Goal: Task Accomplishment & Management: Manage account settings

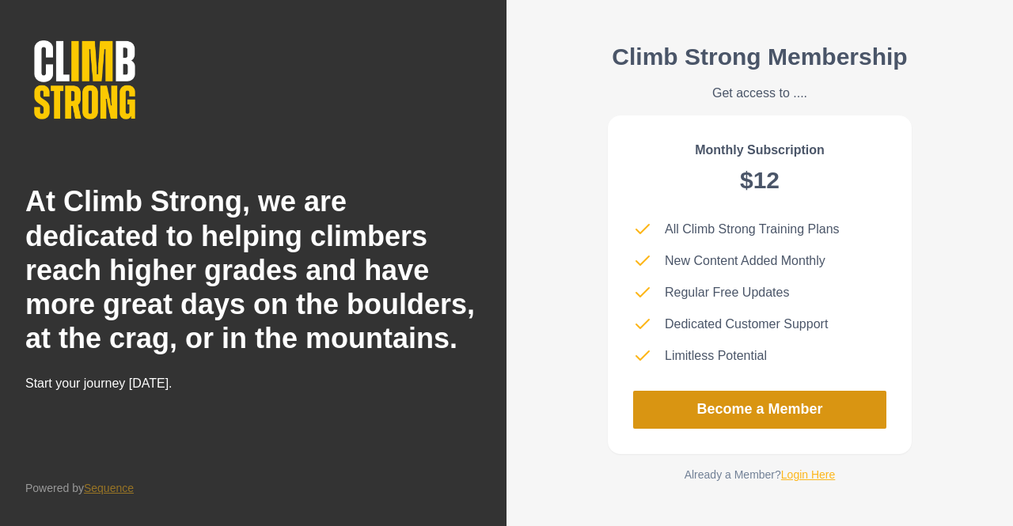
click at [657, 409] on link "Become a Member" at bounding box center [759, 410] width 253 height 38
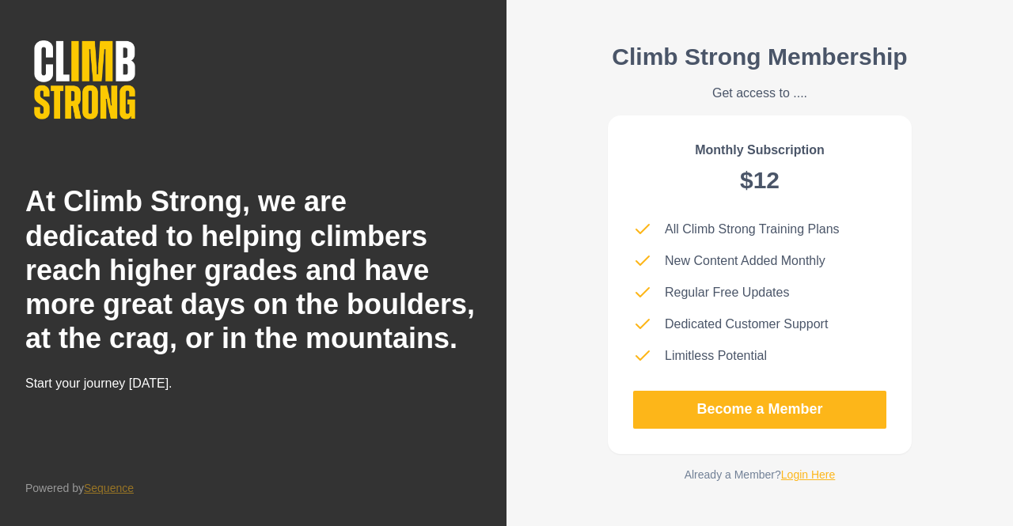
click at [93, 73] on img at bounding box center [84, 80] width 119 height 97
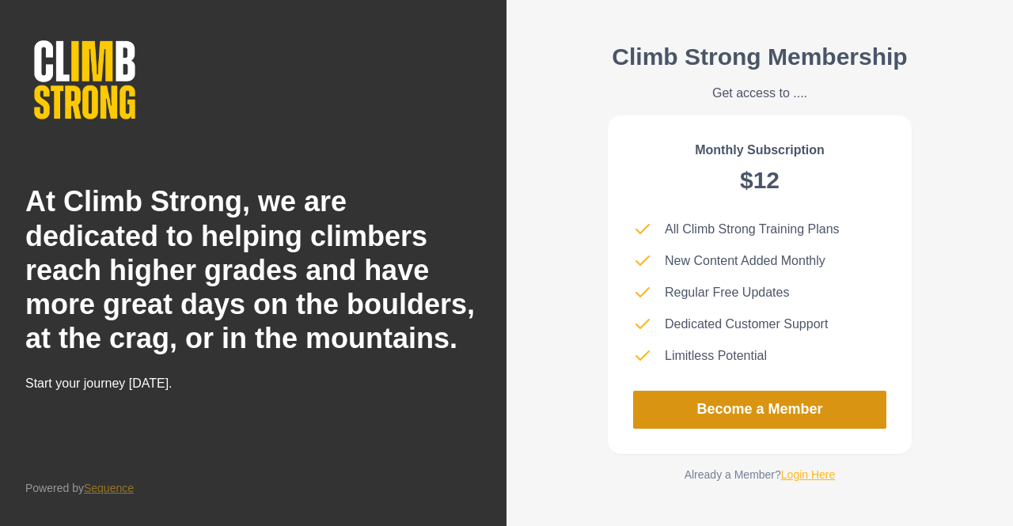
click at [729, 422] on link "Become a Member" at bounding box center [759, 410] width 253 height 38
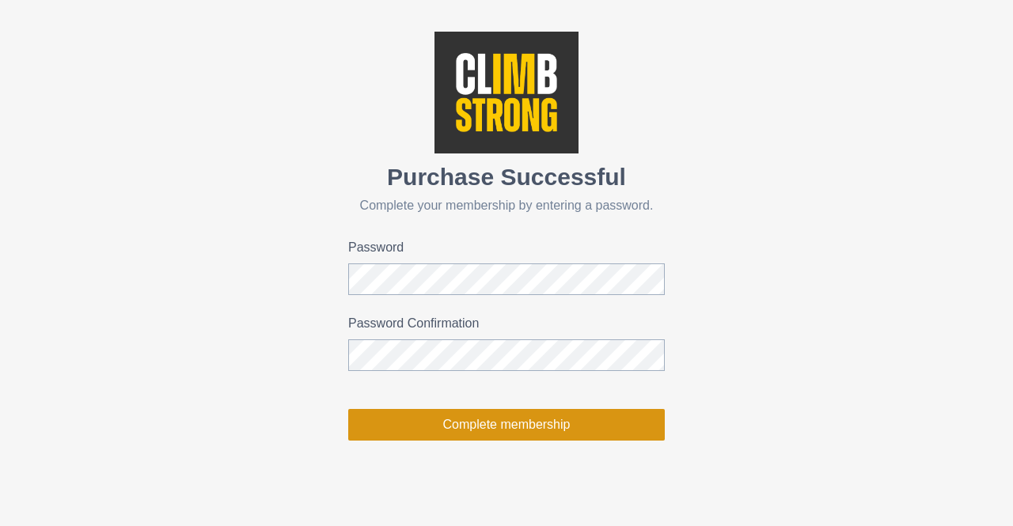
click at [495, 422] on button "Complete membership" at bounding box center [506, 425] width 316 height 32
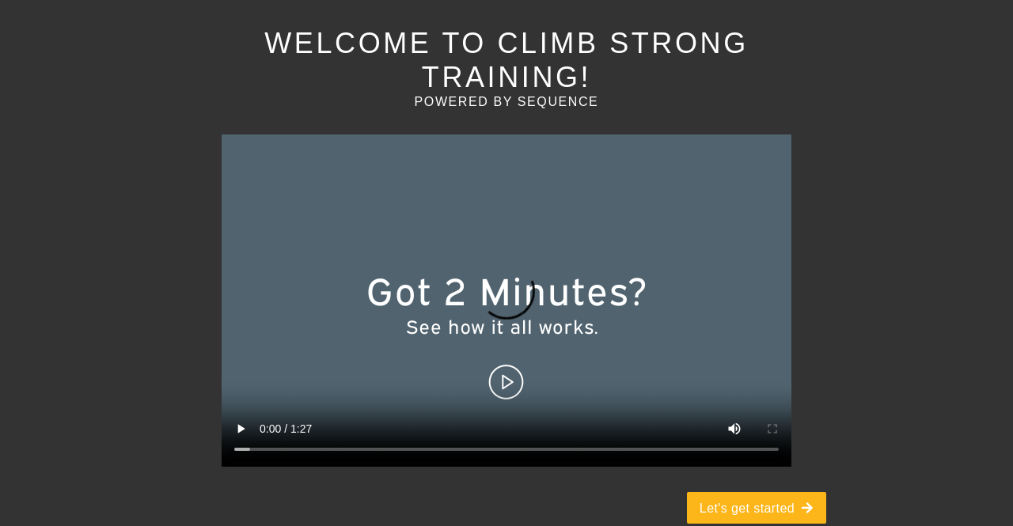
scroll to position [141, 0]
click at [505, 347] on video at bounding box center [507, 300] width 570 height 332
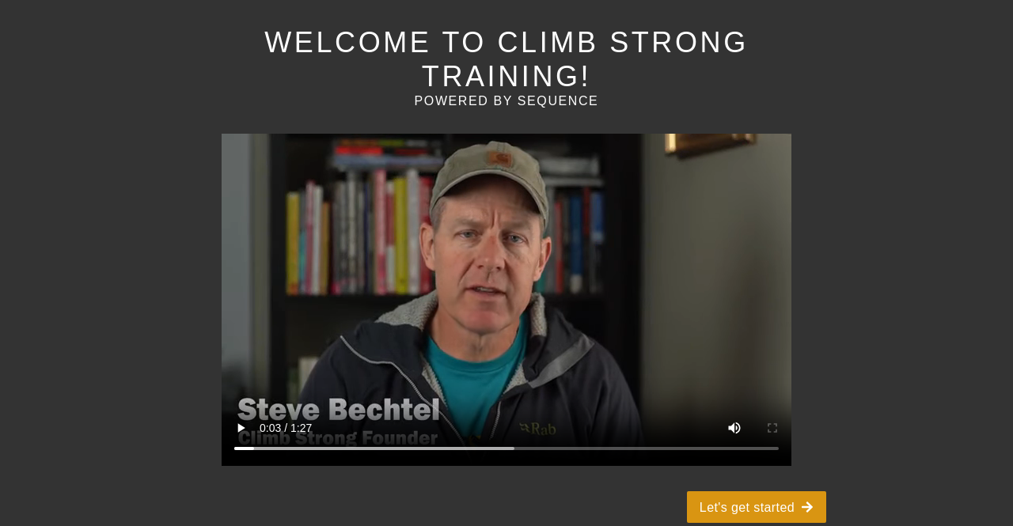
click at [785, 491] on button "Let's get started" at bounding box center [756, 507] width 139 height 32
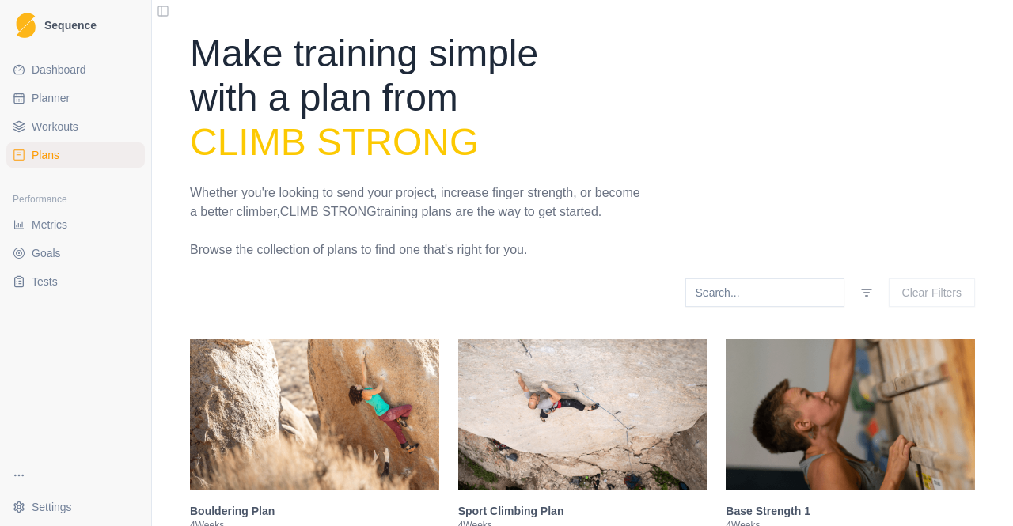
click at [62, 509] on html "Sequence Dashboard Planner Workouts Plans Performance Metrics Goals Tests Setti…" at bounding box center [506, 263] width 1013 height 526
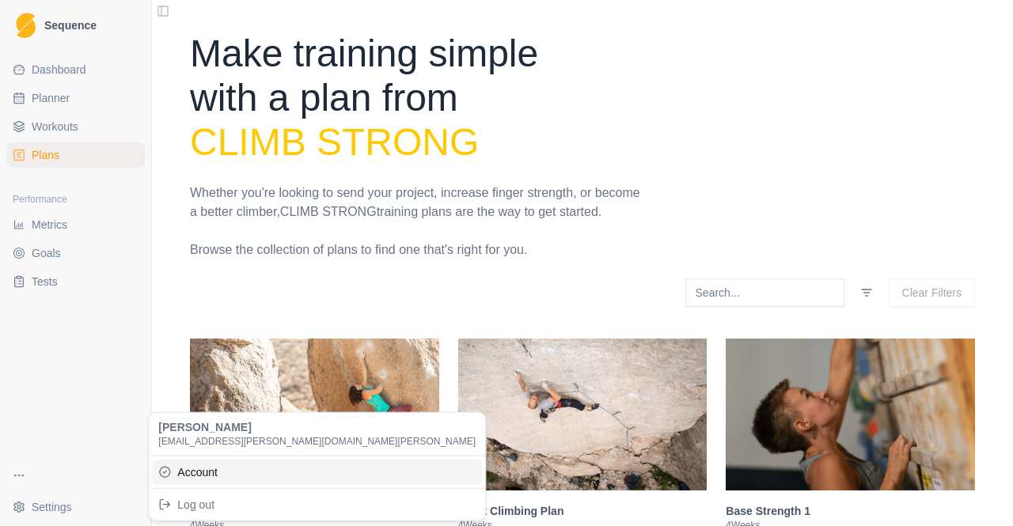
click at [206, 475] on link "Account" at bounding box center [317, 471] width 330 height 25
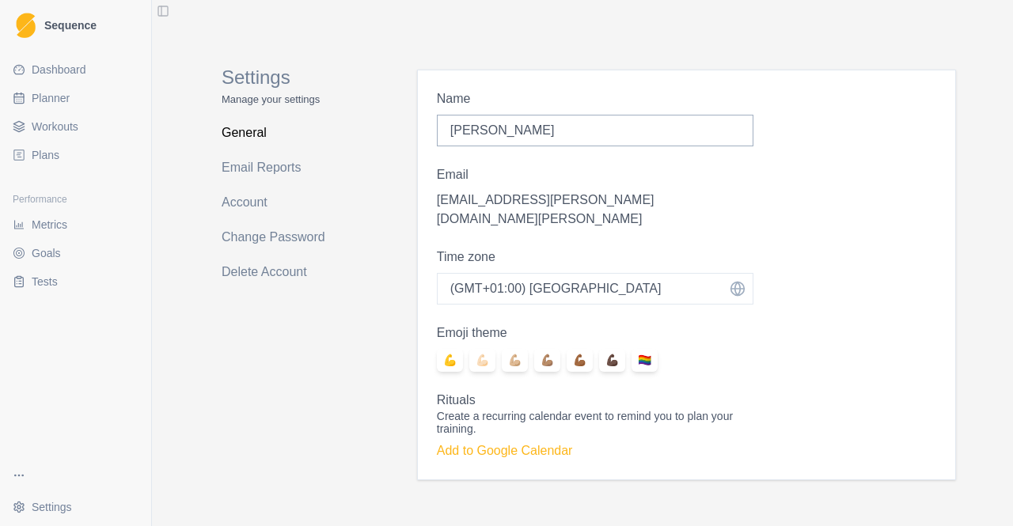
click at [513, 200] on p "[EMAIL_ADDRESS][PERSON_NAME][DOMAIN_NAME][PERSON_NAME]" at bounding box center [595, 210] width 316 height 38
click at [267, 164] on link "Email Reports" at bounding box center [285, 167] width 126 height 25
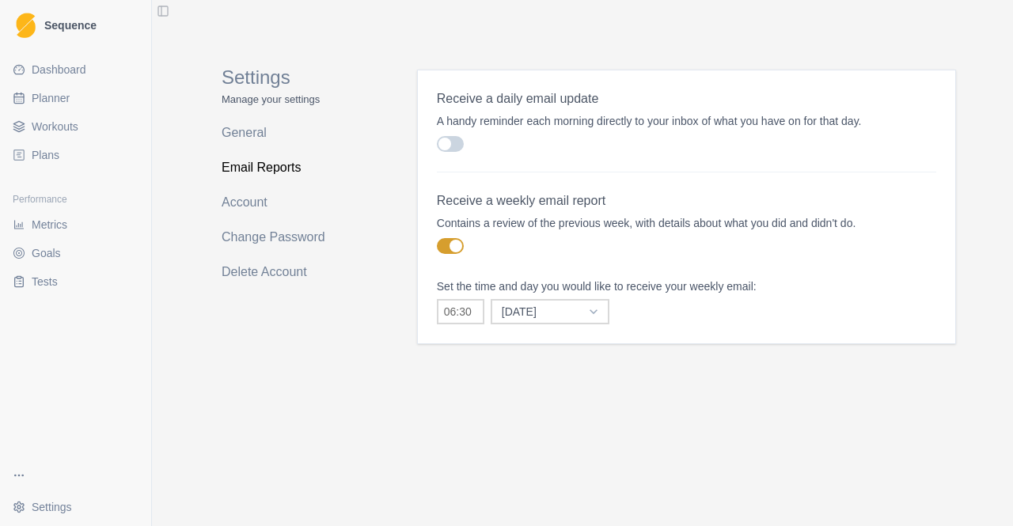
click at [448, 248] on span at bounding box center [450, 246] width 27 height 16
click at [437, 238] on input "checkbox" at bounding box center [436, 237] width 1 height 1
checkbox input "false"
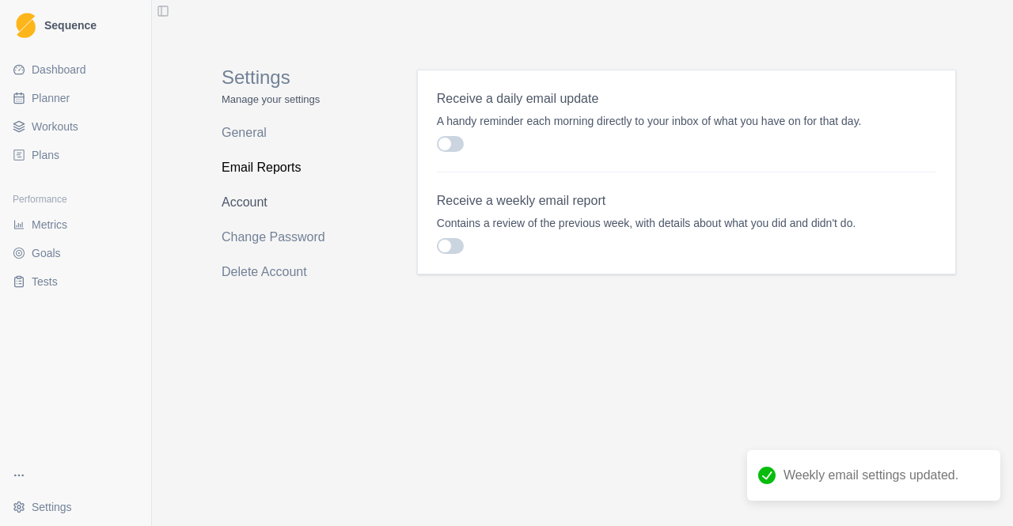
click at [266, 203] on link "Account" at bounding box center [285, 202] width 126 height 25
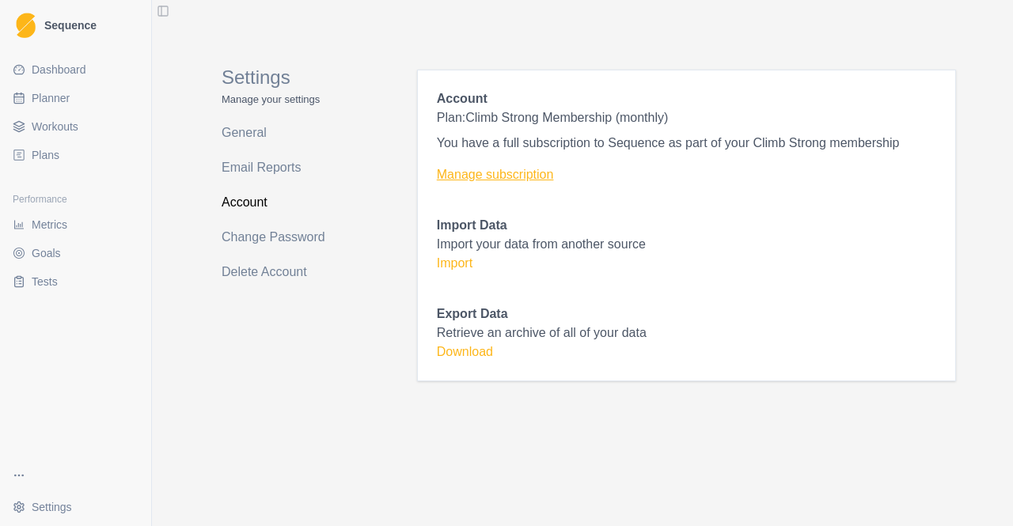
click at [467, 180] on link "Manage subscription" at bounding box center [686, 174] width 499 height 19
click at [517, 175] on link "Manage subscription" at bounding box center [686, 174] width 499 height 19
click at [248, 166] on link "Email Reports" at bounding box center [285, 167] width 126 height 25
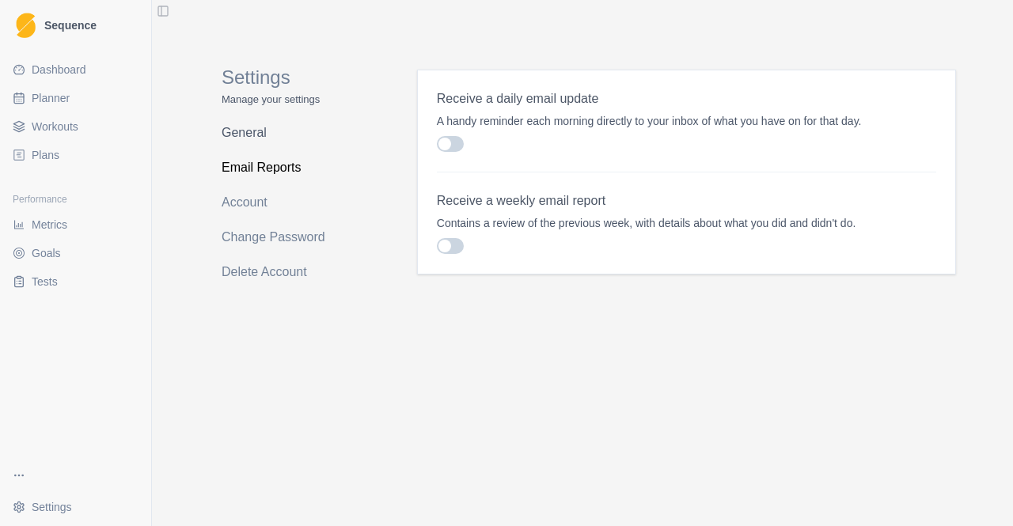
click at [248, 137] on link "General" at bounding box center [285, 132] width 126 height 25
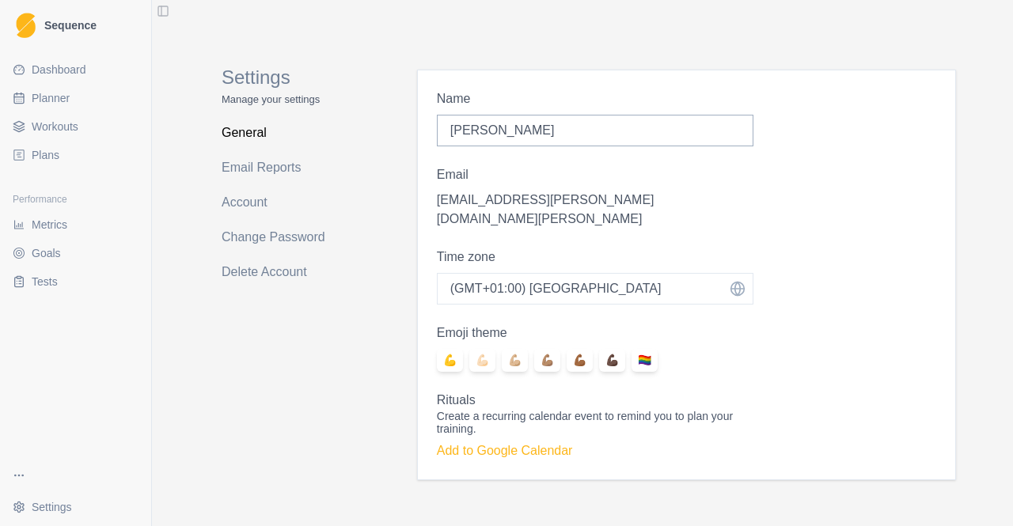
click at [460, 173] on label "Email" at bounding box center [590, 174] width 307 height 19
click at [654, 349] on div "🏳️‍🌈" at bounding box center [644, 360] width 26 height 23
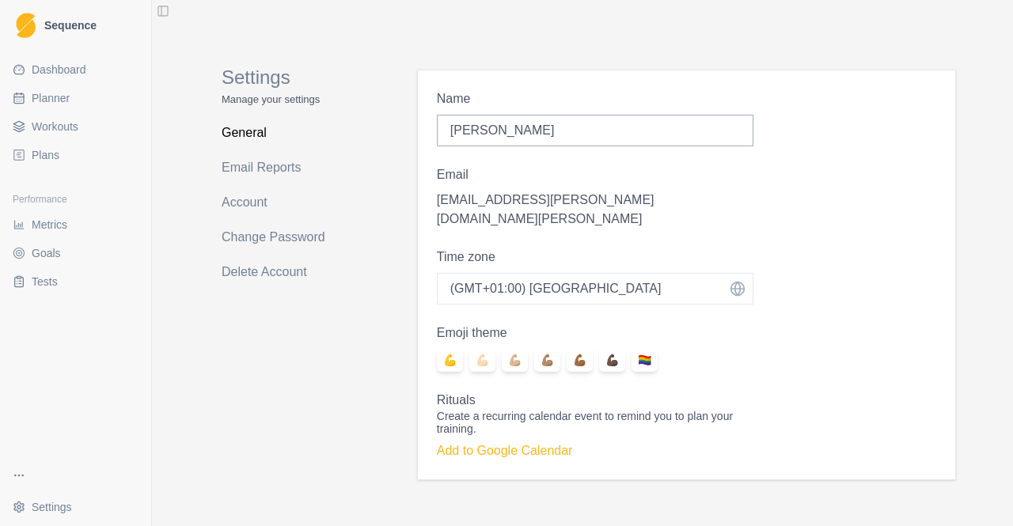
click at [631, 348] on input "🏳️‍🌈" at bounding box center [631, 348] width 1 height 1
radio input "true"
click at [476, 203] on p "[EMAIL_ADDRESS][PERSON_NAME][DOMAIN_NAME][PERSON_NAME]" at bounding box center [595, 210] width 316 height 38
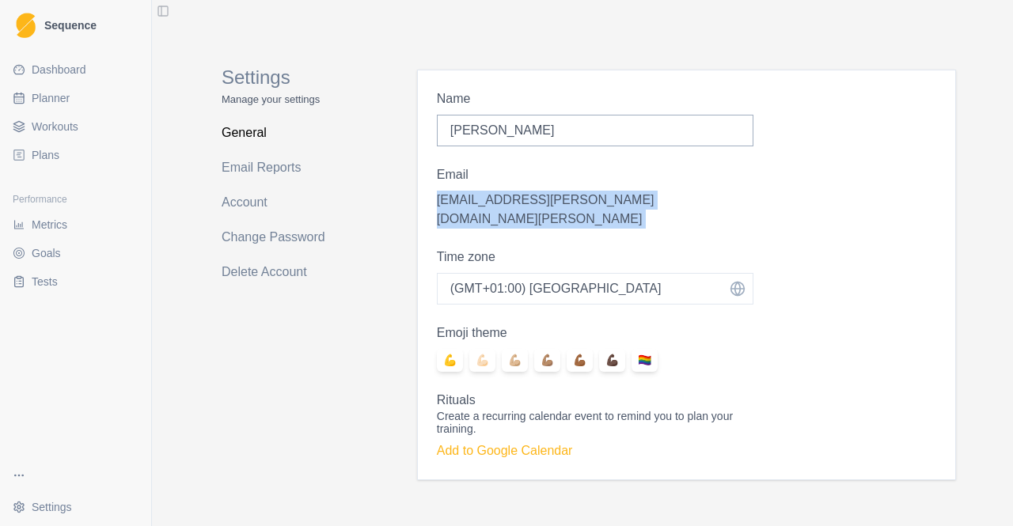
click at [476, 203] on p "[EMAIL_ADDRESS][PERSON_NAME][DOMAIN_NAME][PERSON_NAME]" at bounding box center [595, 210] width 316 height 38
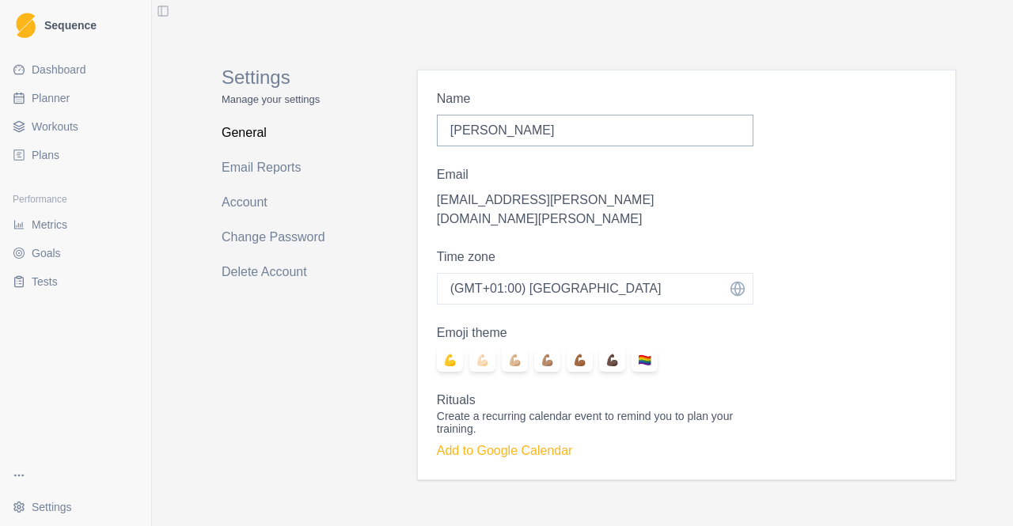
click at [402, 248] on div "Name [PERSON_NAME] Email [EMAIL_ADDRESS][PERSON_NAME][DOMAIN_NAME][PERSON_NAME]…" at bounding box center [686, 275] width 577 height 411
click at [50, 511] on html "Sequence Dashboard Planner Workouts Plans Performance Metrics Goals Tests Setti…" at bounding box center [506, 263] width 1013 height 526
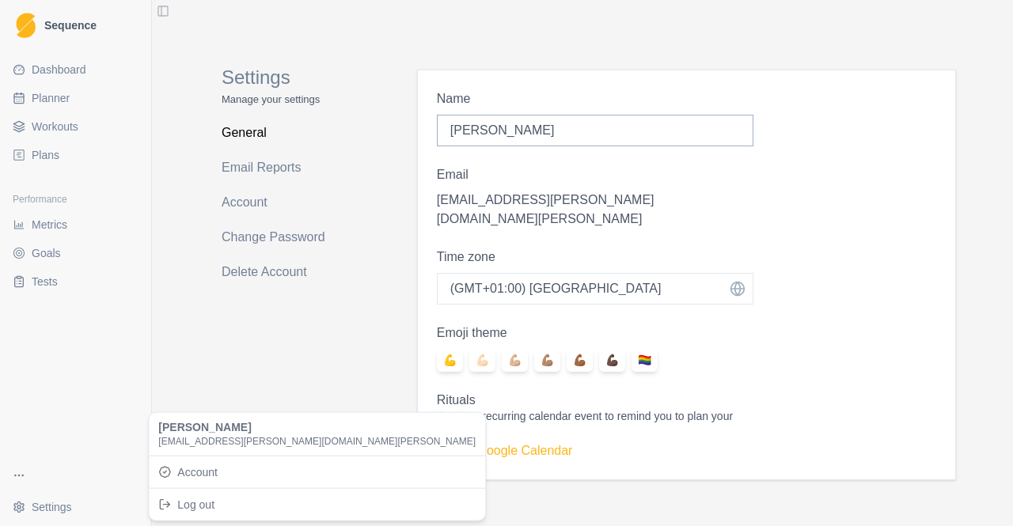
click at [220, 436] on span "[EMAIL_ADDRESS][PERSON_NAME][DOMAIN_NAME][PERSON_NAME]" at bounding box center [316, 440] width 317 height 13
click at [201, 474] on link "Account" at bounding box center [317, 471] width 330 height 25
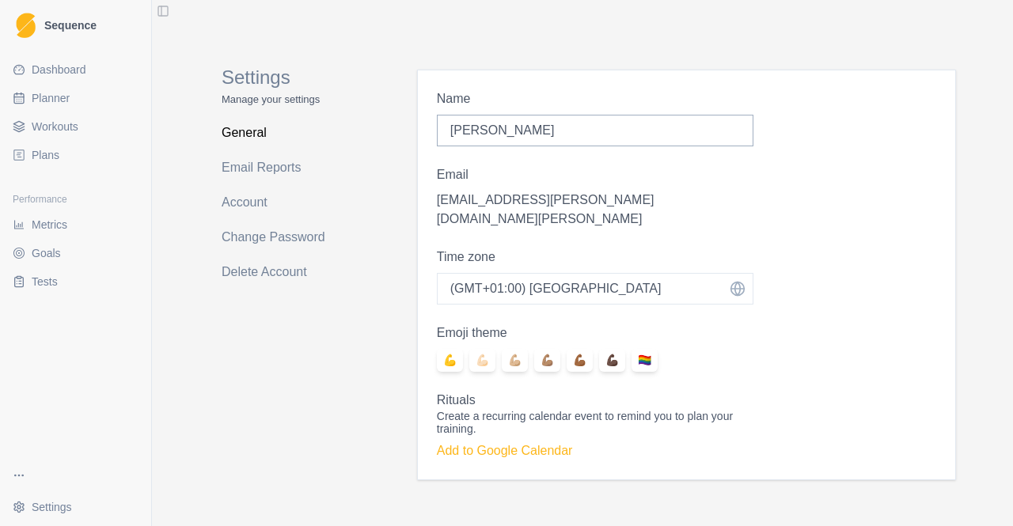
click at [60, 78] on link "Dashboard" at bounding box center [75, 69] width 138 height 25
click at [74, 72] on span "Dashboard" at bounding box center [59, 70] width 55 height 16
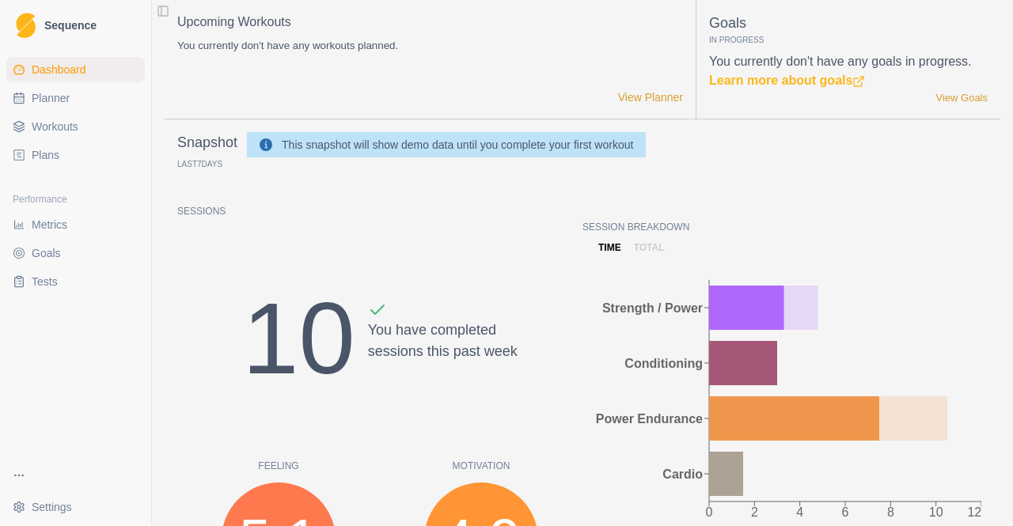
click at [51, 104] on span "Planner" at bounding box center [51, 98] width 38 height 16
select select "month"
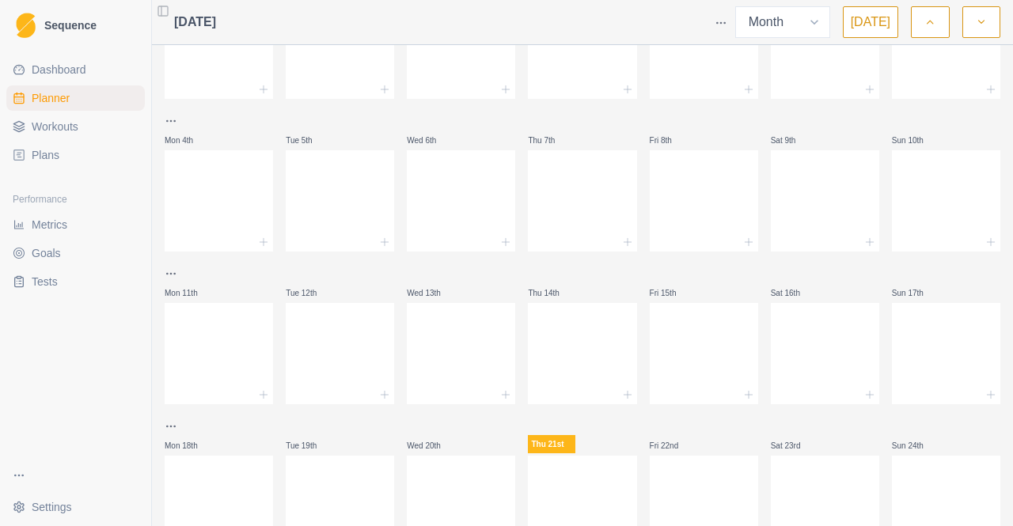
scroll to position [158, 0]
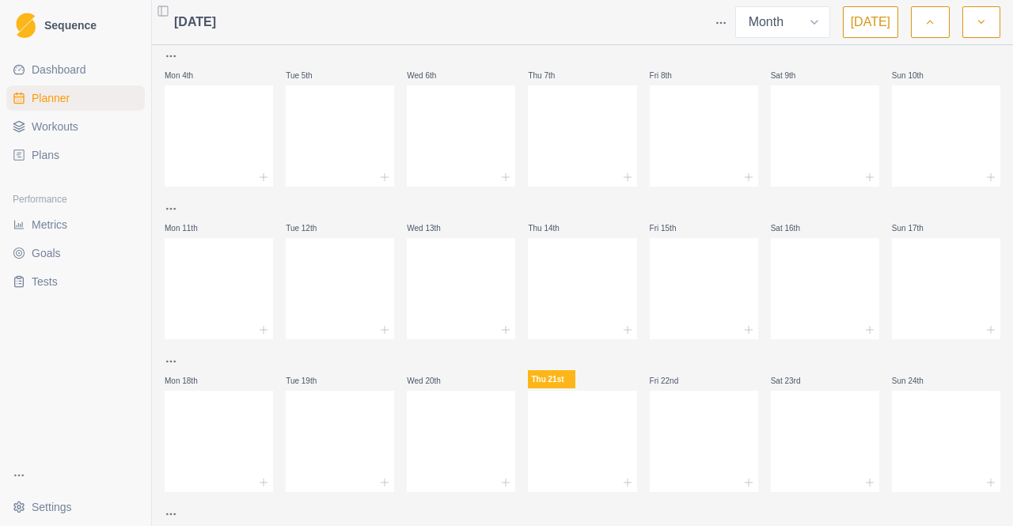
click at [58, 119] on span "Workouts" at bounding box center [55, 127] width 47 height 16
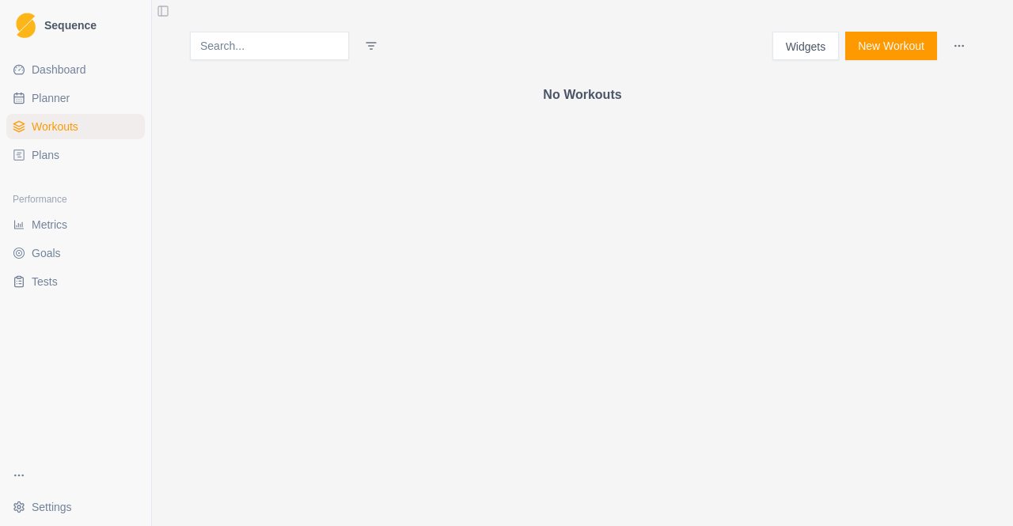
click at [44, 152] on span "Plans" at bounding box center [46, 155] width 28 height 16
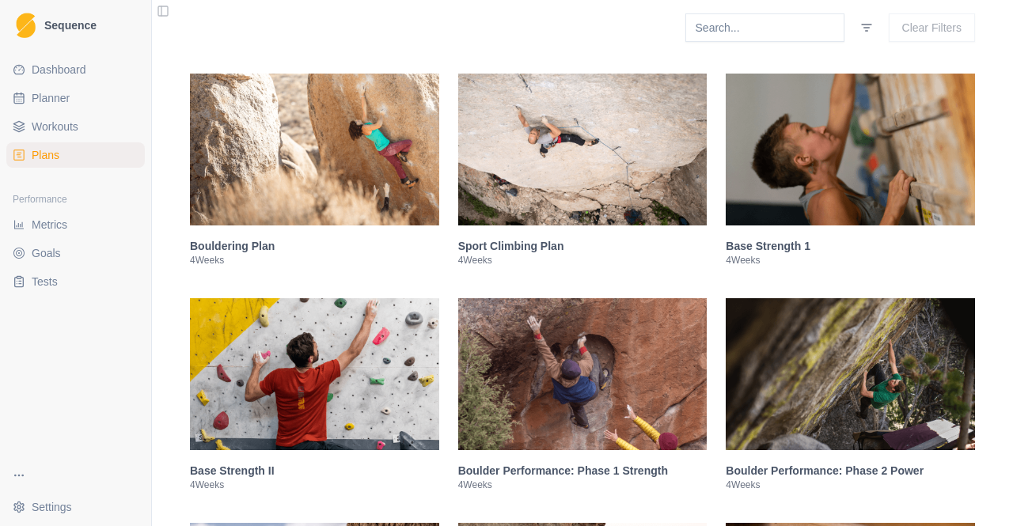
scroll to position [316, 0]
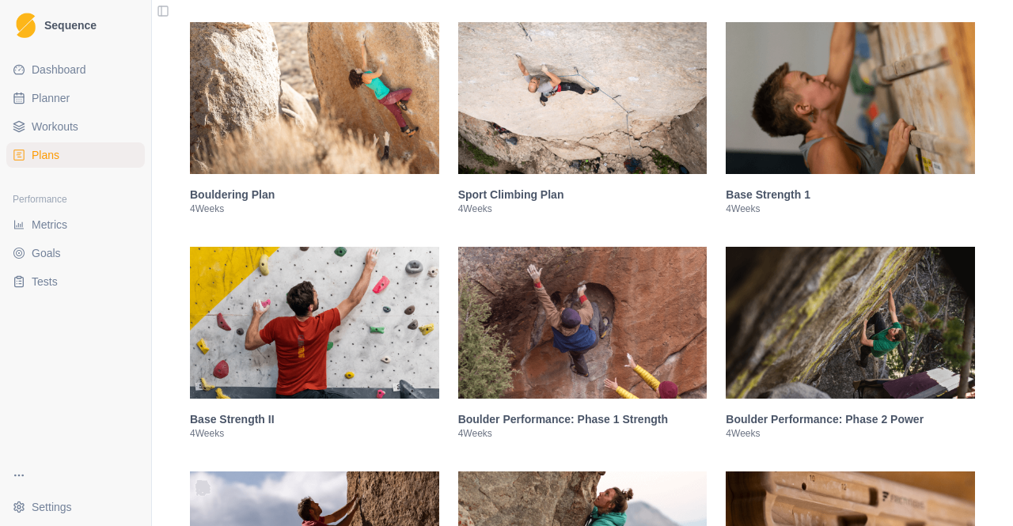
click at [957, 79] on img at bounding box center [849, 98] width 249 height 152
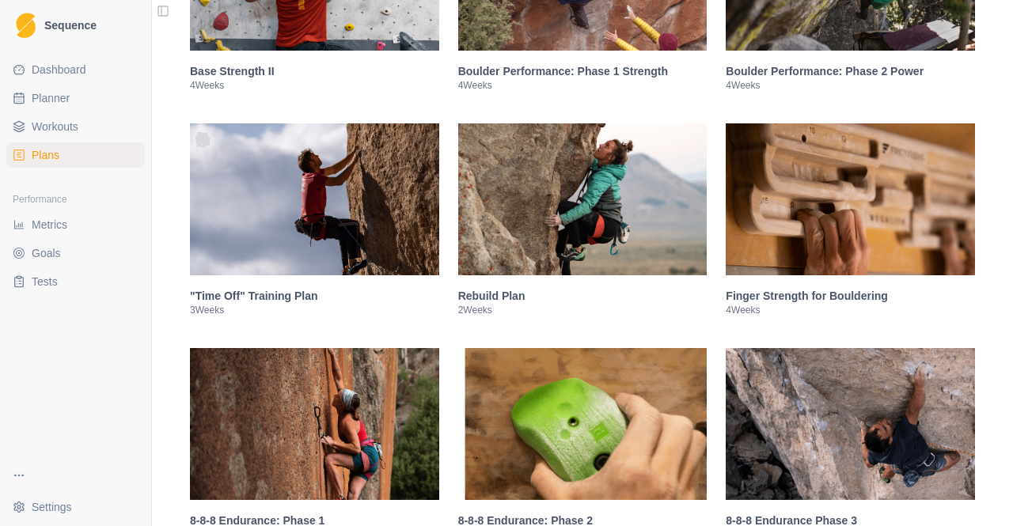
scroll to position [1987, 0]
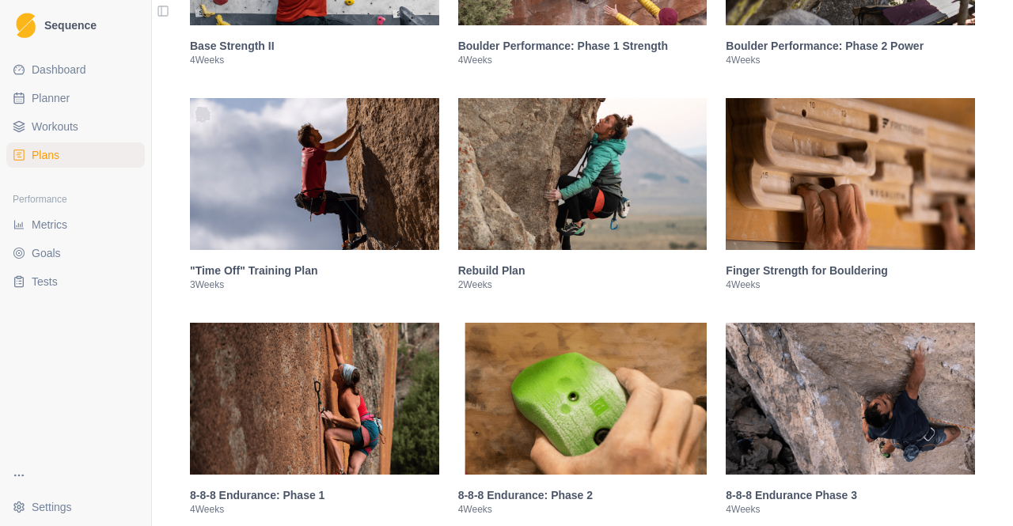
click at [503, 278] on h3 "Rebuild Plan" at bounding box center [582, 271] width 249 height 16
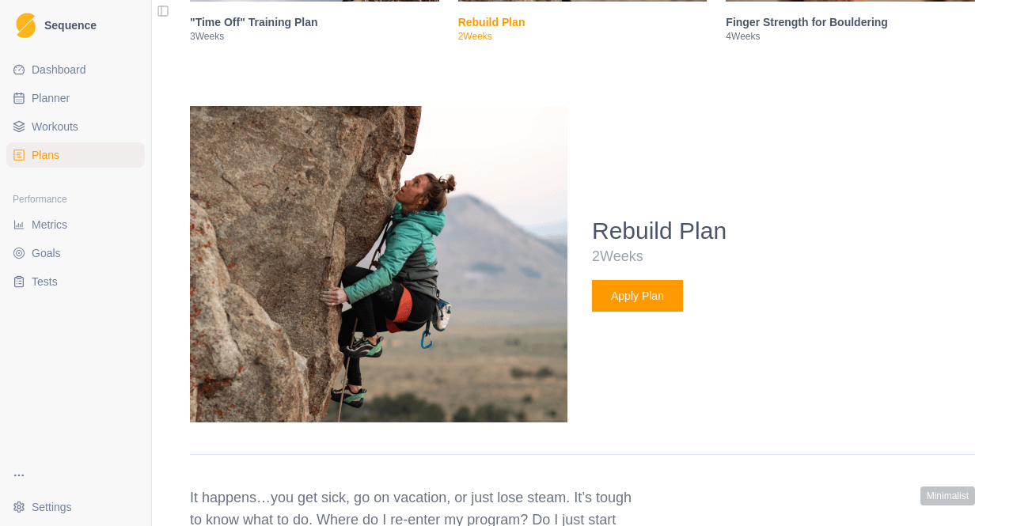
scroll to position [775, 0]
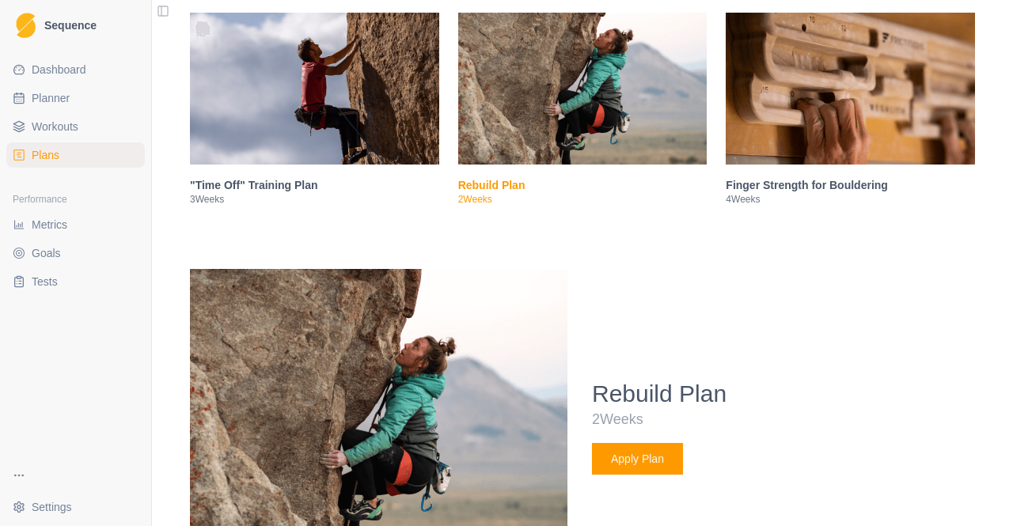
click at [781, 288] on div "Rebuild Plan 2 Weeks Apply Plan" at bounding box center [783, 427] width 383 height 278
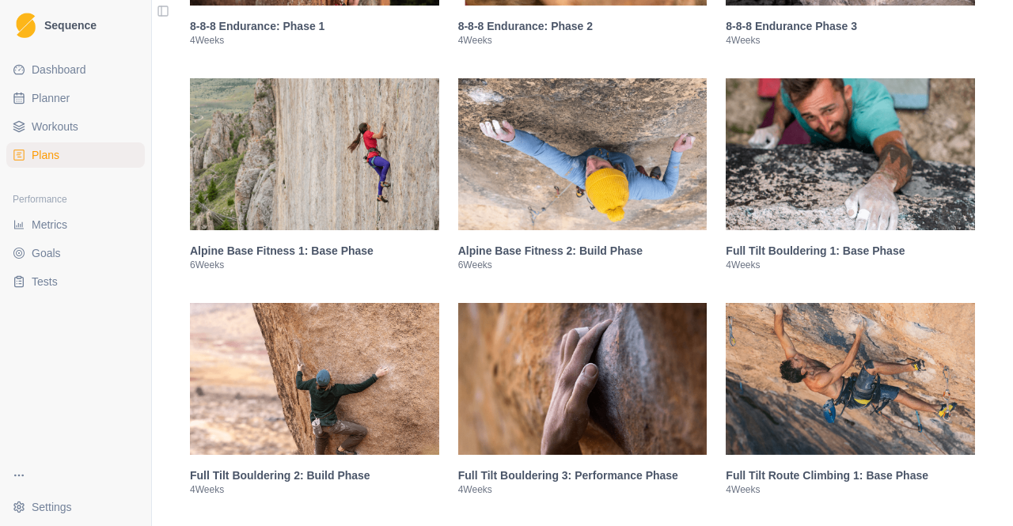
scroll to position [2832, 0]
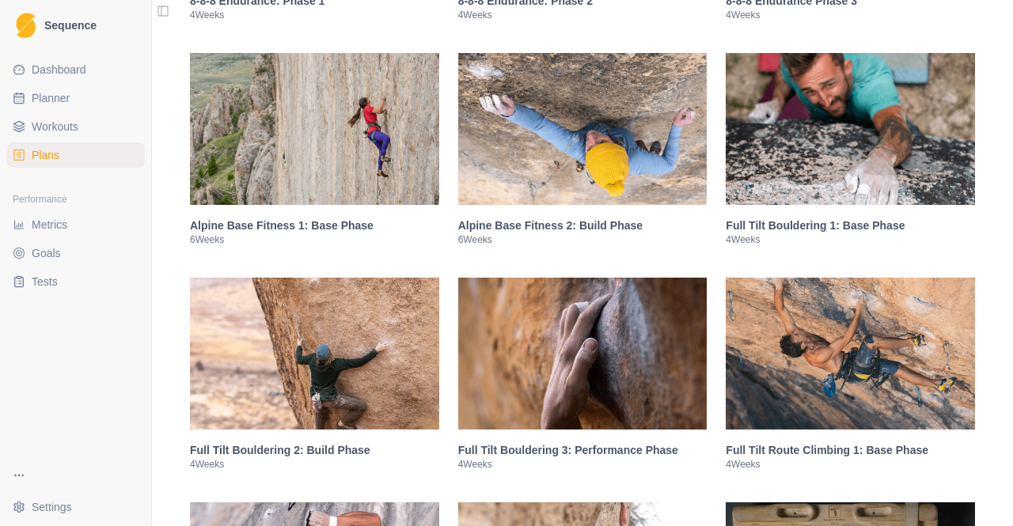
click at [331, 233] on h3 "Alpine Base Fitness 1: Base Phase" at bounding box center [314, 226] width 249 height 16
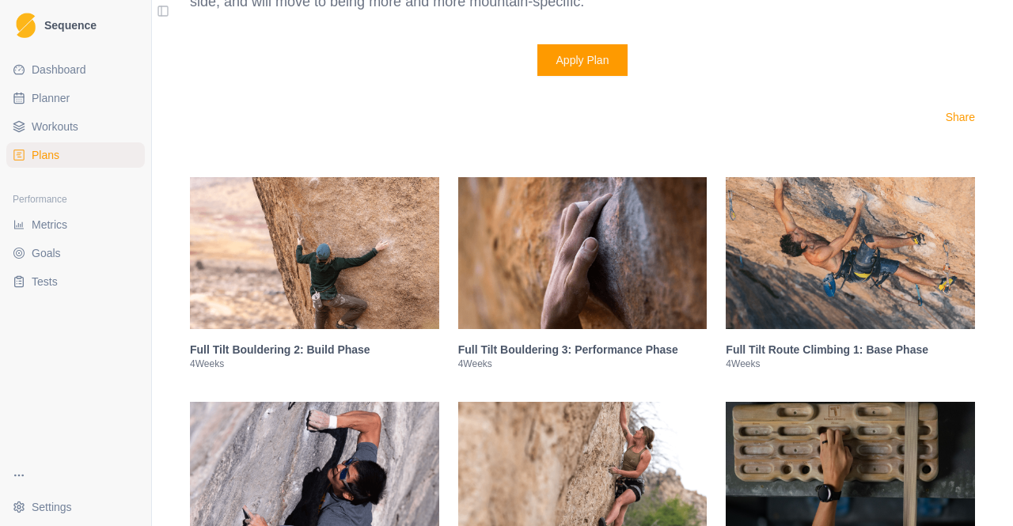
scroll to position [2728, 0]
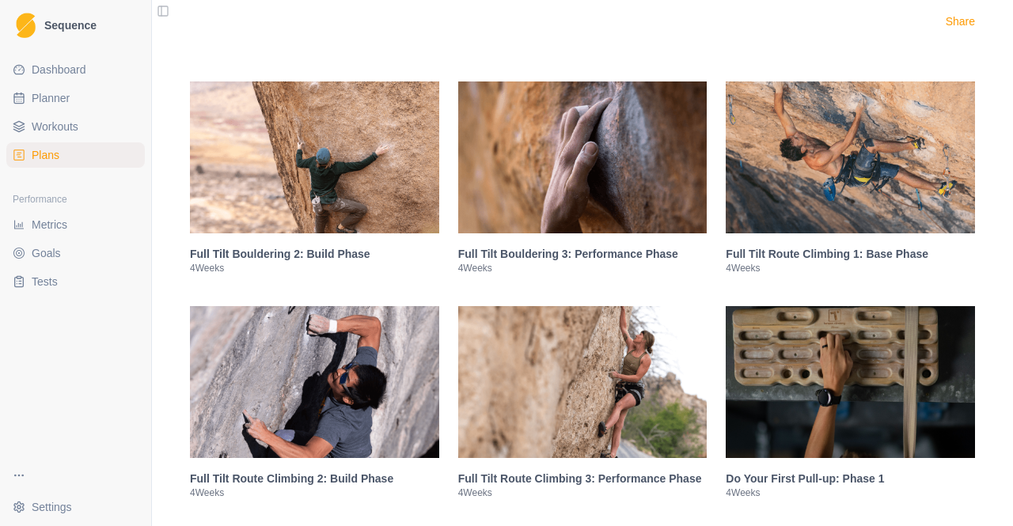
click at [799, 210] on img at bounding box center [849, 157] width 249 height 152
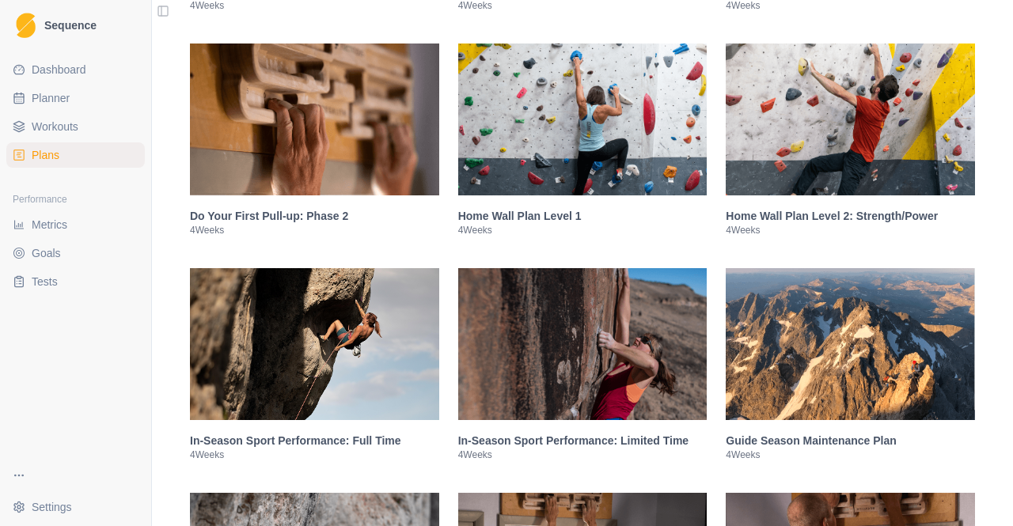
scroll to position [3269, 0]
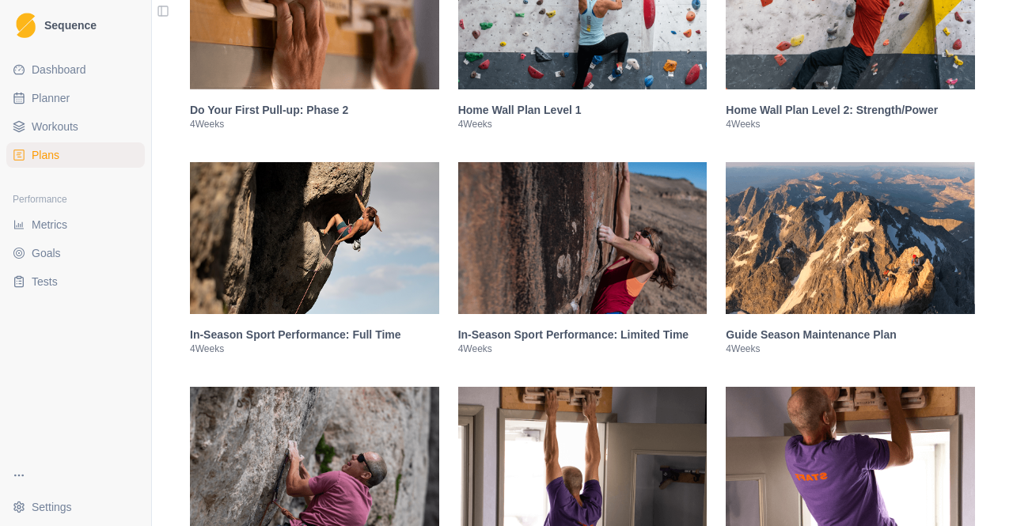
click at [766, 218] on img at bounding box center [849, 238] width 249 height 152
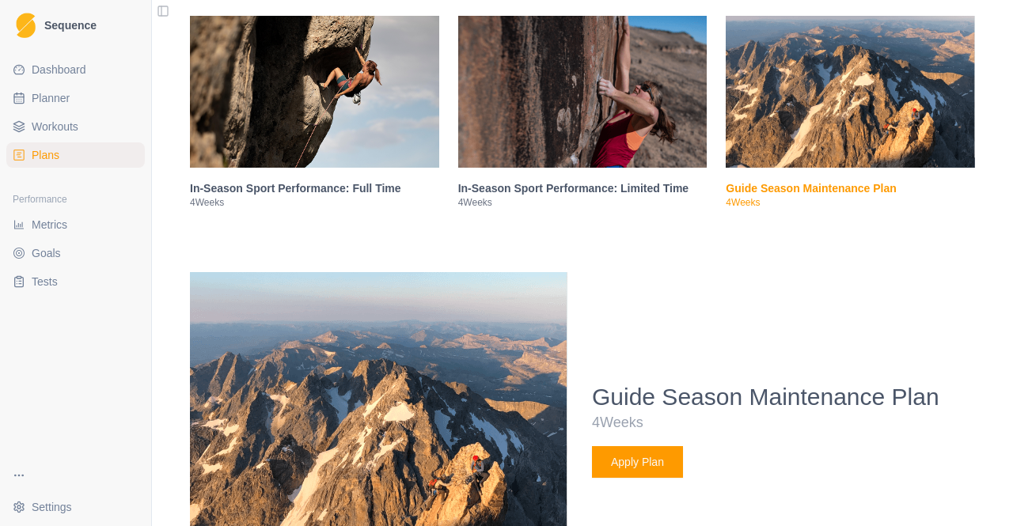
scroll to position [2044, 0]
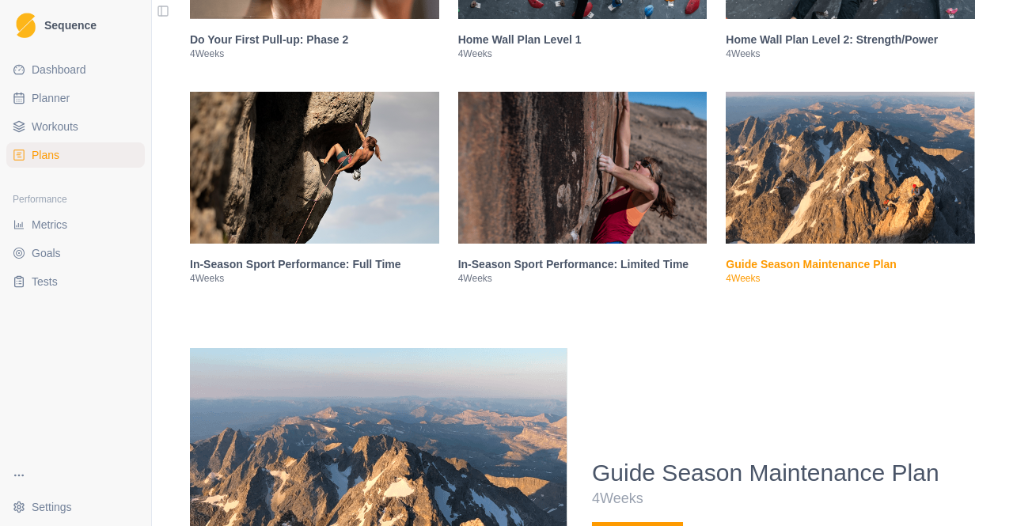
click at [766, 203] on img at bounding box center [849, 168] width 249 height 152
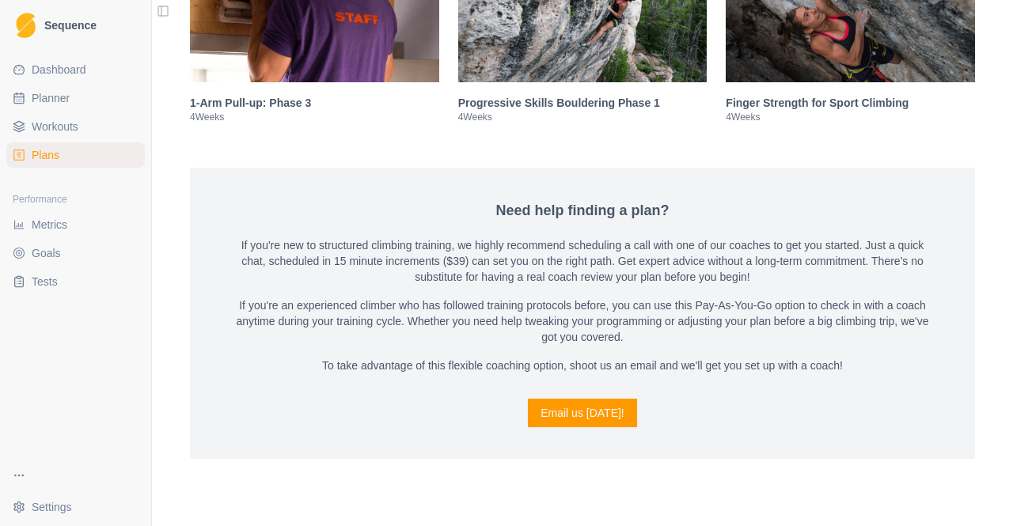
scroll to position [2676, 0]
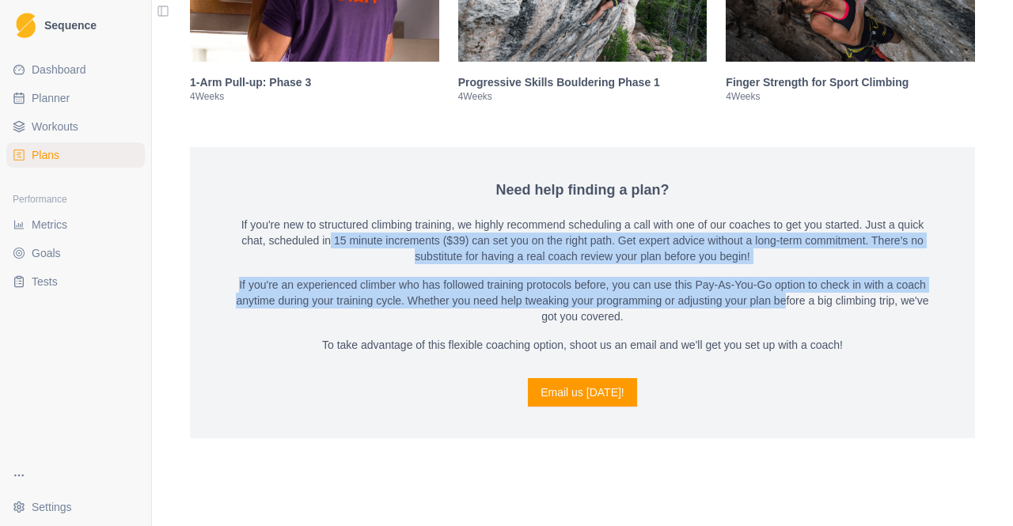
drag, startPoint x: 321, startPoint y: 240, endPoint x: 781, endPoint y: 302, distance: 463.9
click at [780, 301] on div "If you're new to structured climbing training, we highly recommend scheduling a…" at bounding box center [582, 285] width 709 height 136
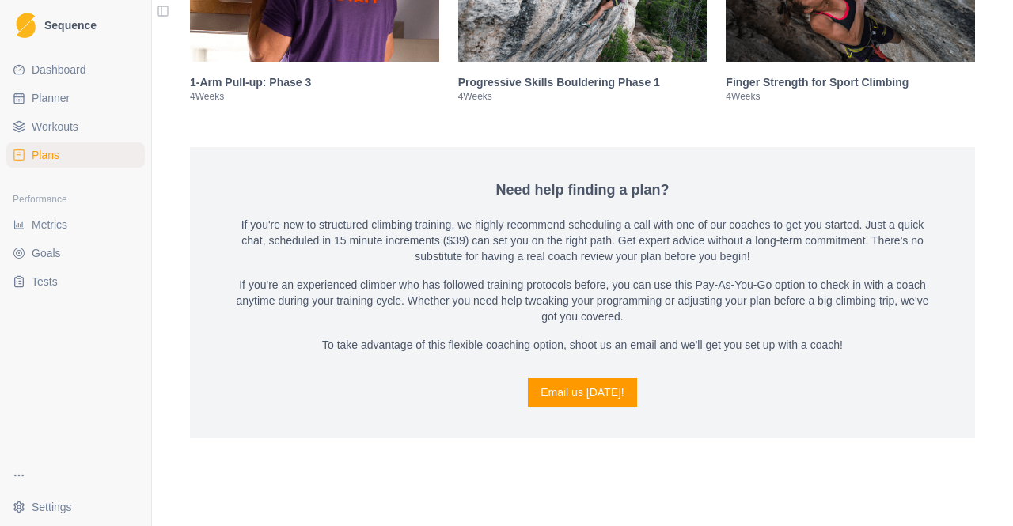
click at [775, 326] on div "If you're new to structured climbing training, we highly recommend scheduling a…" at bounding box center [582, 285] width 709 height 136
click at [73, 120] on span "Workouts" at bounding box center [55, 127] width 47 height 16
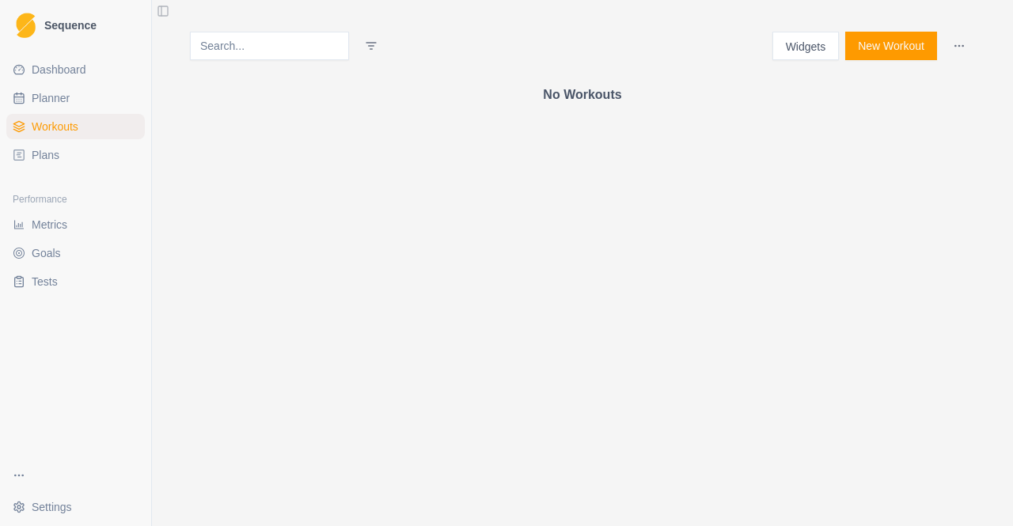
click at [66, 104] on span "Planner" at bounding box center [51, 98] width 38 height 16
select select "month"
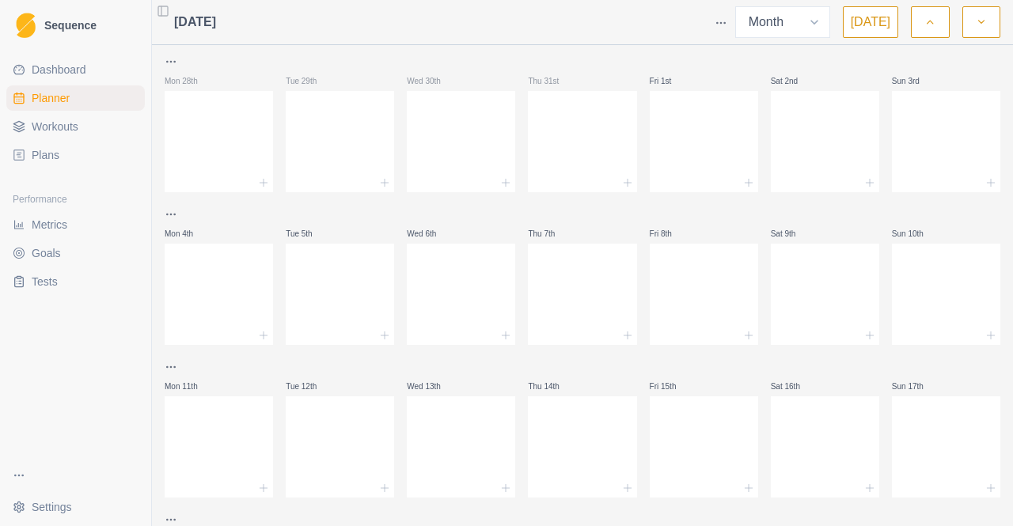
click at [57, 77] on span "Dashboard" at bounding box center [59, 70] width 55 height 16
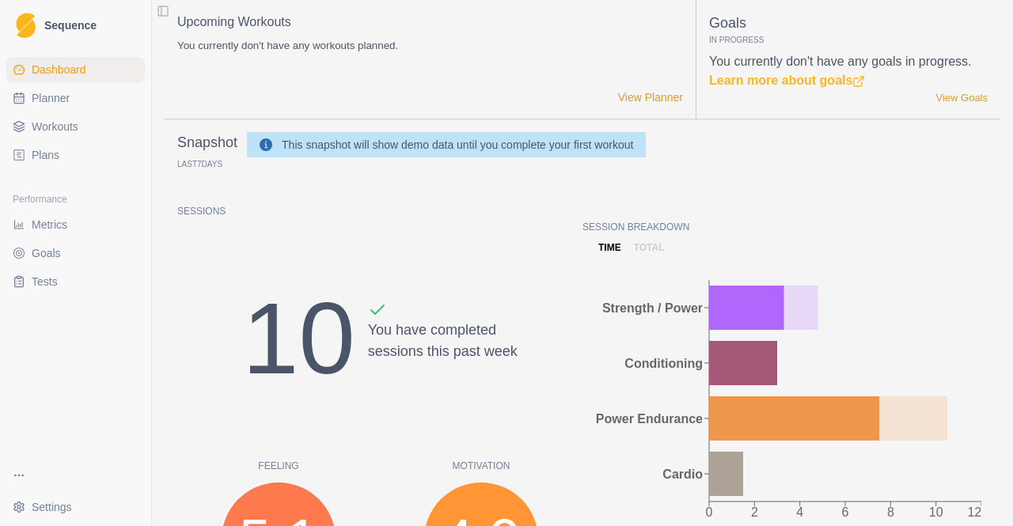
click at [70, 221] on link "Metrics" at bounding box center [75, 224] width 138 height 25
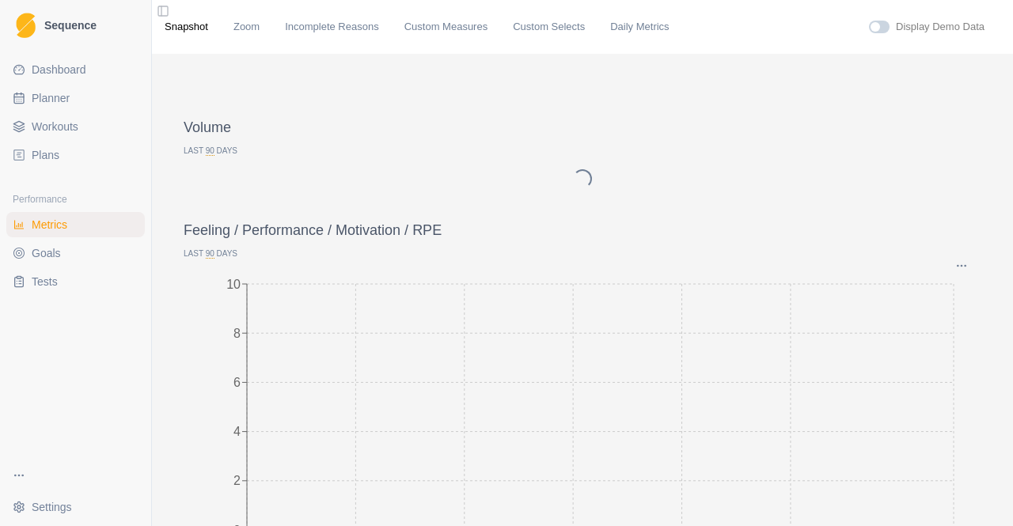
click at [63, 256] on link "Goals" at bounding box center [75, 253] width 138 height 25
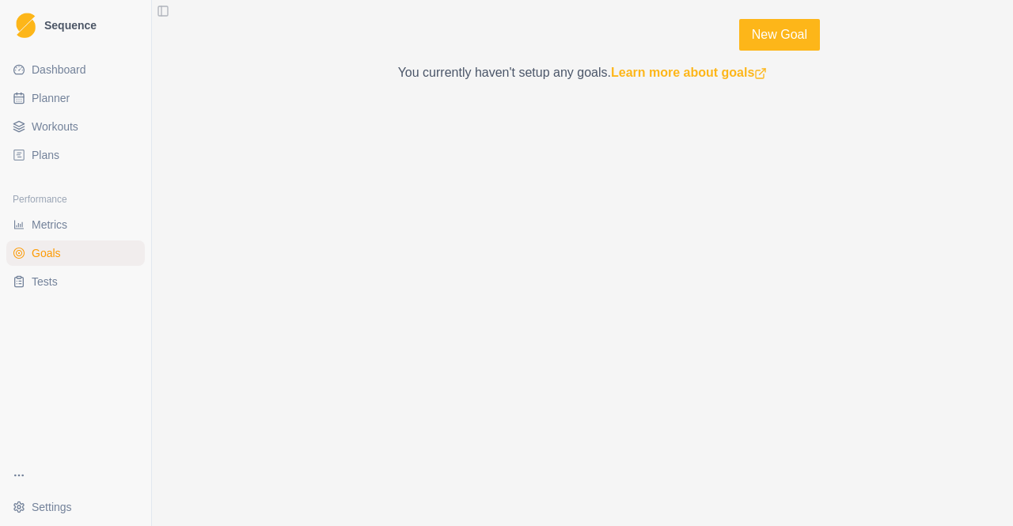
click at [59, 272] on link "Tests" at bounding box center [75, 281] width 138 height 25
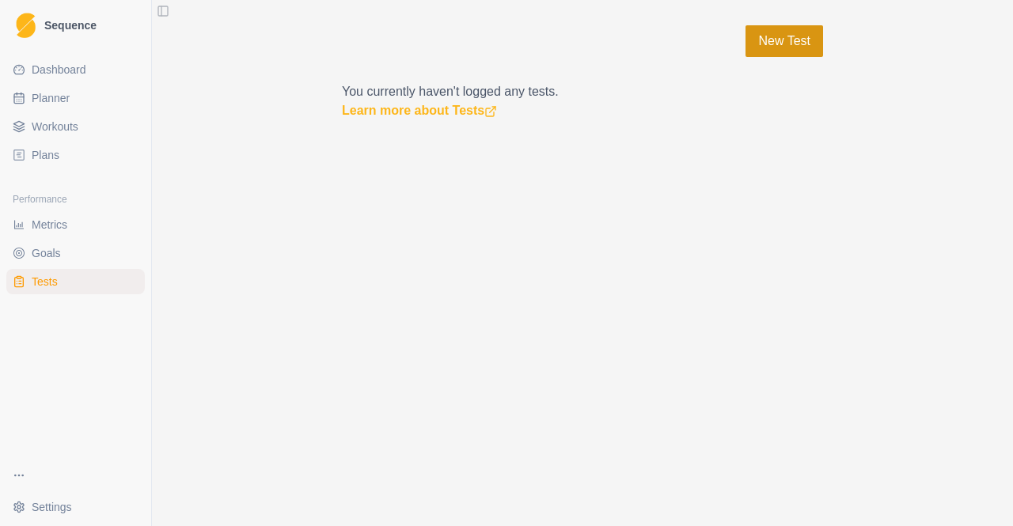
click at [803, 39] on link "New Test" at bounding box center [784, 41] width 78 height 32
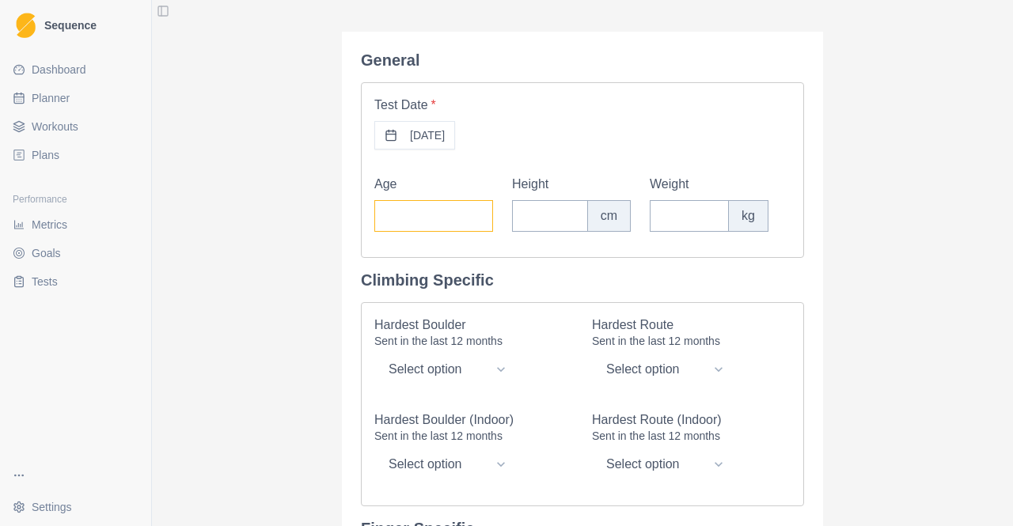
click at [407, 210] on input "Age" at bounding box center [433, 216] width 119 height 32
type input "32"
click at [543, 219] on input "Height" at bounding box center [550, 216] width 76 height 32
type input "163"
click at [659, 214] on input "Weight" at bounding box center [689, 216] width 79 height 32
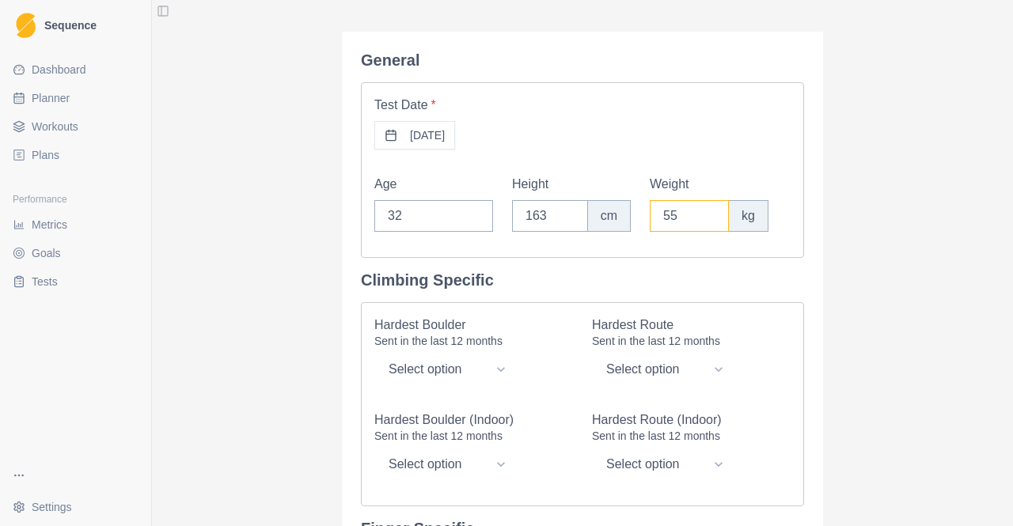
type input "55"
click at [790, 311] on div "Hardest Boulder Sent in the last 12 months Select option V0 V1 V2 V3 V4 V5 V6 V…" at bounding box center [582, 404] width 443 height 204
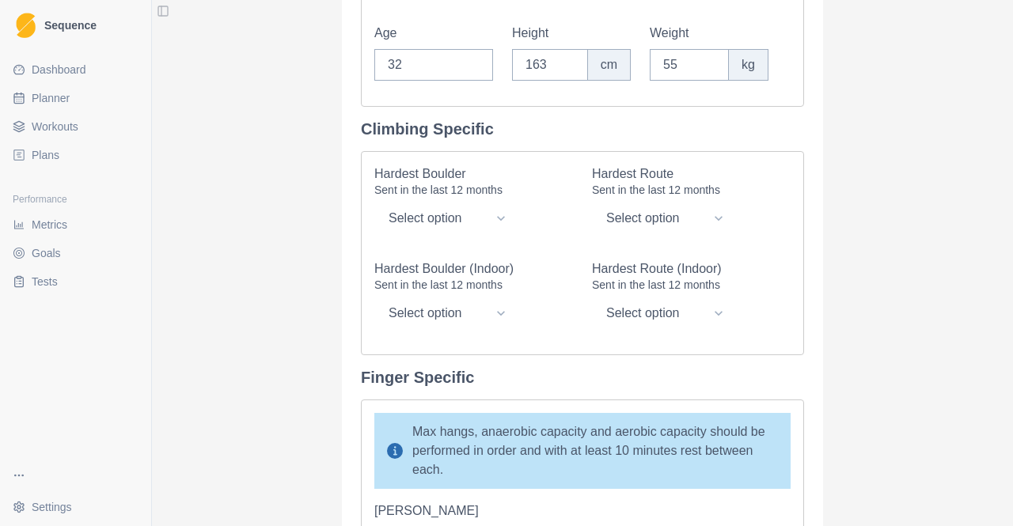
scroll to position [158, 0]
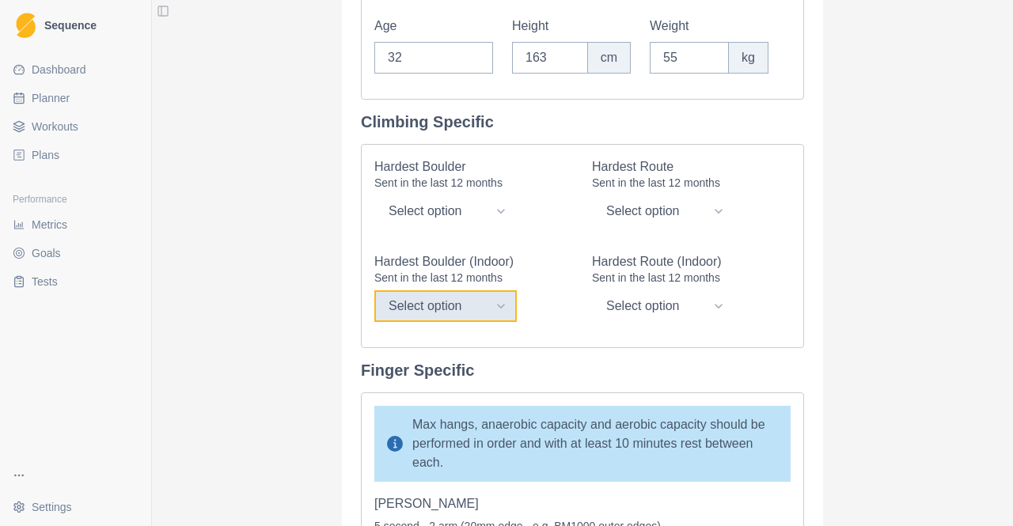
click at [493, 311] on select "Select option V0 V1 V2 V3 V4 V5 V6 V7 V8 V9 V10 V11 V12 V13 V14 V15 V16" at bounding box center [445, 306] width 142 height 32
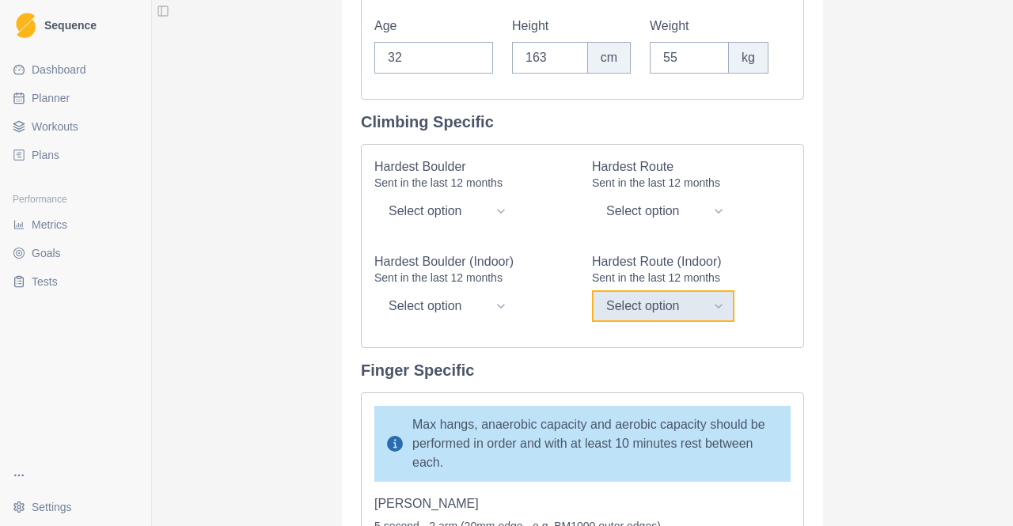
click at [675, 313] on select "Select option 20/6b+ 21/6c 22/6c+ 23/7a 24/7a+ 25/7b 26/7b+ 27/7c 28/7c+ 29/8a …" at bounding box center [663, 306] width 142 height 32
select select "23"
click at [592, 294] on select "Select option 20/6b+ 21/6c 22/6c+ 23/7a 24/7a+ 25/7b 26/7b+ 27/7c 28/7c+ 29/8a …" at bounding box center [663, 306] width 142 height 32
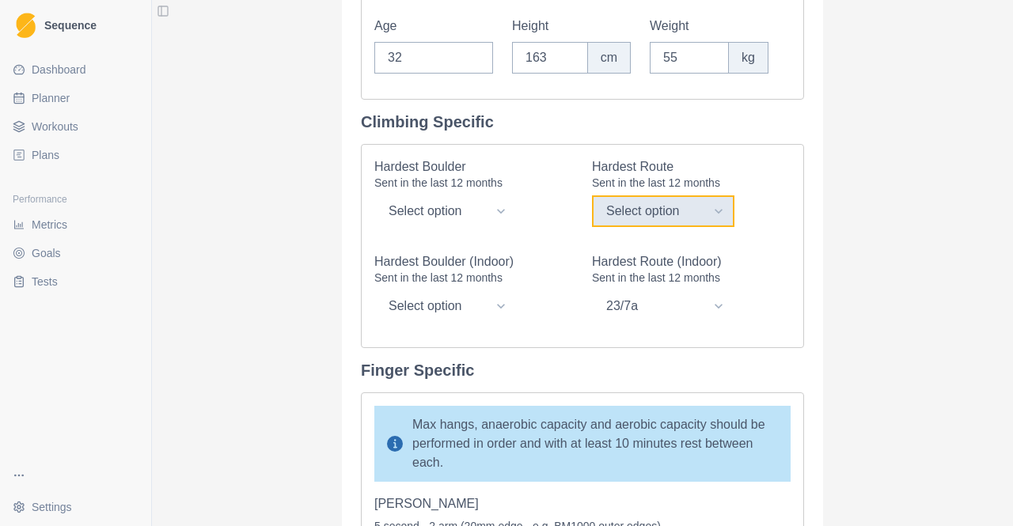
click at [712, 219] on select "Select option 20/6b+ 21/6c 22/6c+ 23/7a 24/7a+ 25/7b 26/7b+ 27/7c 28/7c+ 29/8a …" at bounding box center [663, 211] width 142 height 32
select select "21"
click at [592, 196] on select "Select option 20/6b+ 21/6c 22/6c+ 23/7a 24/7a+ 25/7b 26/7b+ 27/7c 28/7c+ 29/8a …" at bounding box center [663, 211] width 142 height 32
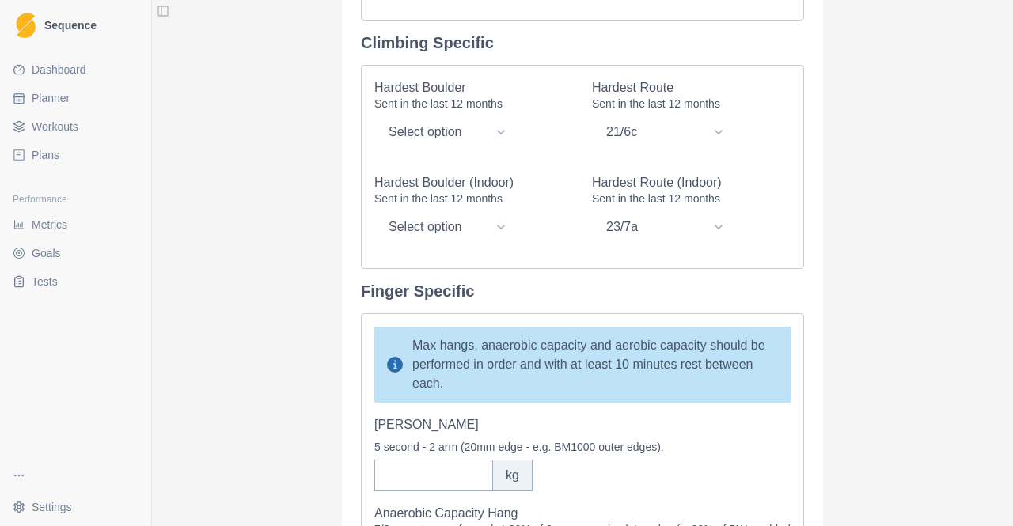
scroll to position [0, 0]
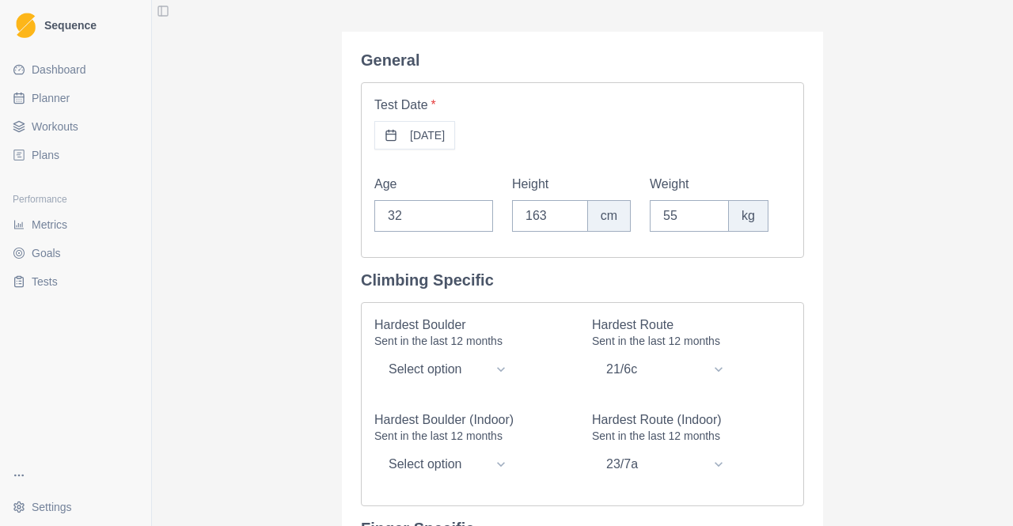
click at [69, 246] on link "Goals" at bounding box center [75, 253] width 138 height 25
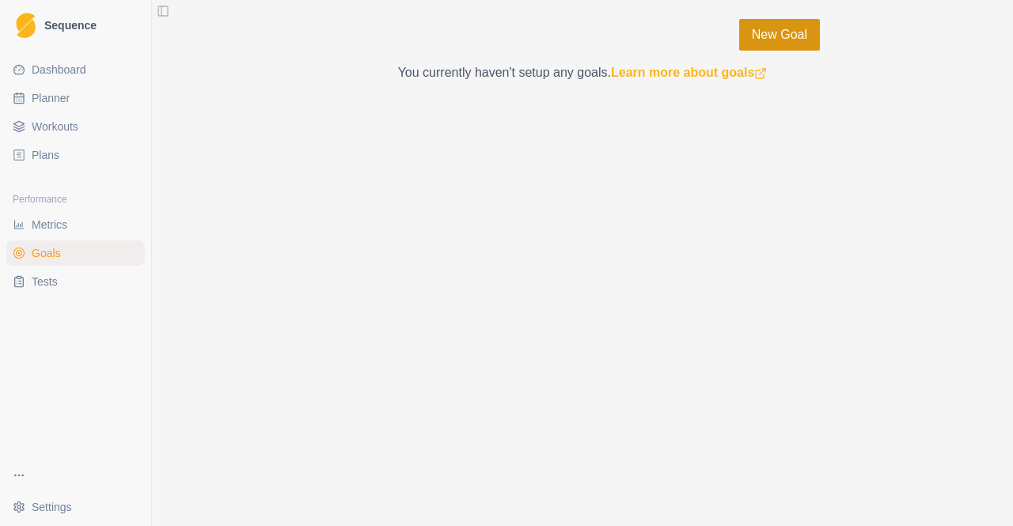
click at [789, 32] on link "New Goal" at bounding box center [779, 35] width 81 height 32
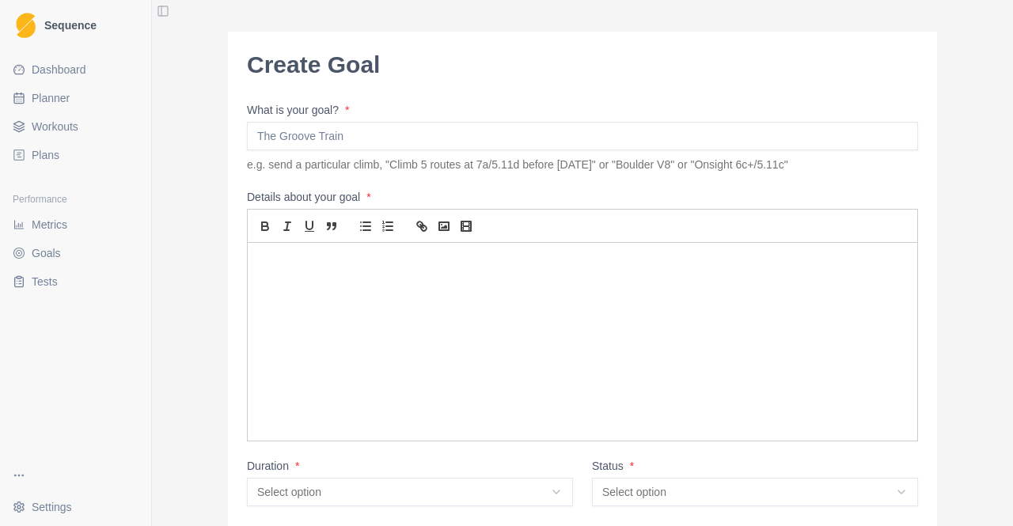
click at [89, 216] on link "Metrics" at bounding box center [75, 224] width 138 height 25
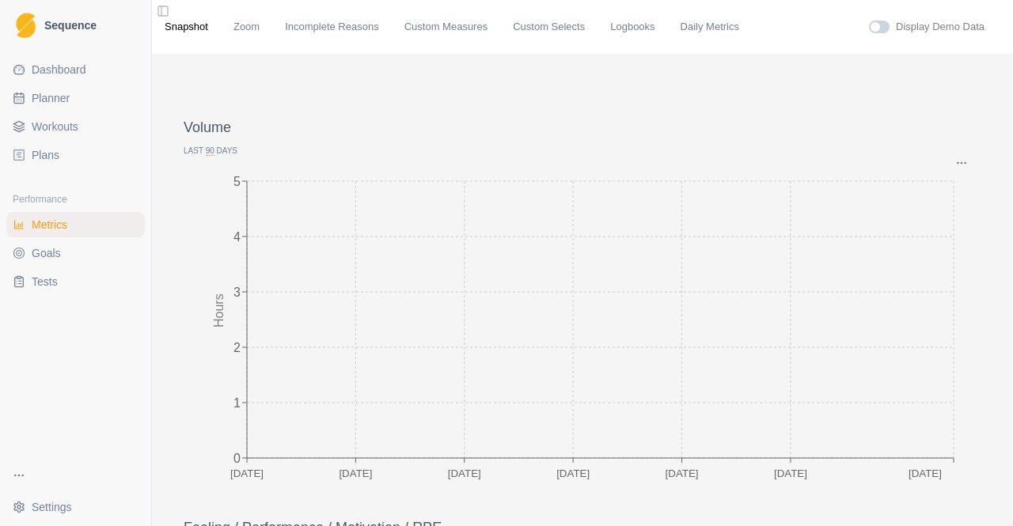
click at [69, 146] on link "Plans" at bounding box center [75, 154] width 138 height 25
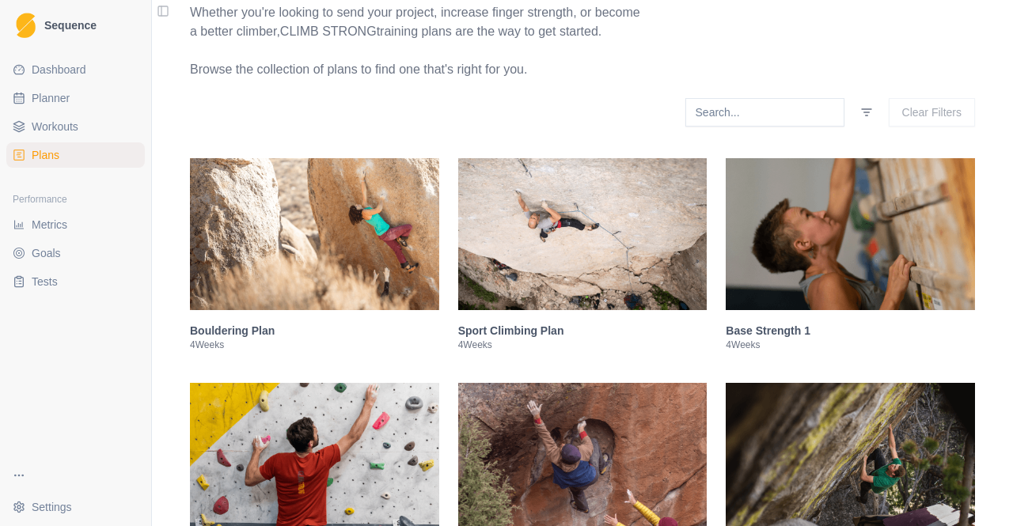
scroll to position [237, 0]
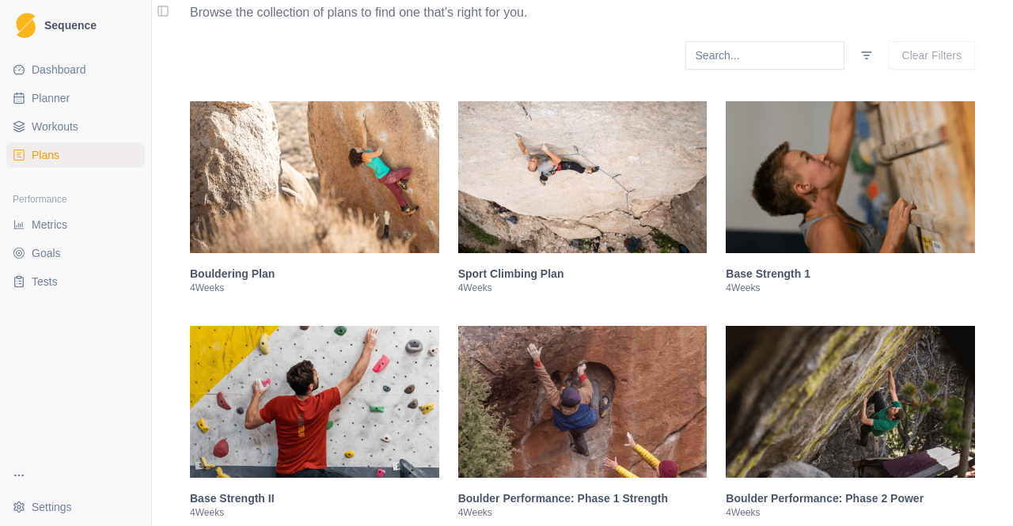
click at [534, 202] on img at bounding box center [582, 177] width 249 height 152
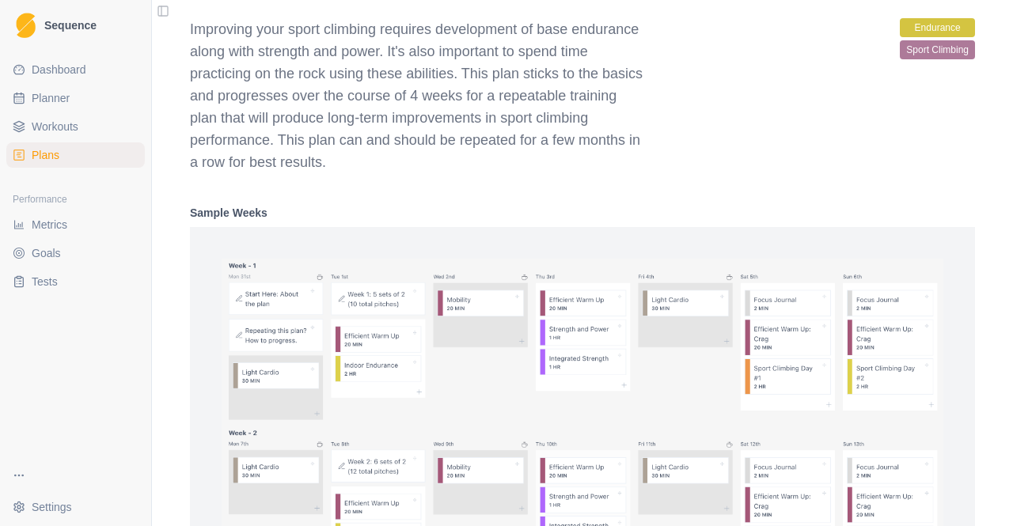
scroll to position [959, 0]
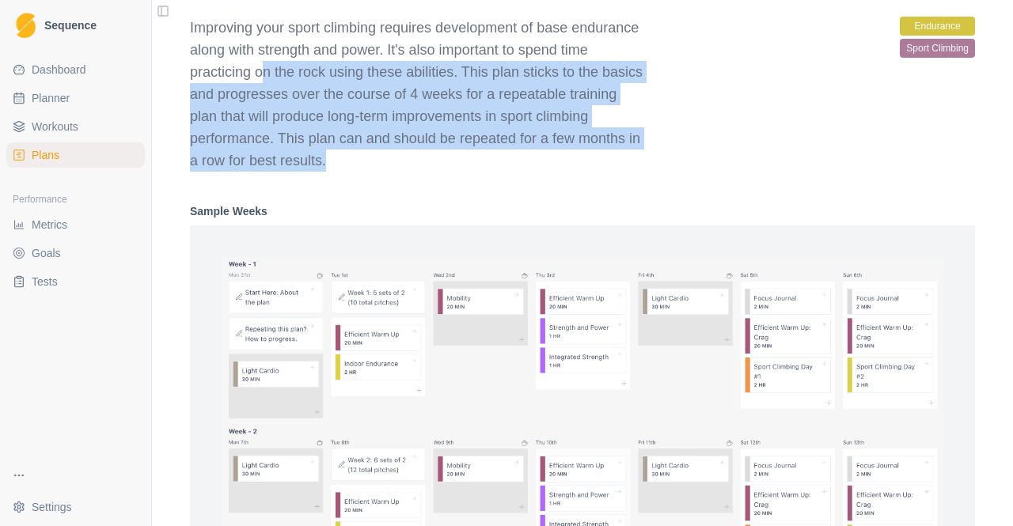
drag, startPoint x: 261, startPoint y: 80, endPoint x: 709, endPoint y: 153, distance: 453.6
click at [709, 153] on div "Improving your sport climbing requires development of base endurance along with…" at bounding box center [582, 94] width 785 height 155
click at [718, 164] on div "Improving your sport climbing requires development of base endurance along with…" at bounding box center [582, 94] width 785 height 155
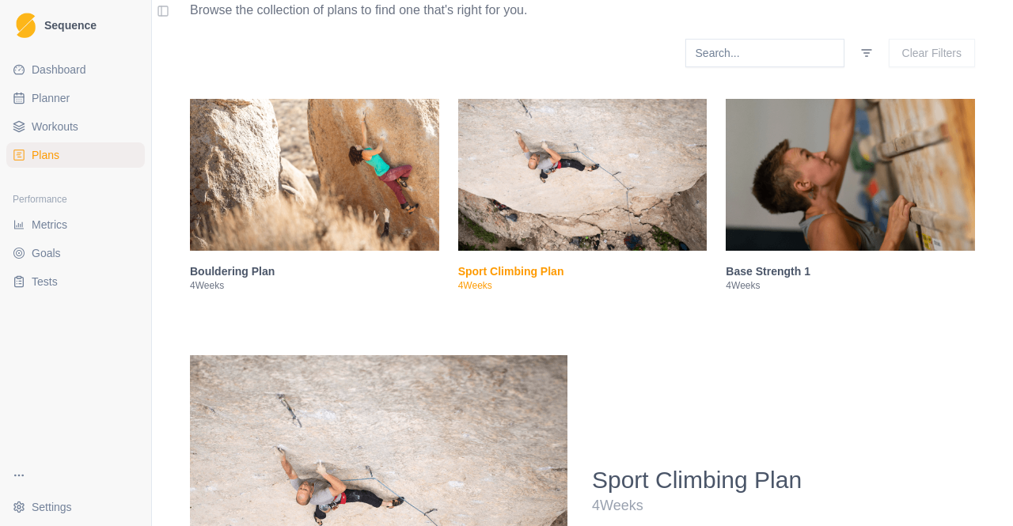
scroll to position [168, 0]
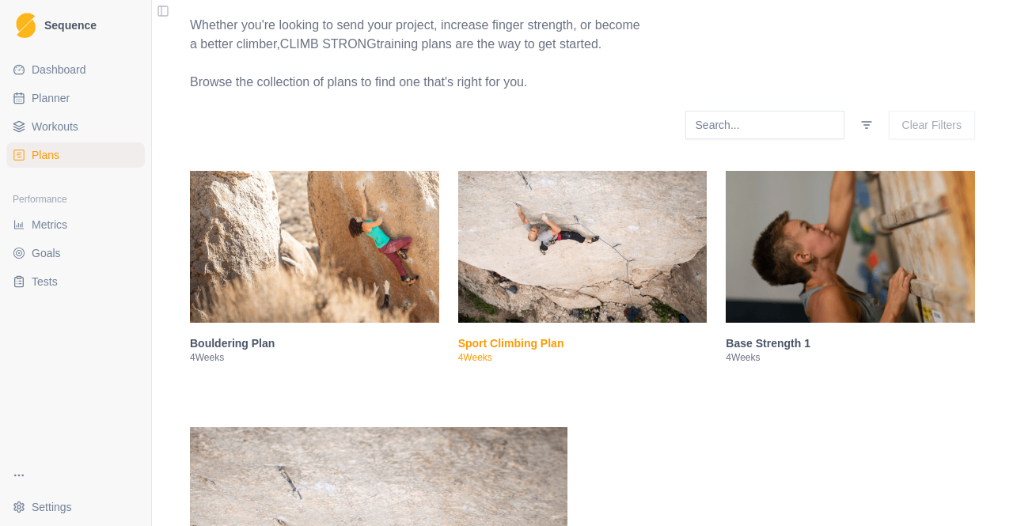
click at [570, 215] on img at bounding box center [582, 247] width 249 height 152
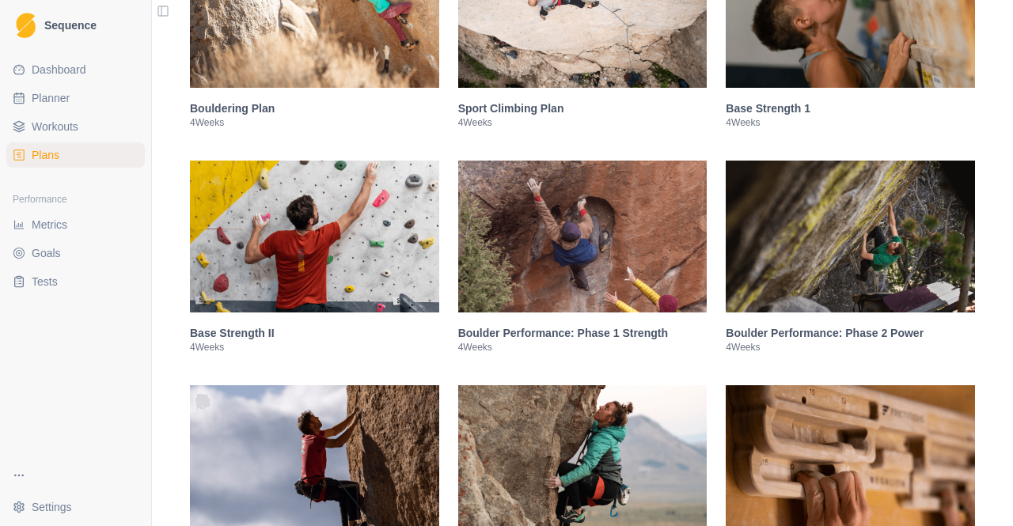
scroll to position [405, 0]
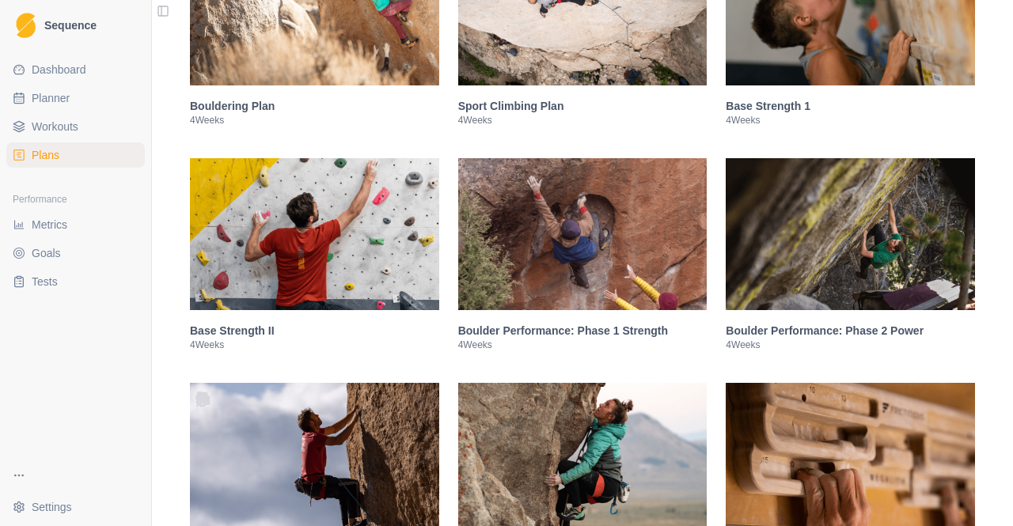
click at [772, 69] on img at bounding box center [849, 10] width 249 height 152
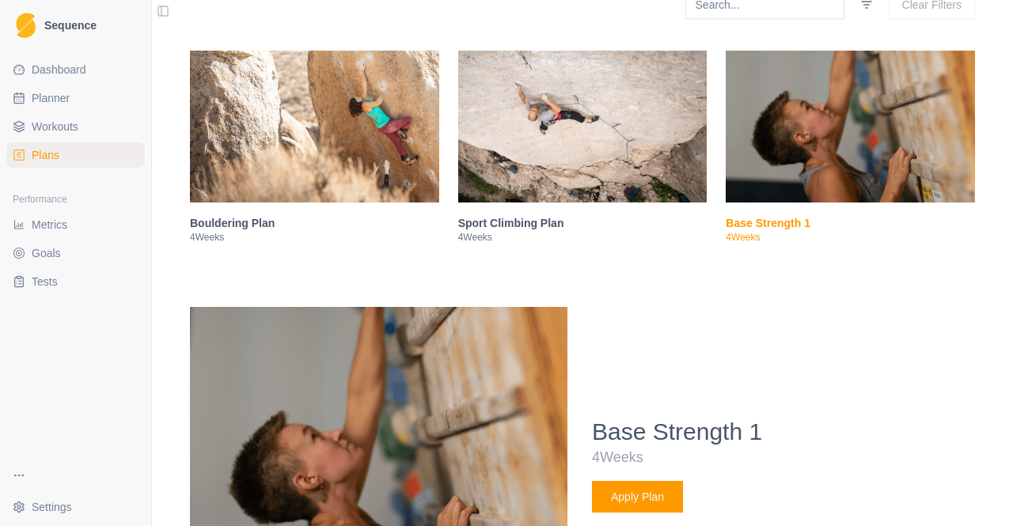
scroll to position [247, 0]
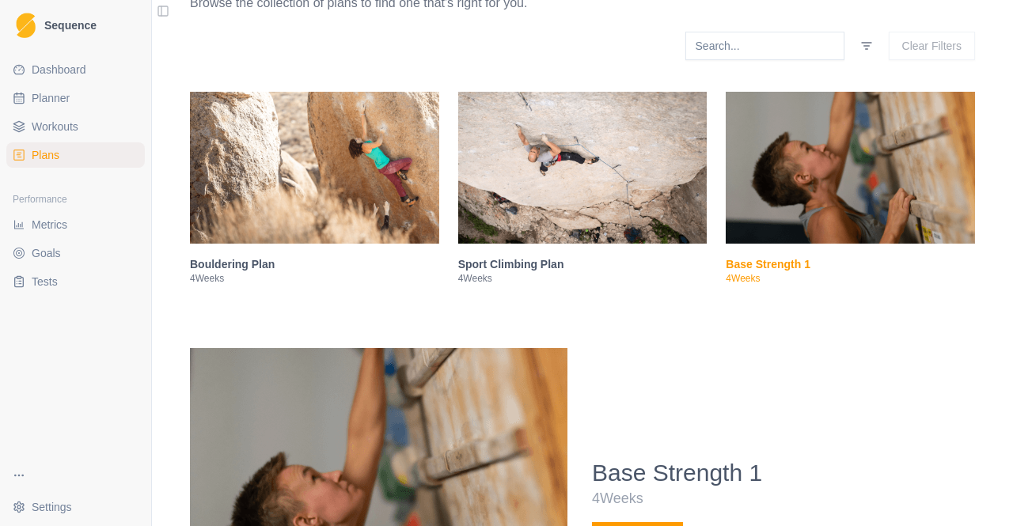
click at [797, 145] on img at bounding box center [849, 168] width 249 height 152
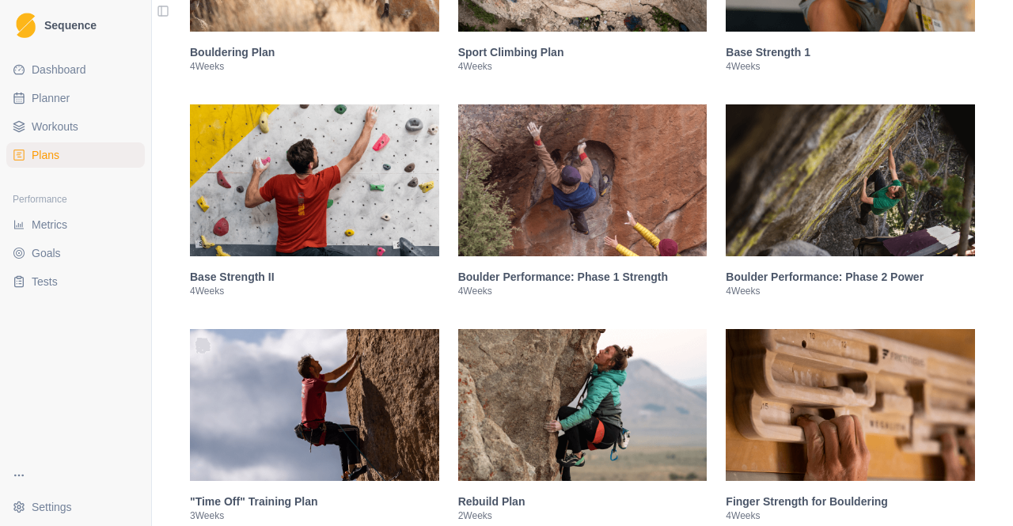
scroll to position [484, 0]
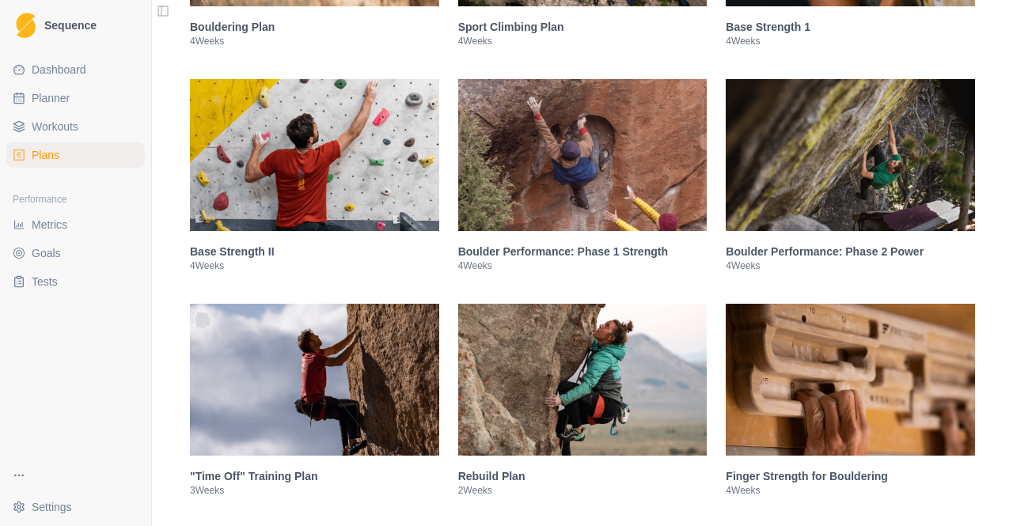
click at [402, 172] on img at bounding box center [314, 155] width 249 height 152
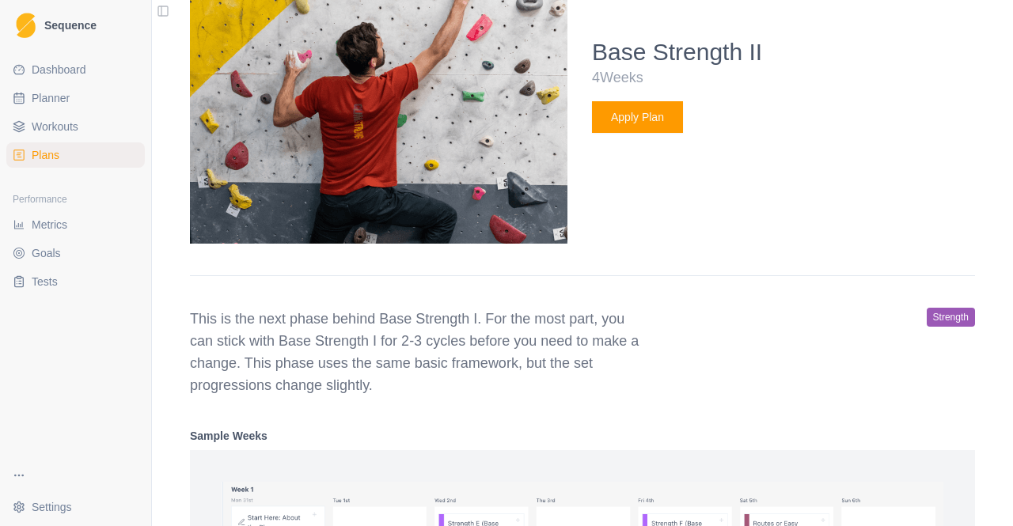
scroll to position [867, 0]
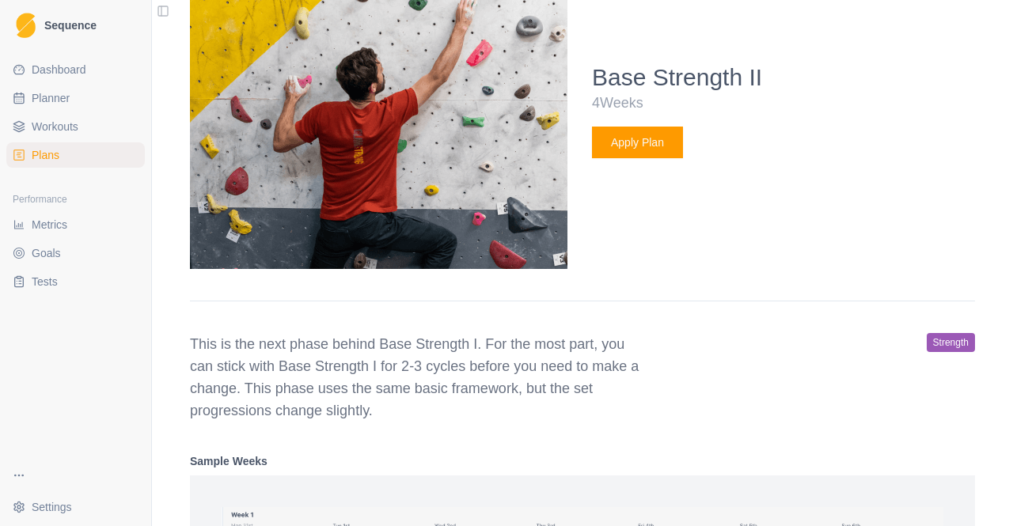
click at [499, 193] on img at bounding box center [378, 111] width 377 height 316
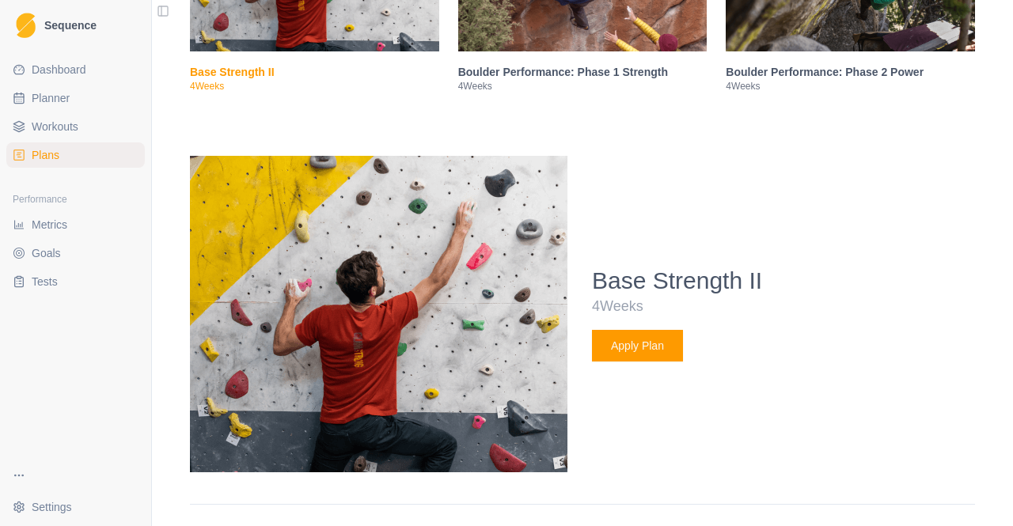
scroll to position [472, 0]
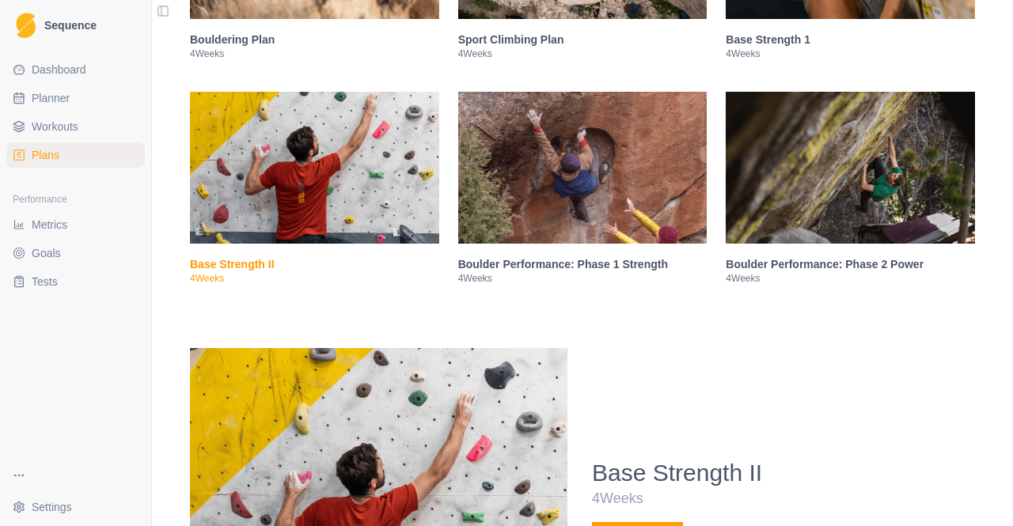
click at [381, 184] on img at bounding box center [314, 168] width 249 height 152
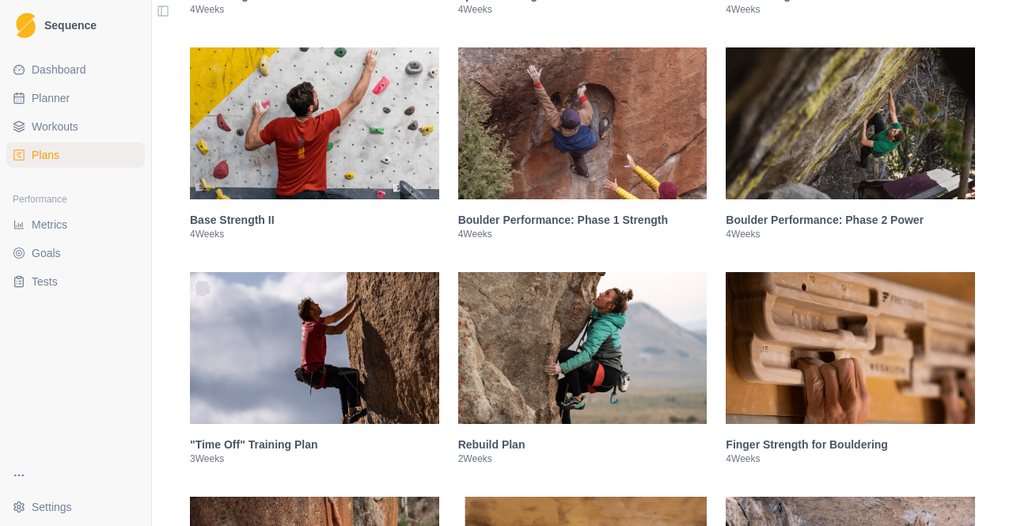
scroll to position [551, 0]
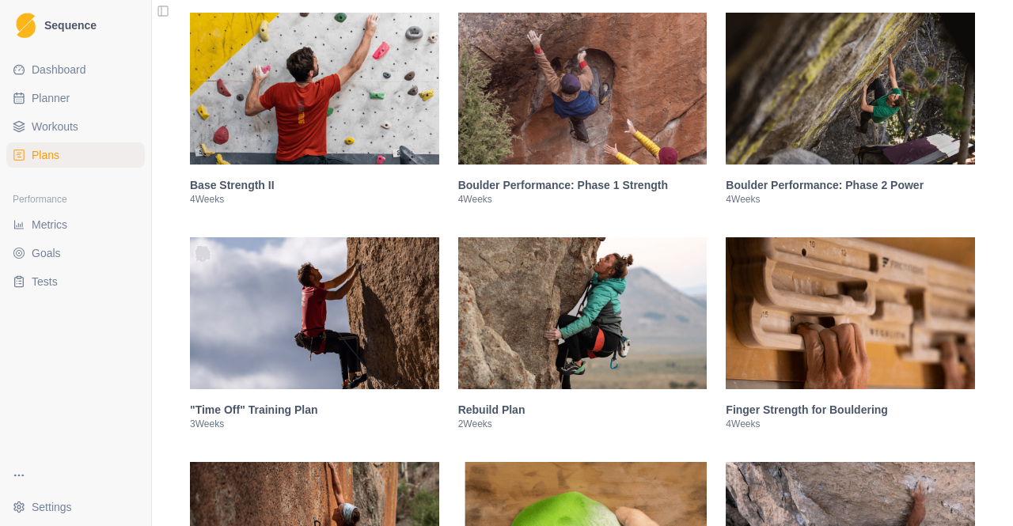
click at [384, 282] on img at bounding box center [314, 313] width 249 height 152
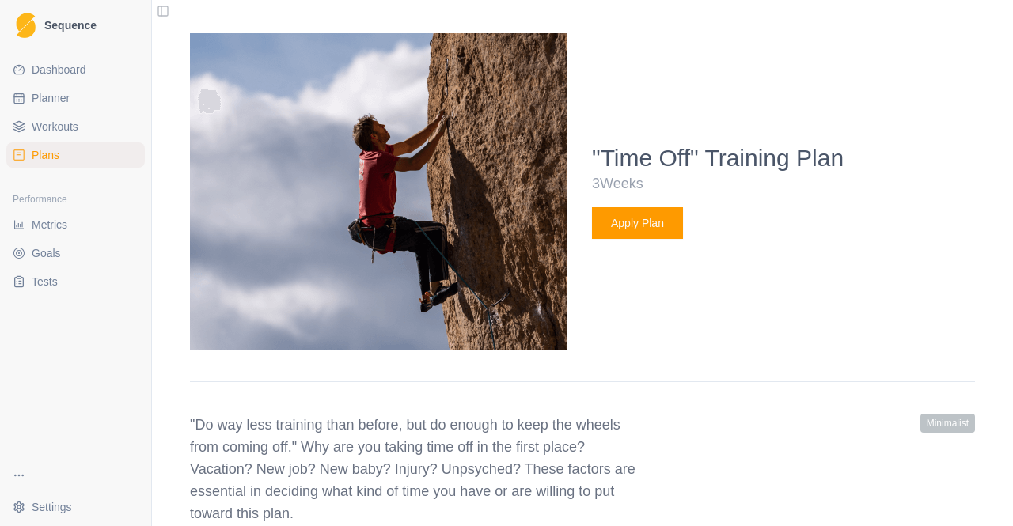
scroll to position [854, 0]
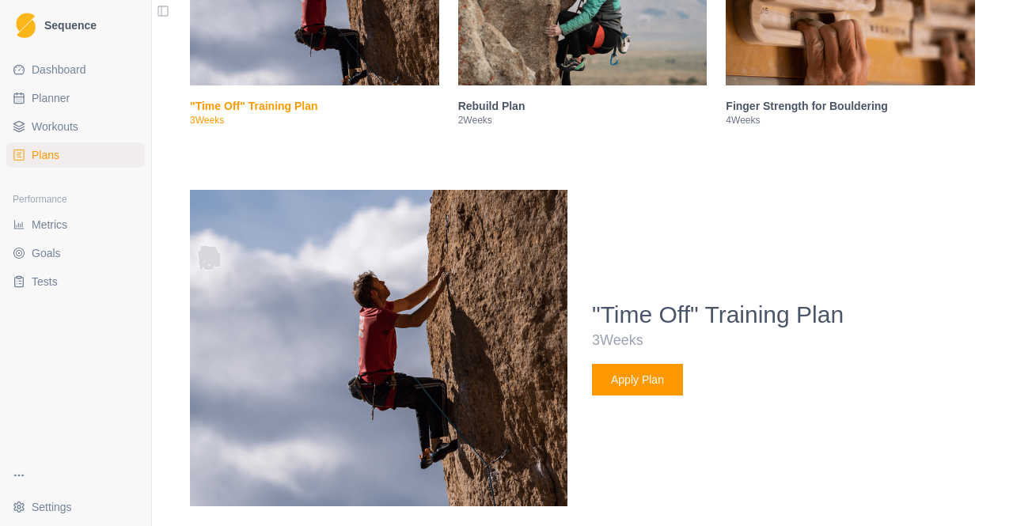
click at [361, 66] on img at bounding box center [314, 10] width 249 height 152
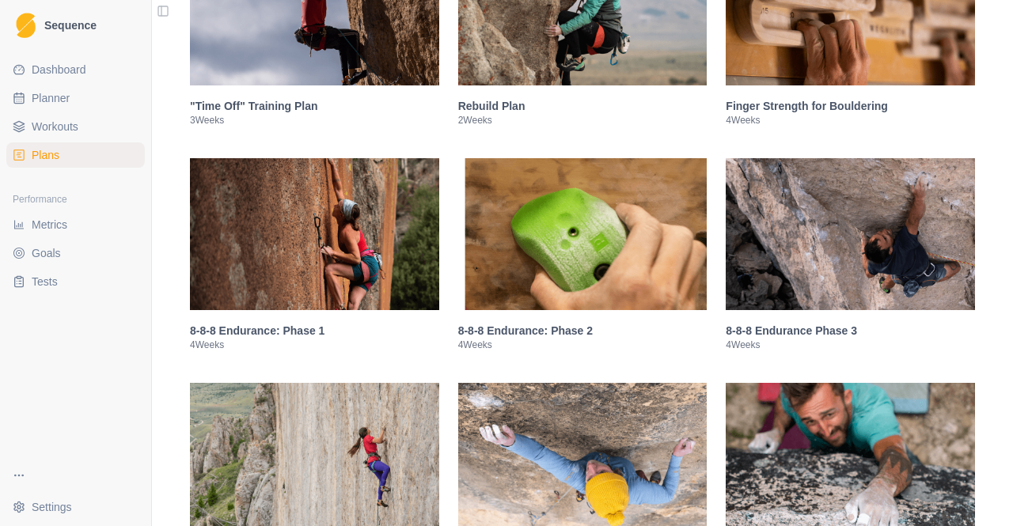
click at [373, 235] on img at bounding box center [314, 234] width 249 height 152
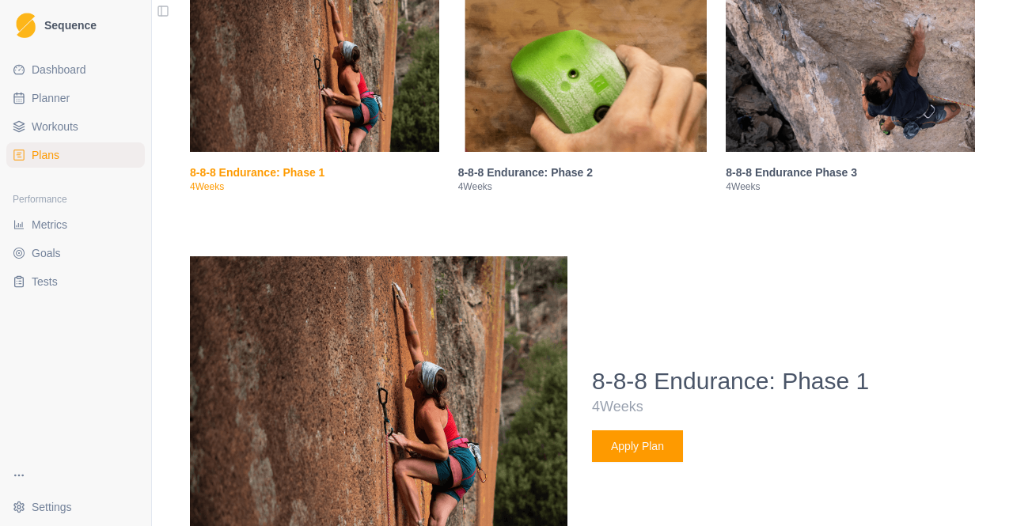
scroll to position [921, 0]
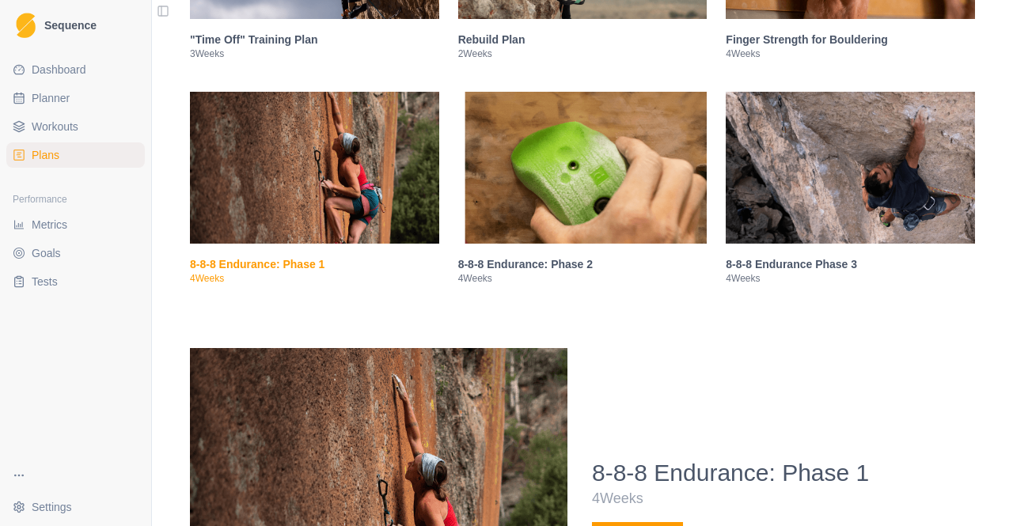
click at [364, 199] on img at bounding box center [314, 168] width 249 height 152
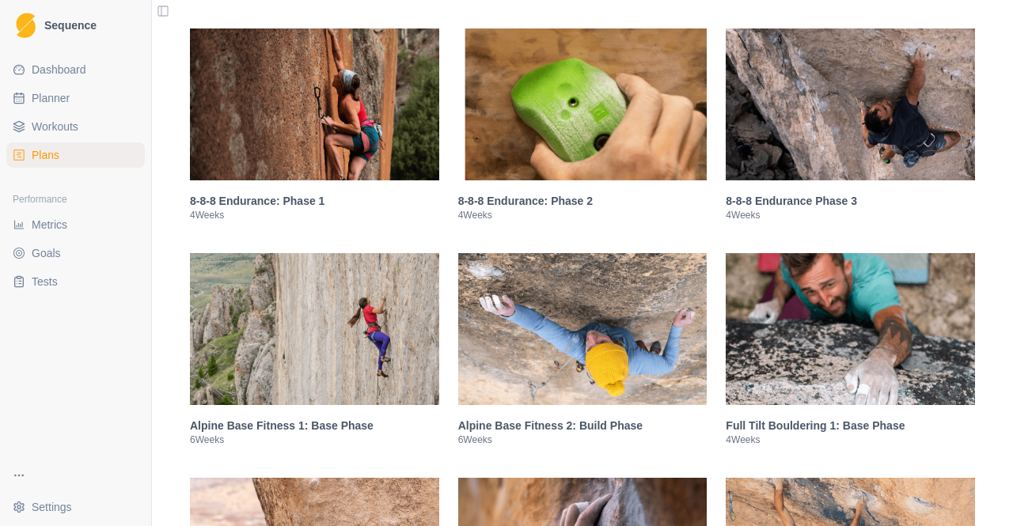
scroll to position [1000, 0]
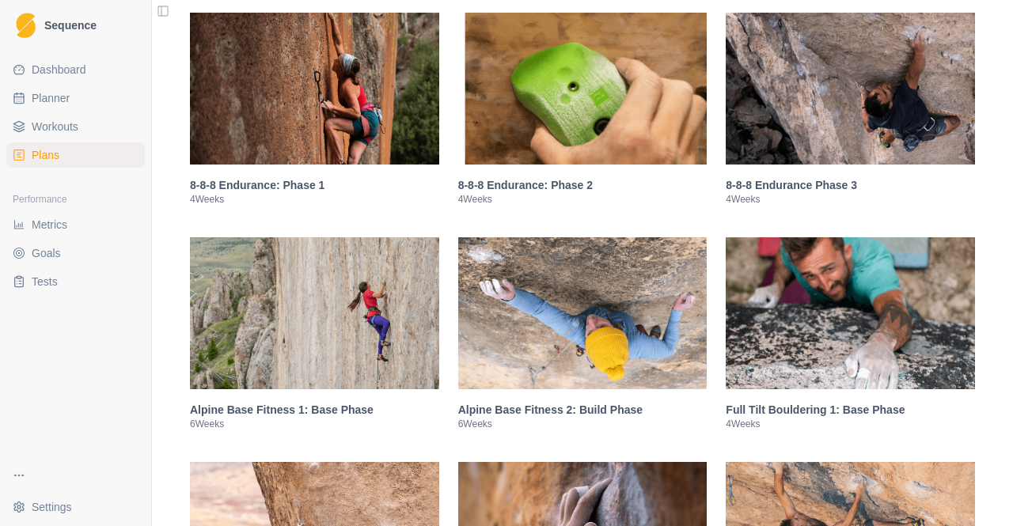
click at [508, 314] on img at bounding box center [582, 313] width 249 height 152
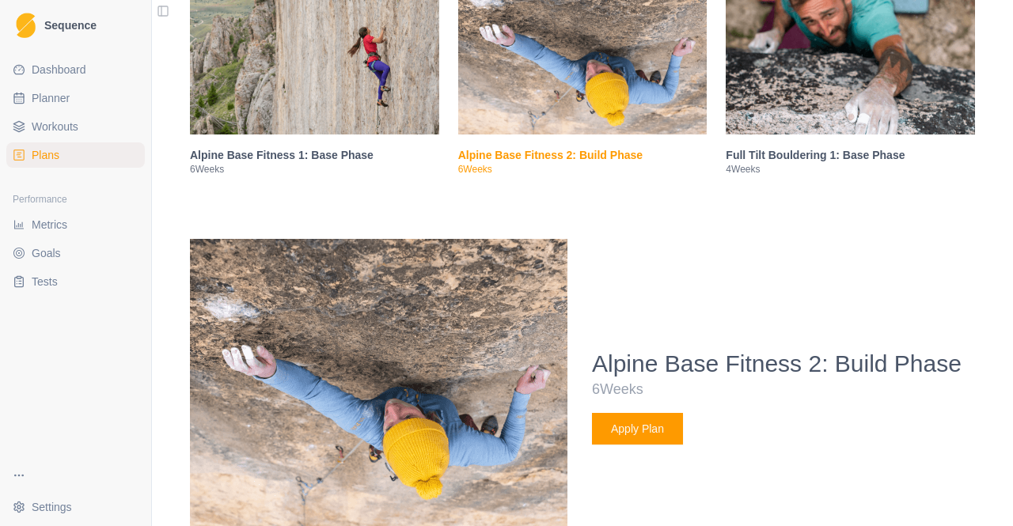
scroll to position [1146, 0]
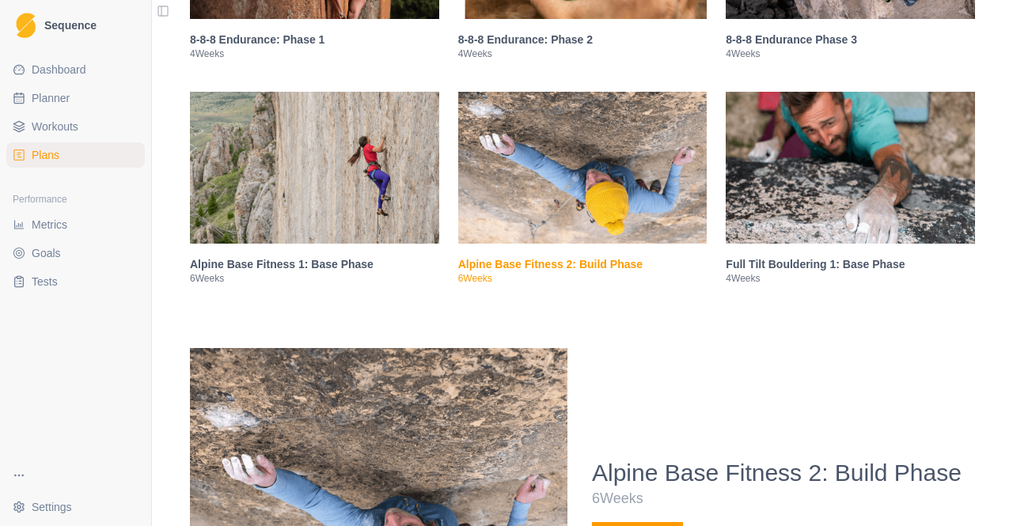
click at [497, 214] on img at bounding box center [582, 168] width 249 height 152
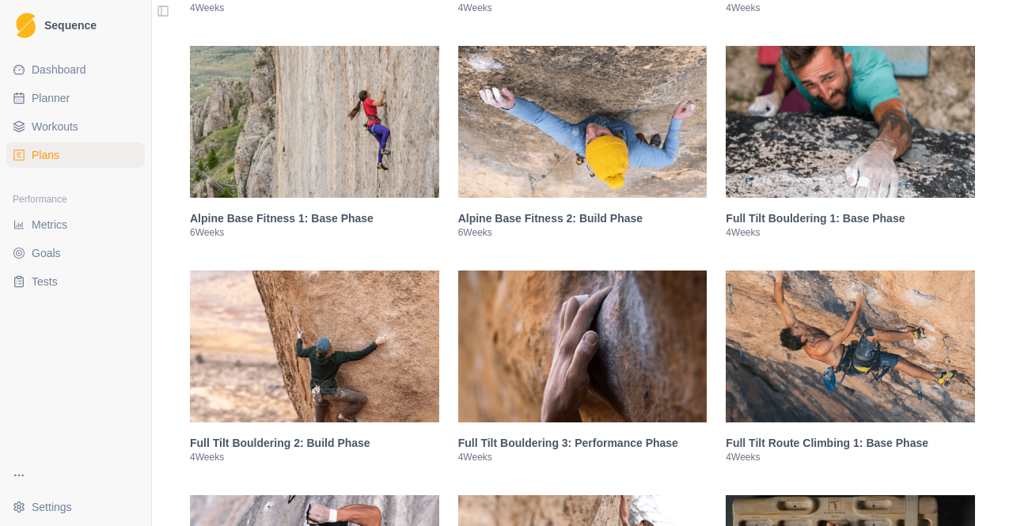
scroll to position [1225, 0]
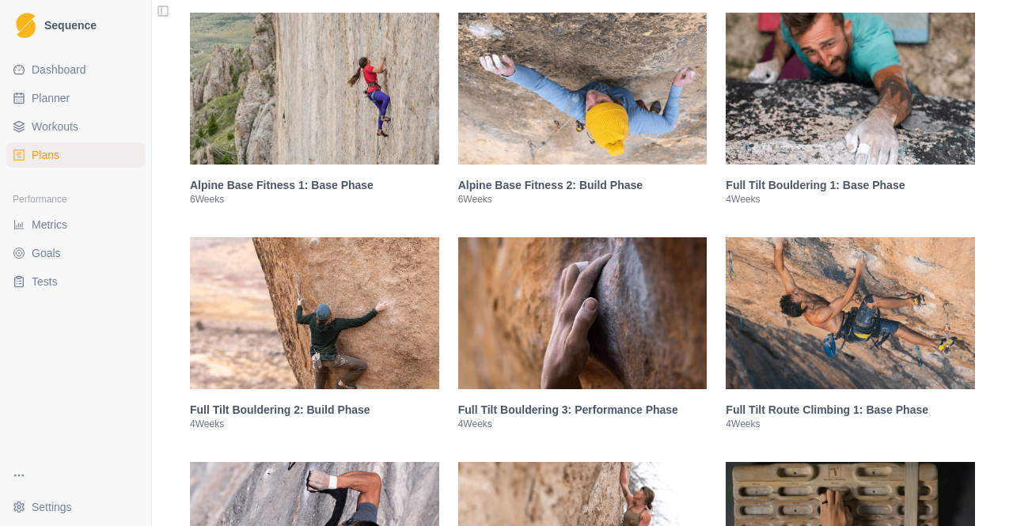
click at [794, 315] on img at bounding box center [849, 313] width 249 height 152
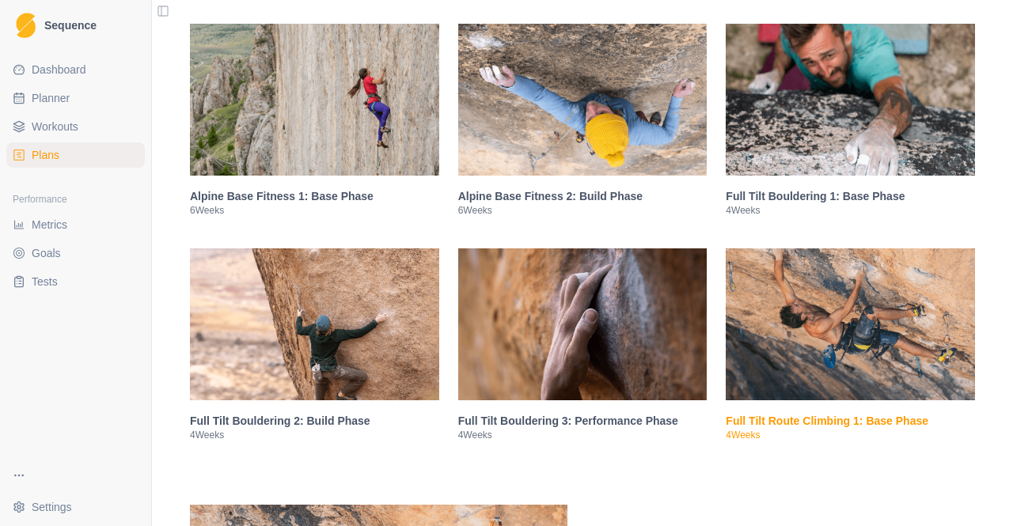
scroll to position [1212, 0]
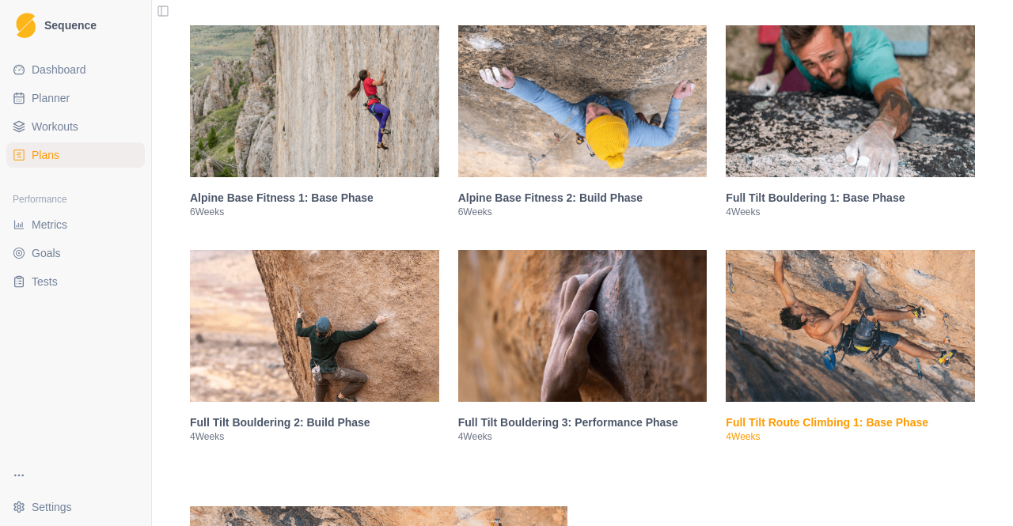
click at [784, 309] on img at bounding box center [849, 326] width 249 height 152
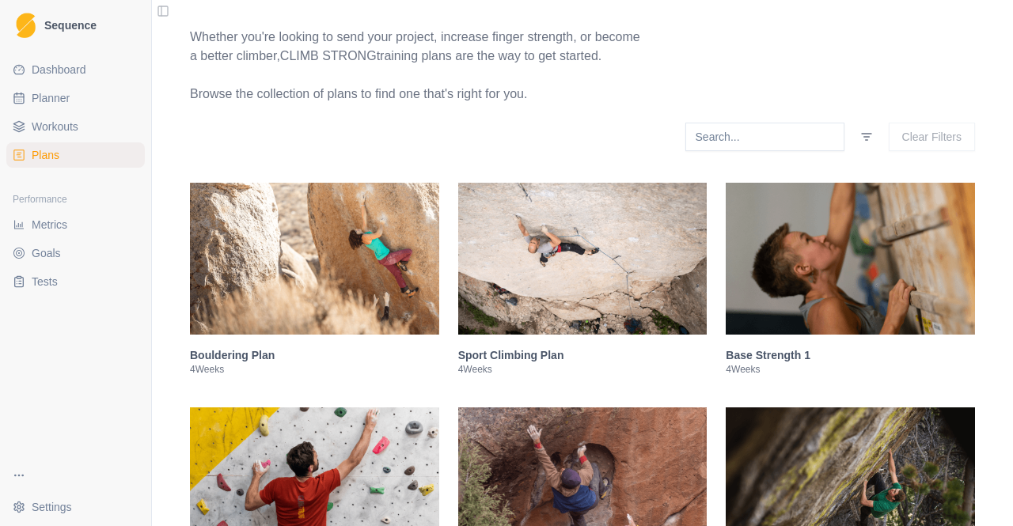
scroll to position [144, 0]
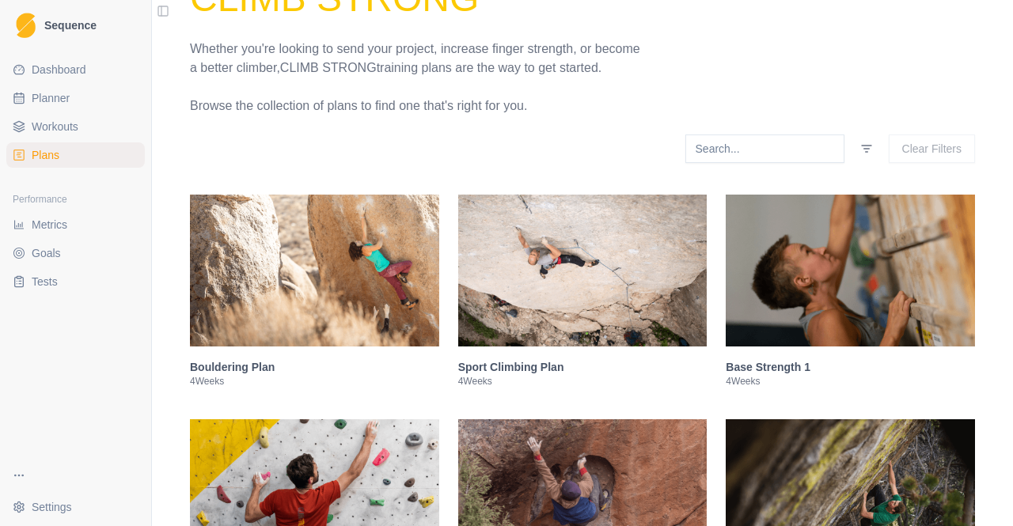
click at [614, 280] on img at bounding box center [582, 271] width 249 height 152
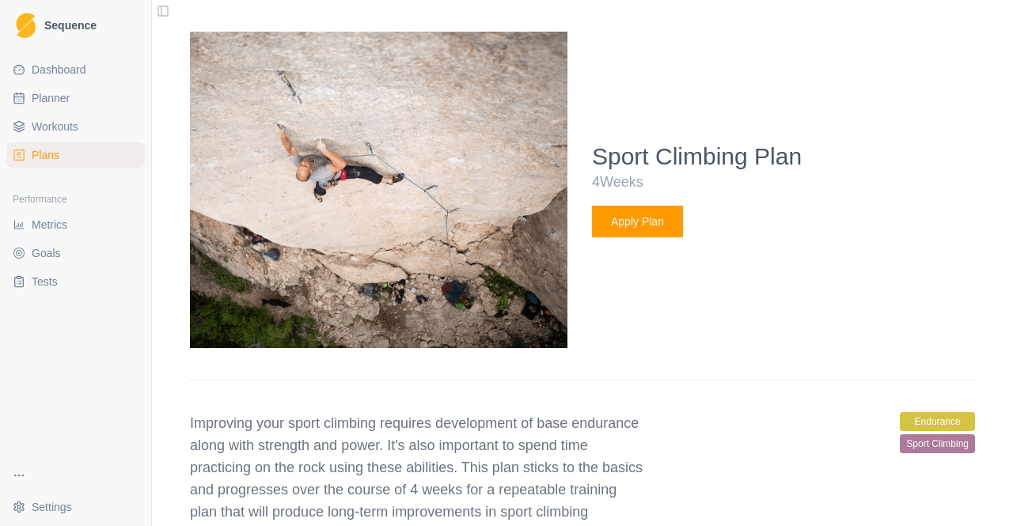
scroll to position [761, 0]
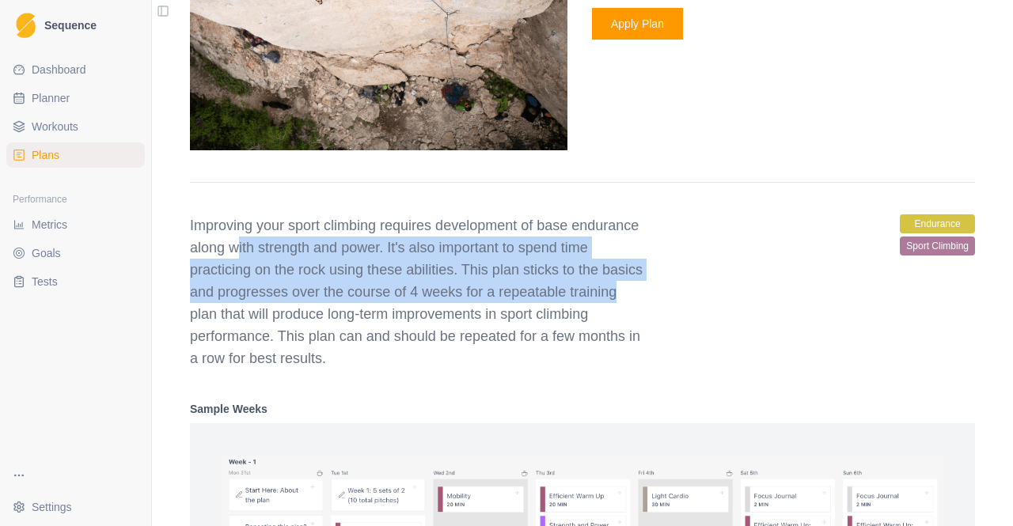
drag, startPoint x: 233, startPoint y: 257, endPoint x: 604, endPoint y: 294, distance: 373.7
click at [604, 294] on p "Improving your sport climbing requires development of base endurance along with…" at bounding box center [418, 291] width 456 height 155
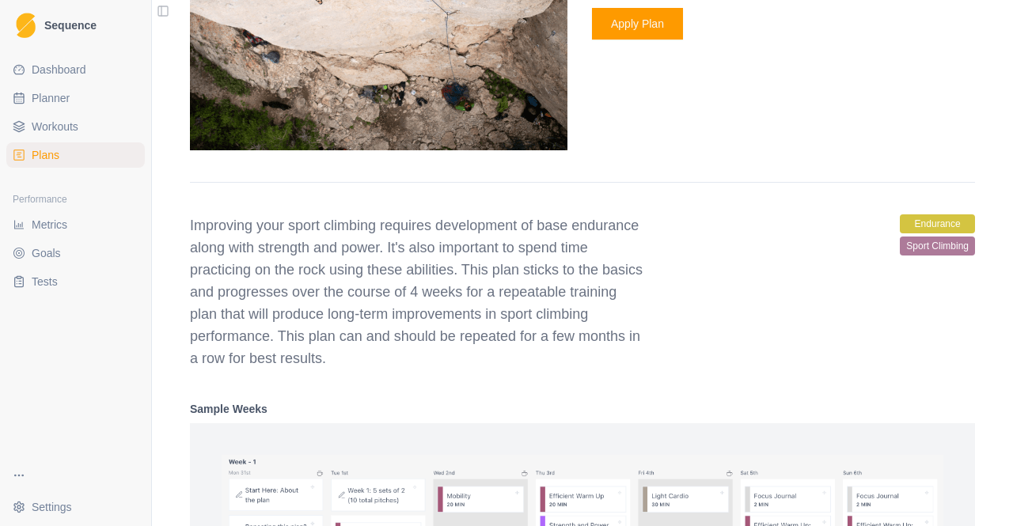
click at [637, 320] on p "Improving your sport climbing requires development of base endurance along with…" at bounding box center [418, 291] width 456 height 155
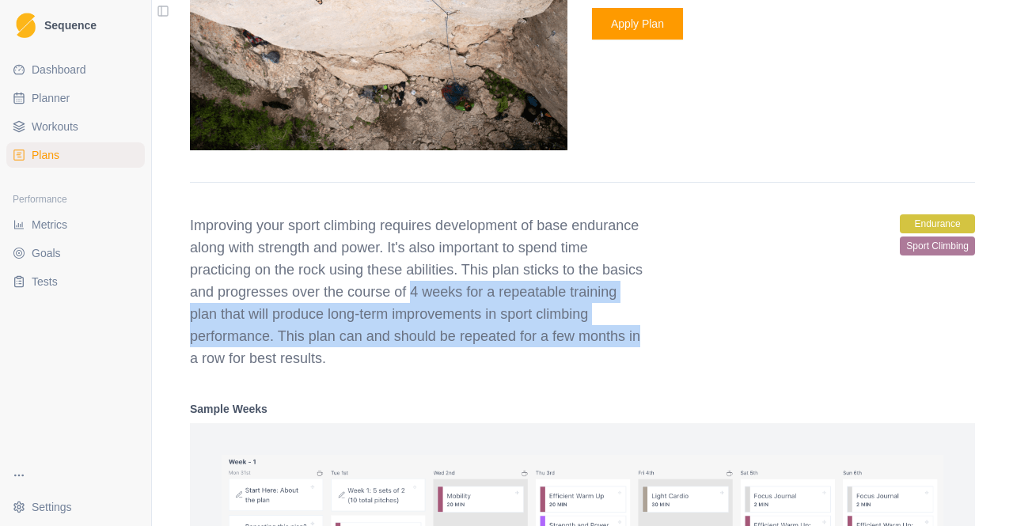
drag, startPoint x: 401, startPoint y: 294, endPoint x: 657, endPoint y: 338, distance: 259.2
click at [657, 338] on div "Improving your sport climbing requires development of base endurance along with…" at bounding box center [582, 291] width 785 height 155
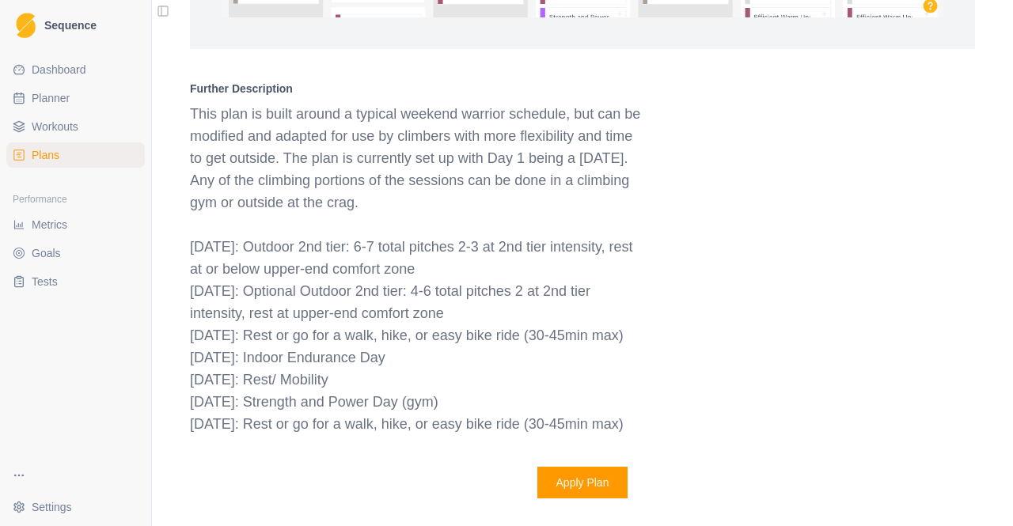
scroll to position [1790, 0]
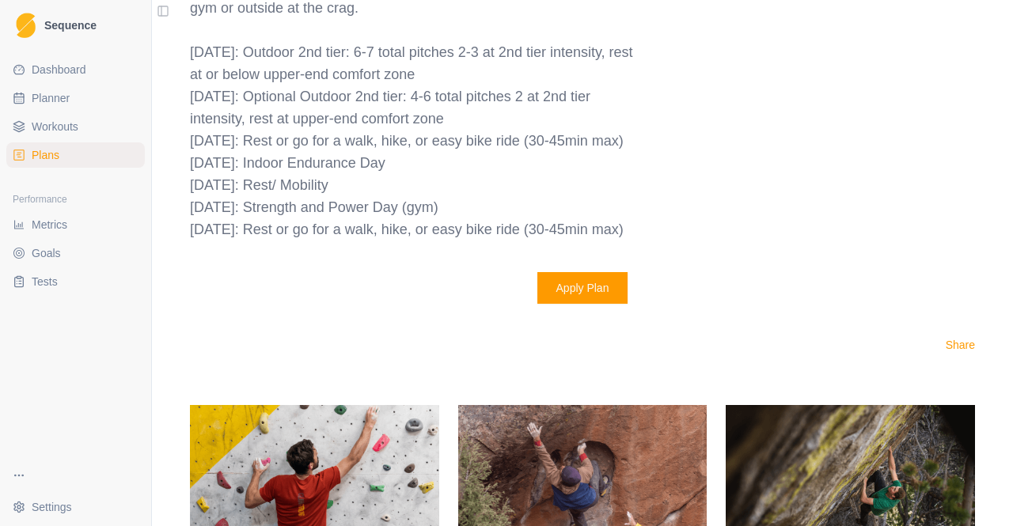
click at [574, 297] on button "Apply Plan" at bounding box center [582, 288] width 91 height 32
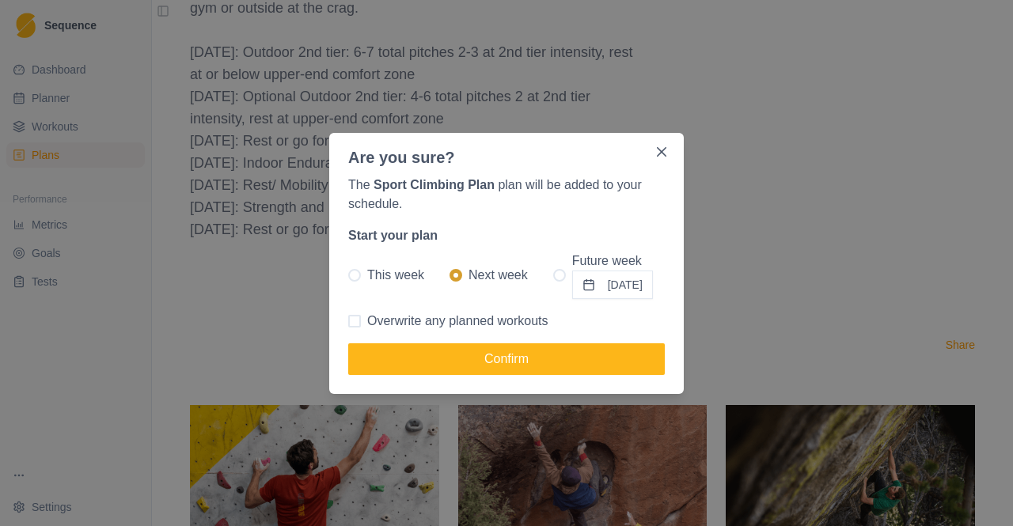
click at [553, 273] on span at bounding box center [559, 275] width 13 height 13
click at [552, 275] on input "Future week [DATE]" at bounding box center [552, 275] width 1 height 1
radio input "true"
click at [591, 286] on button "[DATE]" at bounding box center [612, 285] width 81 height 28
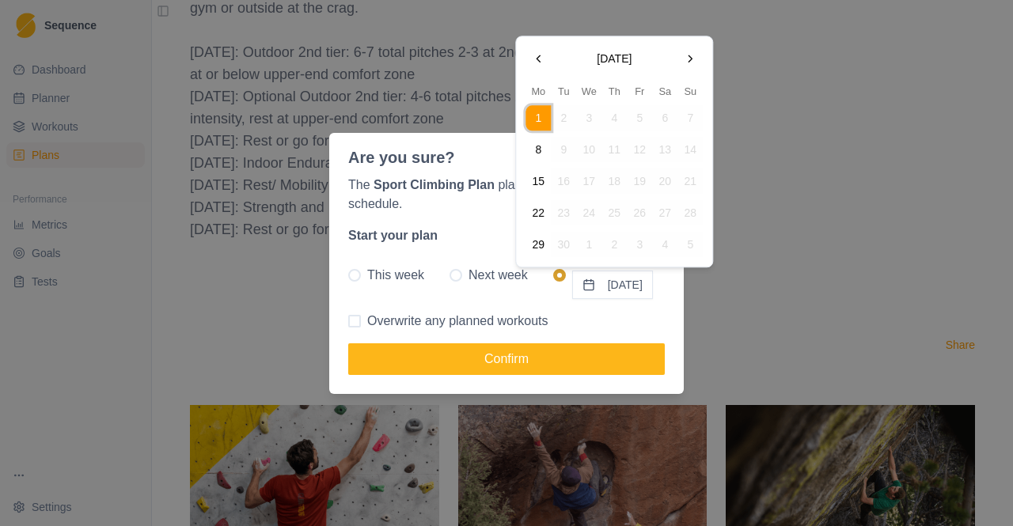
click at [533, 157] on button "8" at bounding box center [537, 150] width 25 height 25
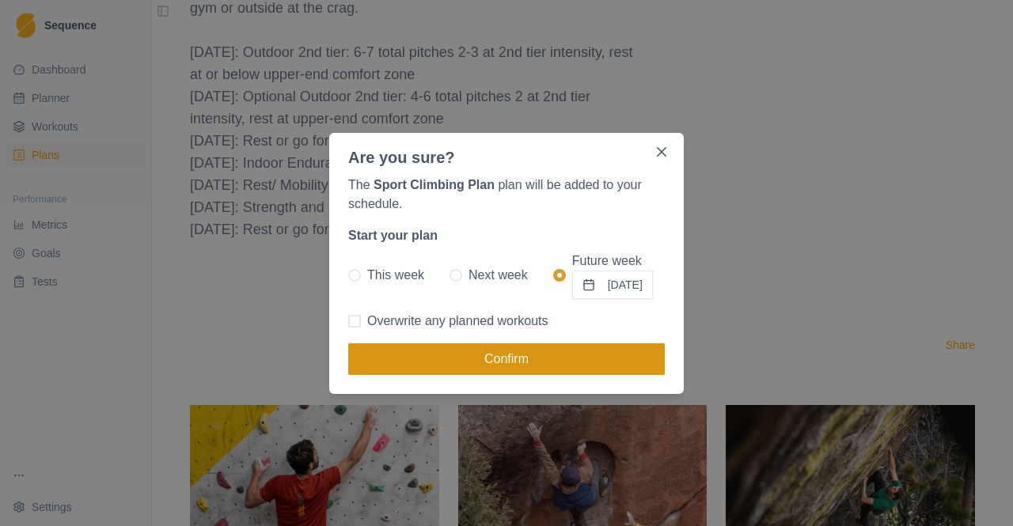
click at [489, 352] on button "Confirm" at bounding box center [506, 359] width 316 height 32
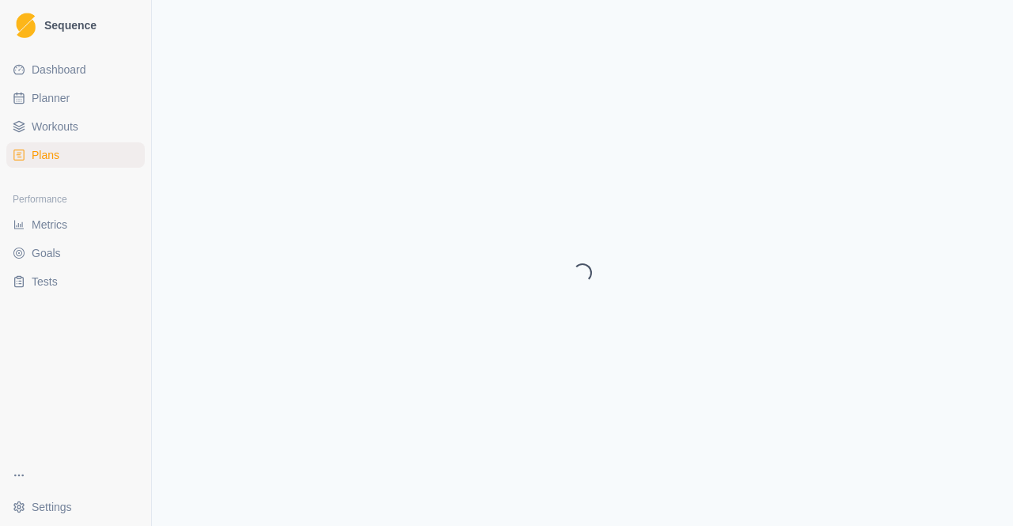
select select "month"
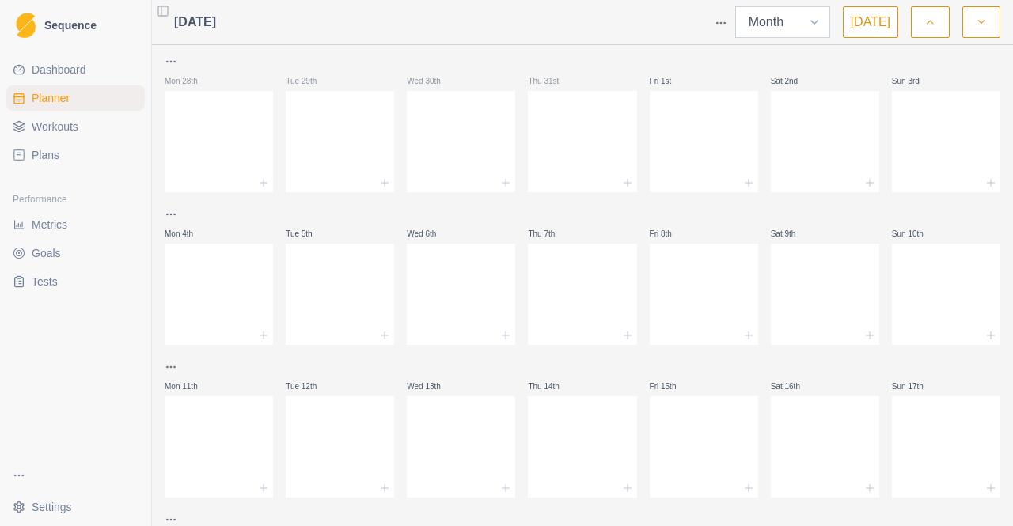
click at [816, 21] on select "Week Month" at bounding box center [782, 22] width 95 height 32
click at [971, 21] on button "button" at bounding box center [981, 22] width 38 height 32
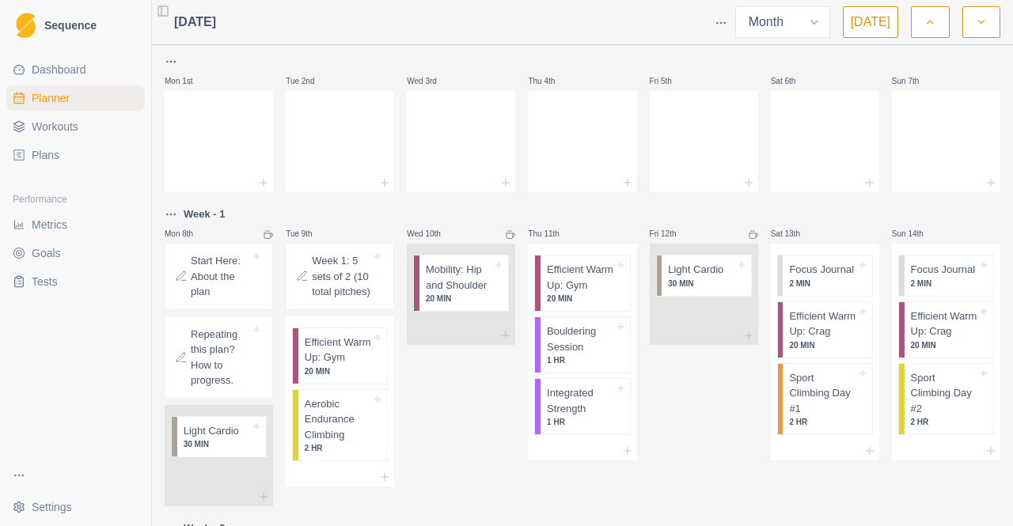
click at [210, 281] on p "Start Here: About the plan" at bounding box center [220, 276] width 59 height 47
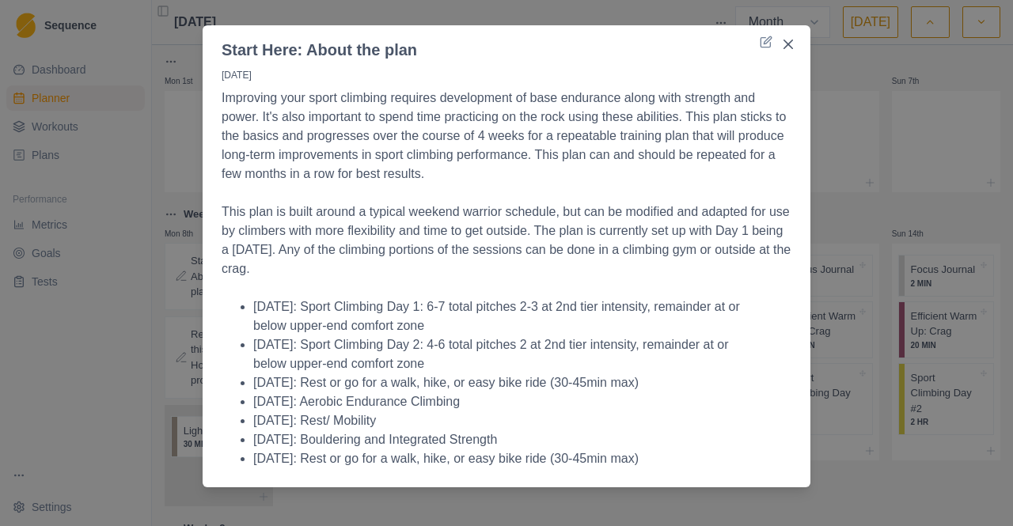
scroll to position [36, 0]
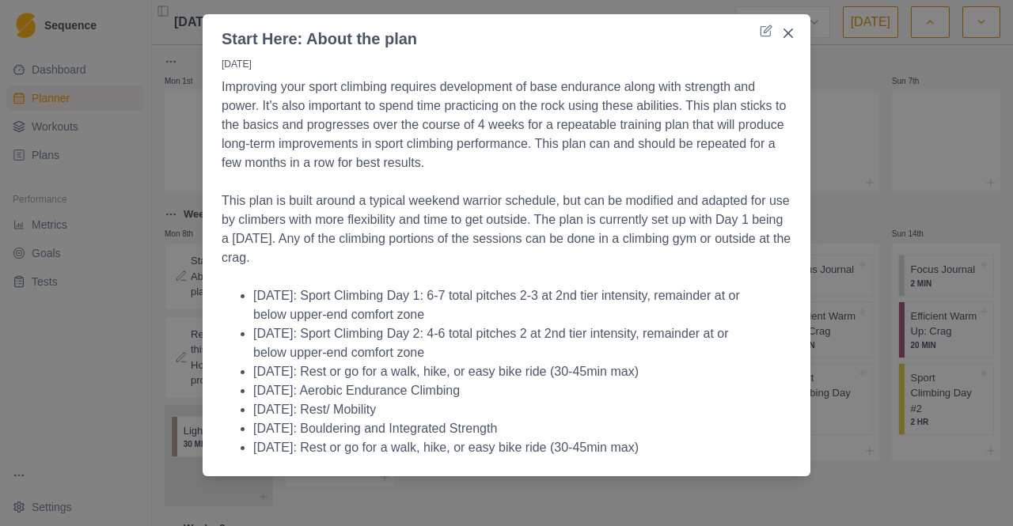
drag, startPoint x: 313, startPoint y: 369, endPoint x: 488, endPoint y: 390, distance: 176.0
click at [488, 390] on ul "[DATE]: Sport Climbing Day 1: 6-7 total pitches 2-3 at 2nd tier intensity, rema…" at bounding box center [507, 371] width 570 height 171
drag, startPoint x: 433, startPoint y: 402, endPoint x: 248, endPoint y: 335, distance: 196.2
click at [248, 335] on ul "[DATE]: Sport Climbing Day 1: 6-7 total pitches 2-3 at 2nd tier intensity, rema…" at bounding box center [507, 371] width 570 height 171
click at [502, 396] on li "[DATE]: Aerobic Endurance Climbing" at bounding box center [506, 390] width 506 height 19
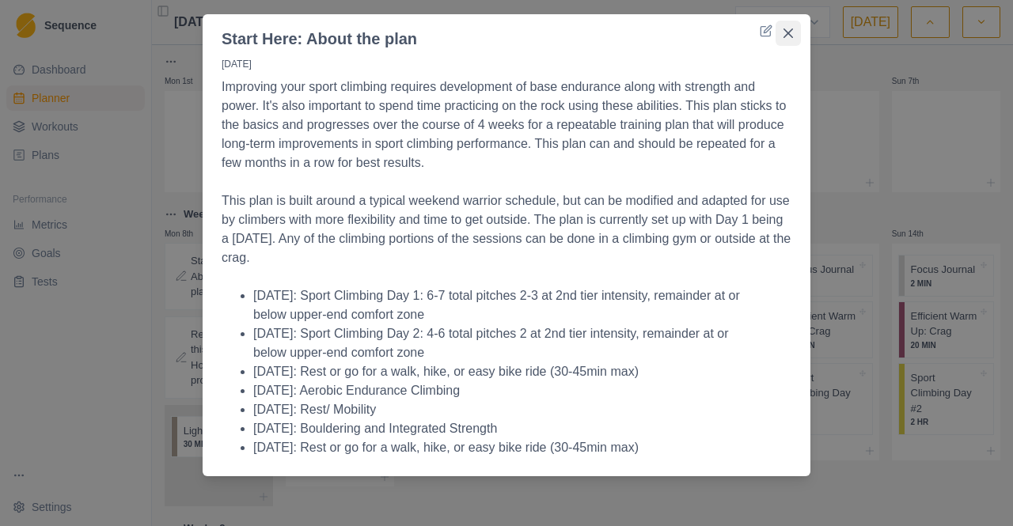
click at [789, 34] on button "Close" at bounding box center [787, 33] width 25 height 25
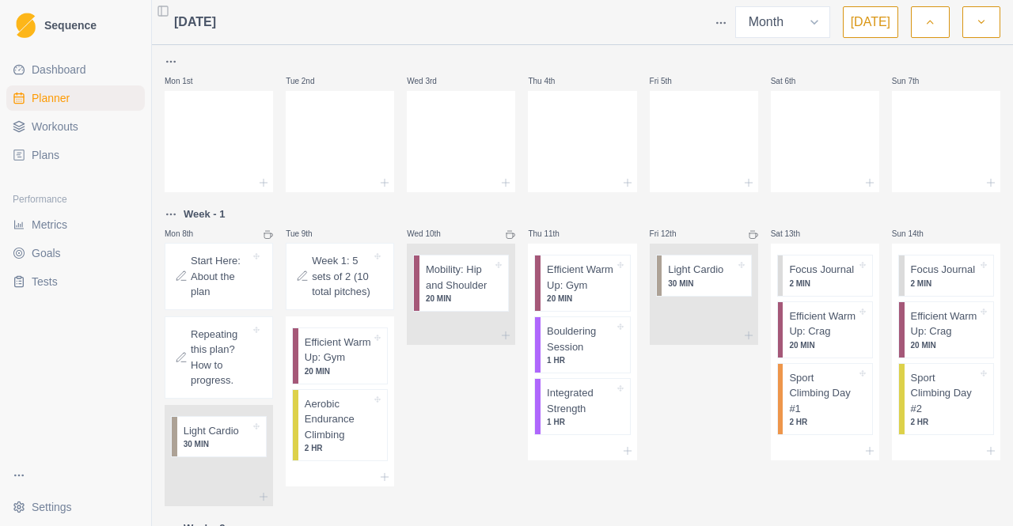
click at [211, 349] on p "Repeating this plan? How to progress." at bounding box center [220, 358] width 59 height 62
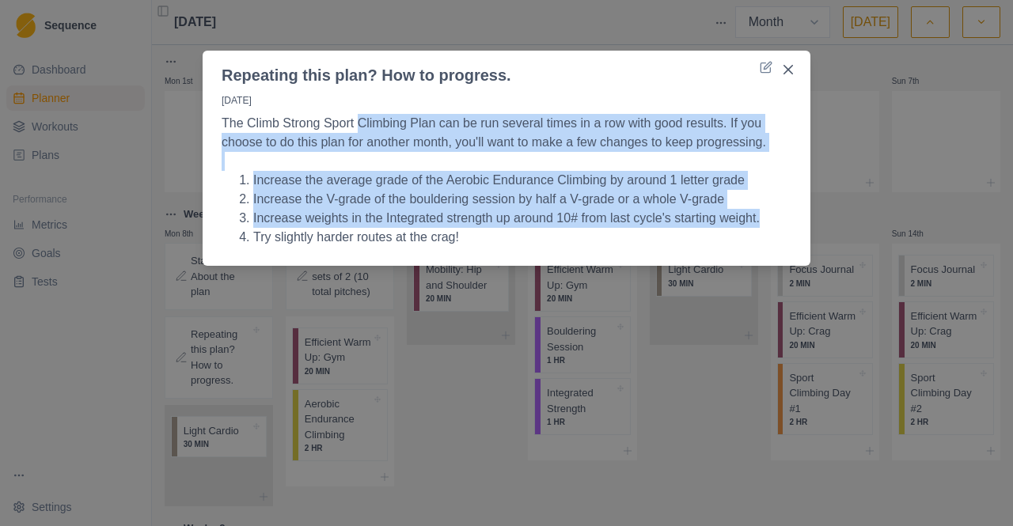
drag, startPoint x: 354, startPoint y: 126, endPoint x: 745, endPoint y: 232, distance: 404.9
click at [745, 232] on p "The Climb Strong Sport Climbing Plan can be run several times in a row with goo…" at bounding box center [507, 180] width 570 height 133
click at [641, 228] on li "Increase weights in the Integrated strength up around 10# from last cycle's sta…" at bounding box center [506, 218] width 506 height 19
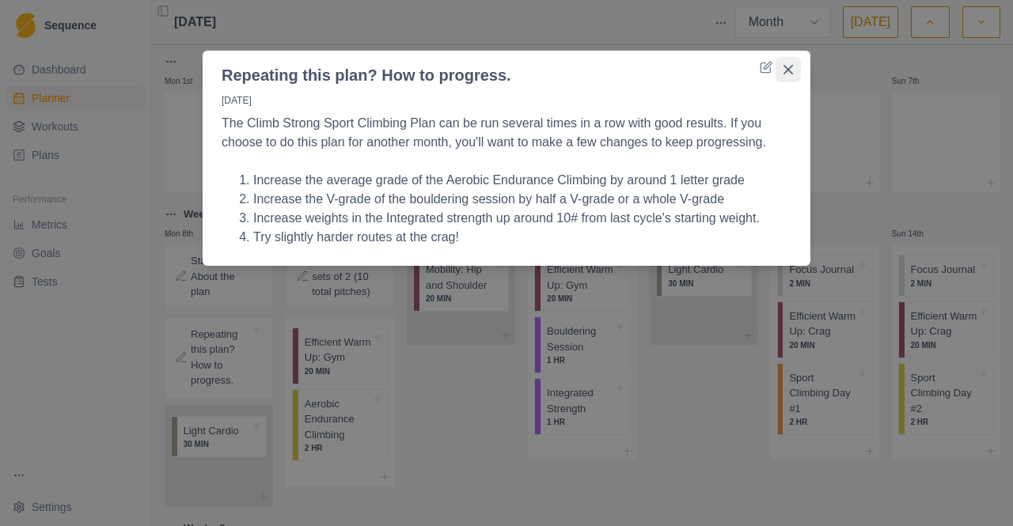
click at [781, 77] on button "Close" at bounding box center [787, 69] width 25 height 25
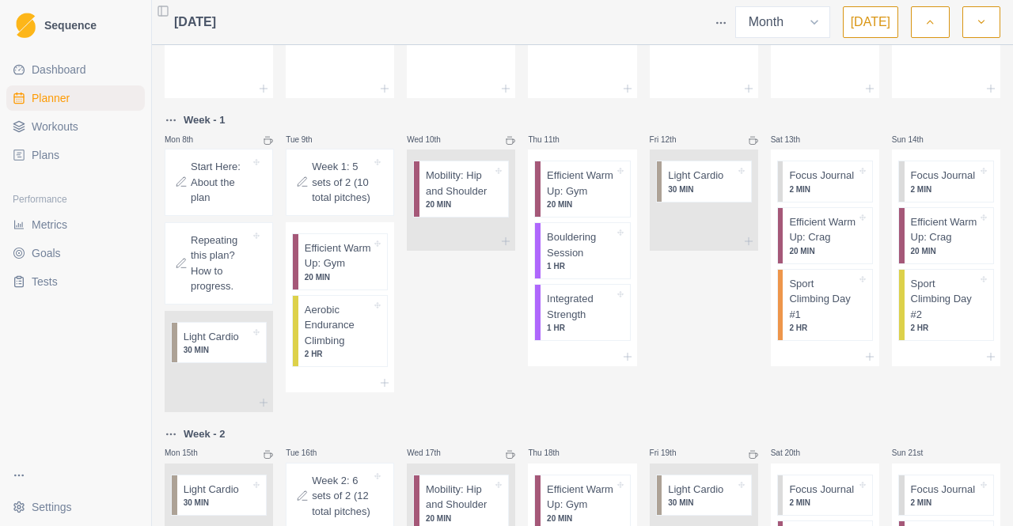
scroll to position [79, 0]
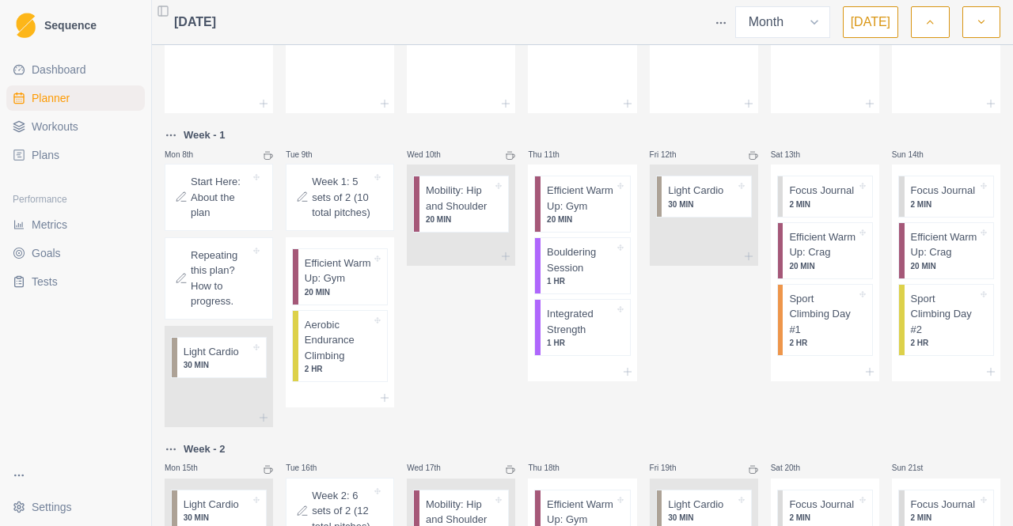
click at [326, 189] on p "Week 1: 5 sets of 2 (10 total pitches)" at bounding box center [341, 197] width 59 height 47
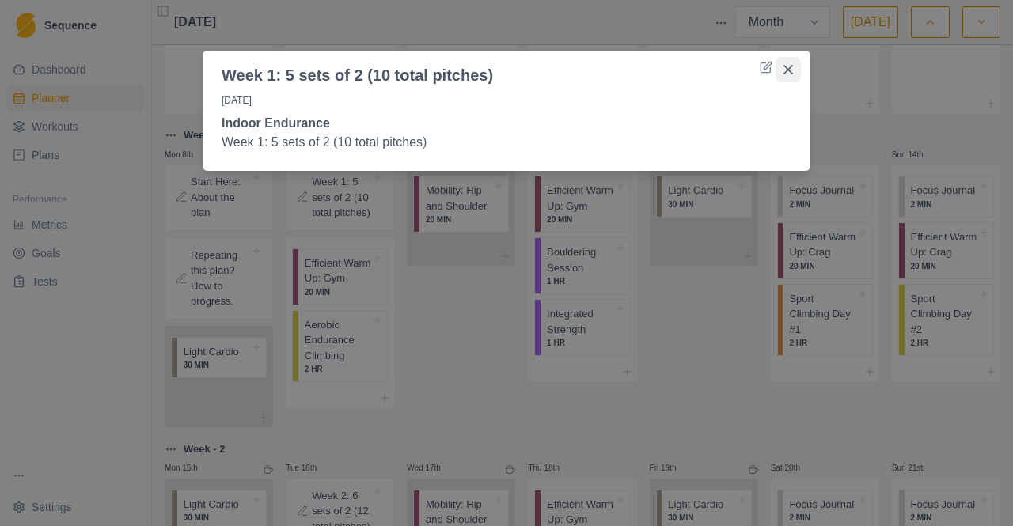
click at [780, 66] on button "Close" at bounding box center [787, 69] width 25 height 25
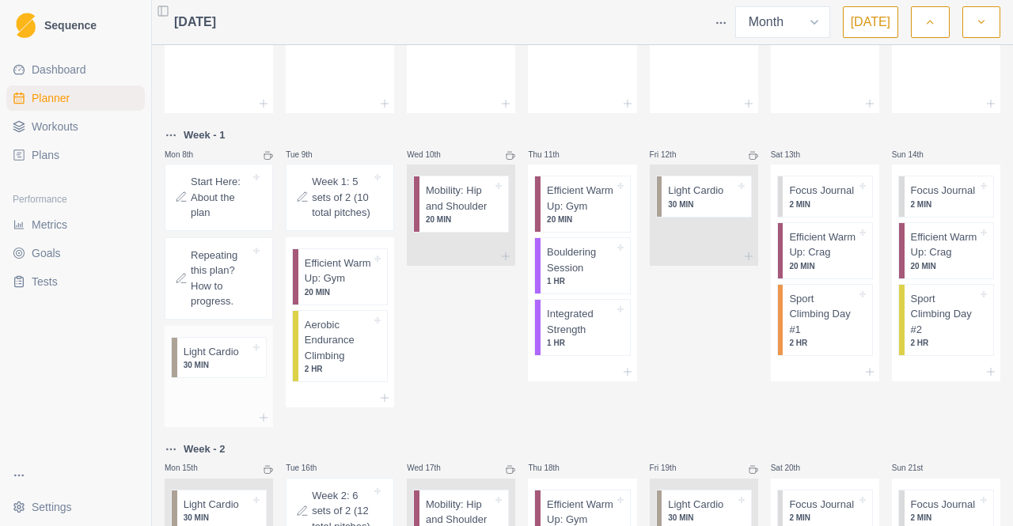
click at [203, 368] on p "30 MIN" at bounding box center [217, 365] width 66 height 12
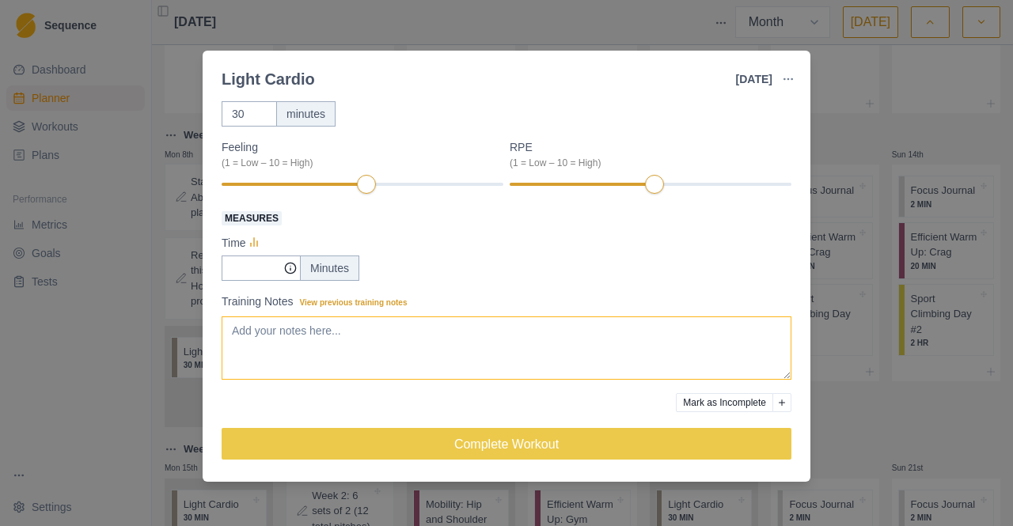
scroll to position [0, 0]
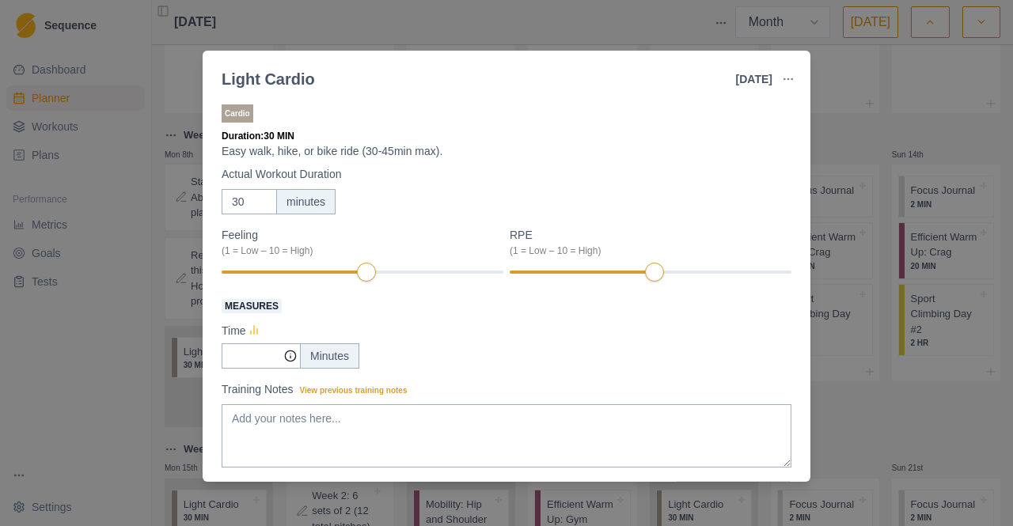
click at [255, 331] on icon at bounding box center [254, 332] width 16 height 16
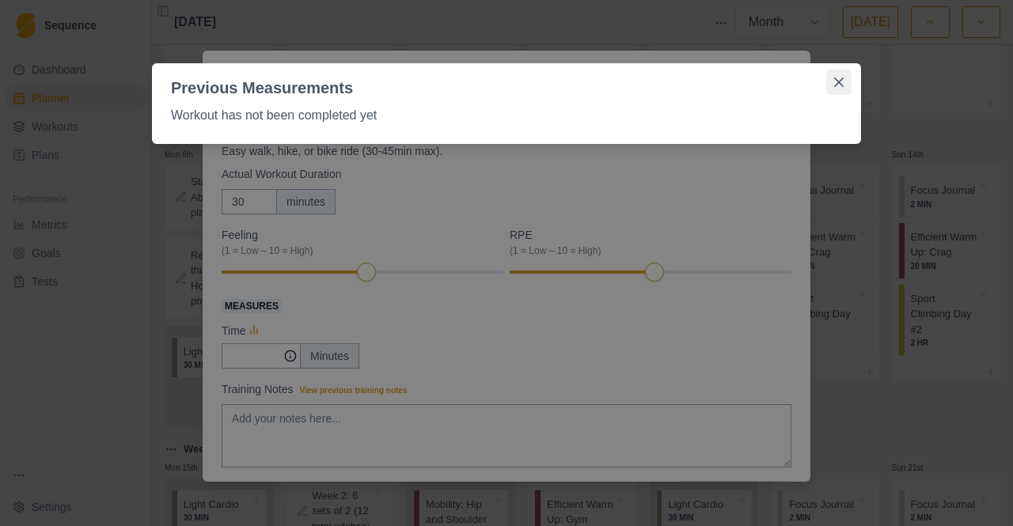
click at [833, 78] on button "Close" at bounding box center [838, 82] width 25 height 25
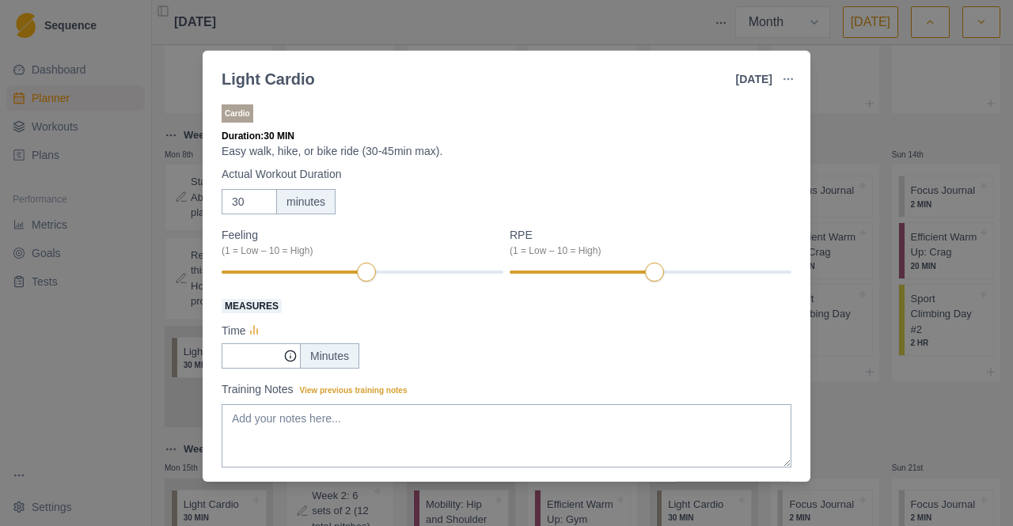
click at [876, 143] on div "Light Cardio [DATE] Link To Goal View Workout Metrics Edit Original Workout Res…" at bounding box center [506, 263] width 1013 height 526
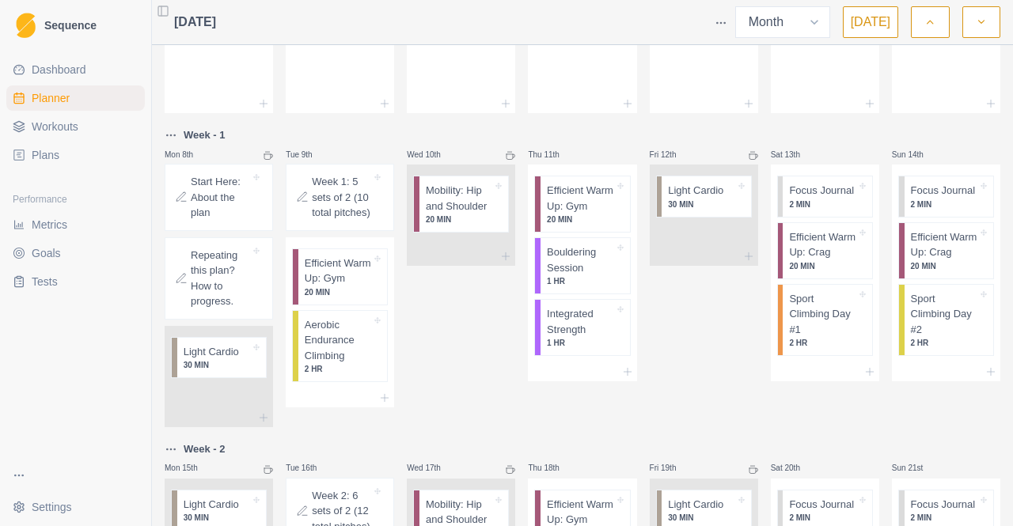
click at [334, 216] on p "Week 1: 5 sets of 2 (10 total pitches)" at bounding box center [341, 197] width 59 height 47
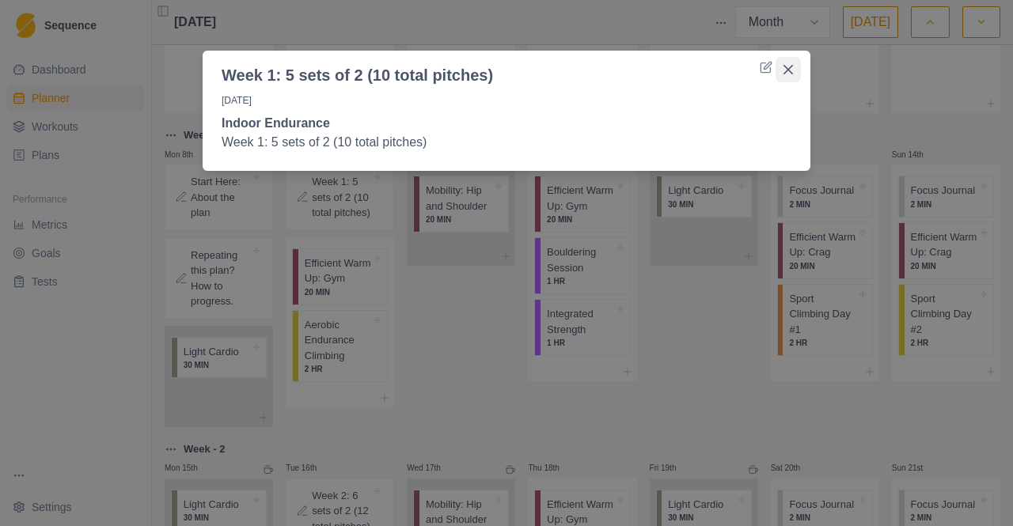
click at [785, 61] on button "Close" at bounding box center [787, 69] width 25 height 25
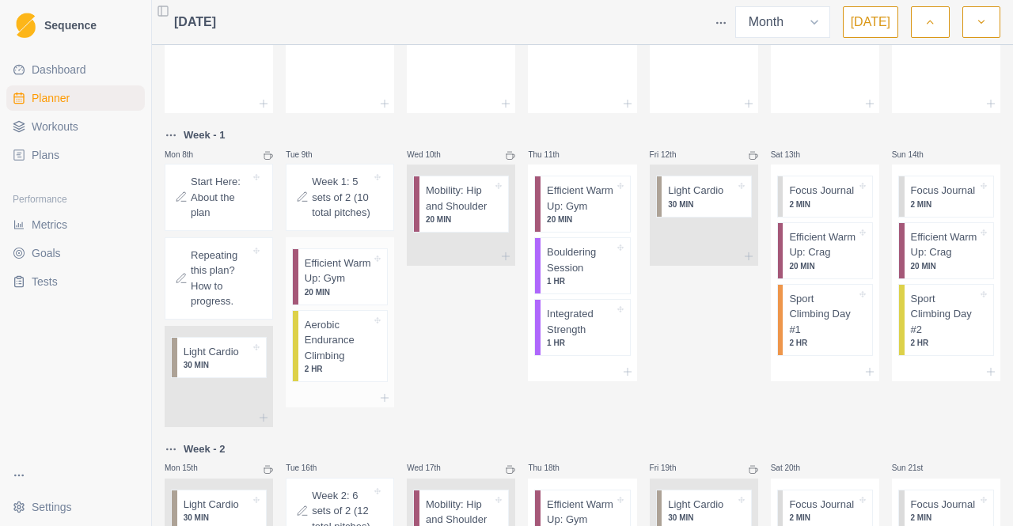
click at [332, 298] on p "20 MIN" at bounding box center [338, 292] width 66 height 12
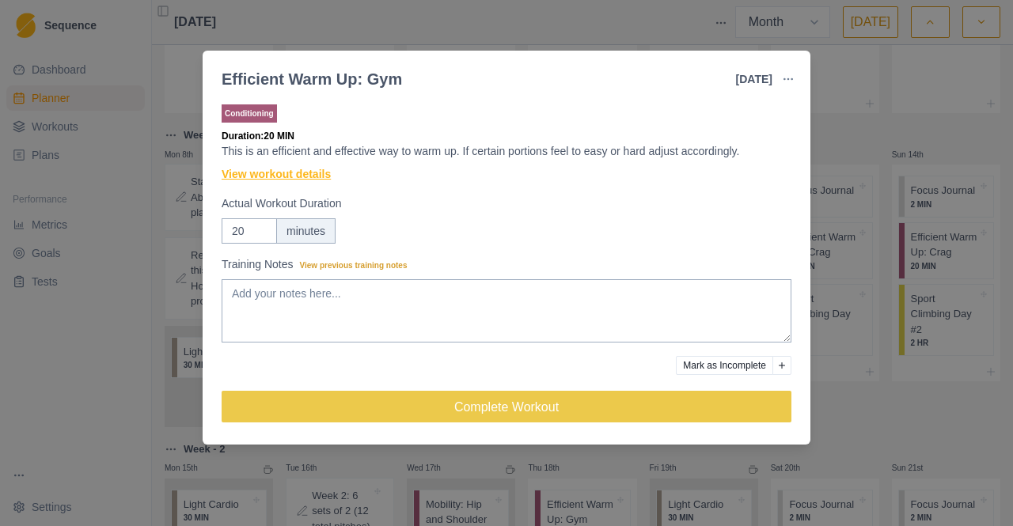
click at [300, 178] on link "View workout details" at bounding box center [276, 174] width 109 height 17
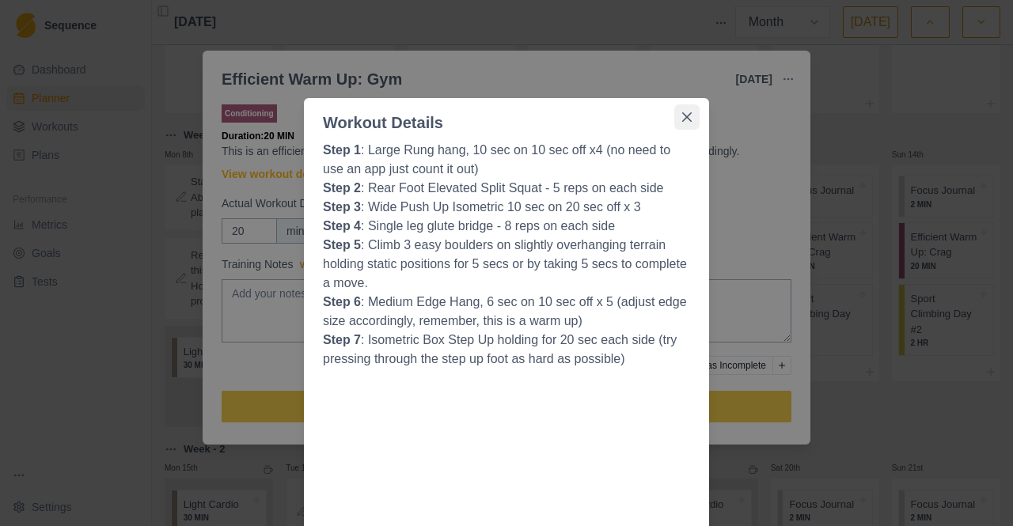
click at [680, 127] on button "Close" at bounding box center [686, 116] width 25 height 25
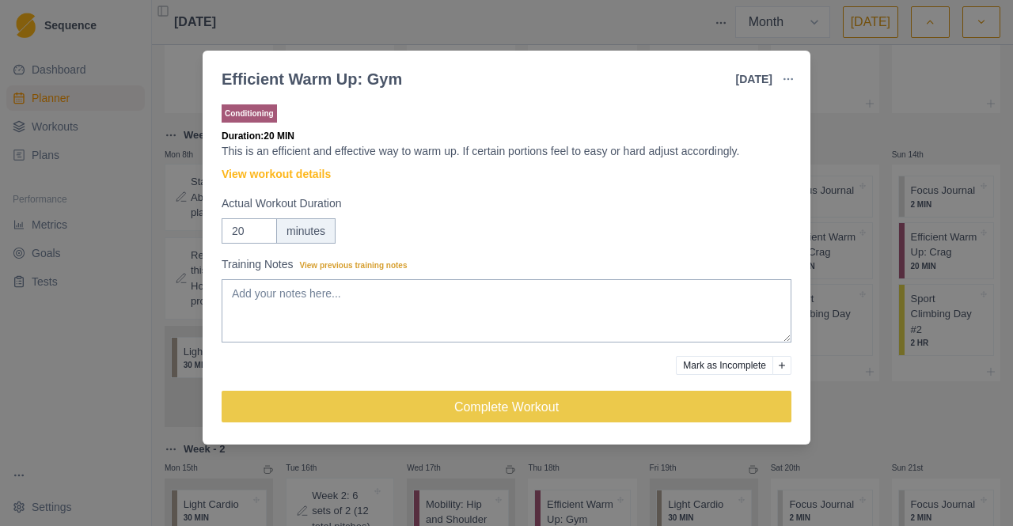
click at [862, 414] on div "Efficient Warm Up: Gym [DATE] Link To Goal View Workout Metrics Edit Original W…" at bounding box center [506, 263] width 1013 height 526
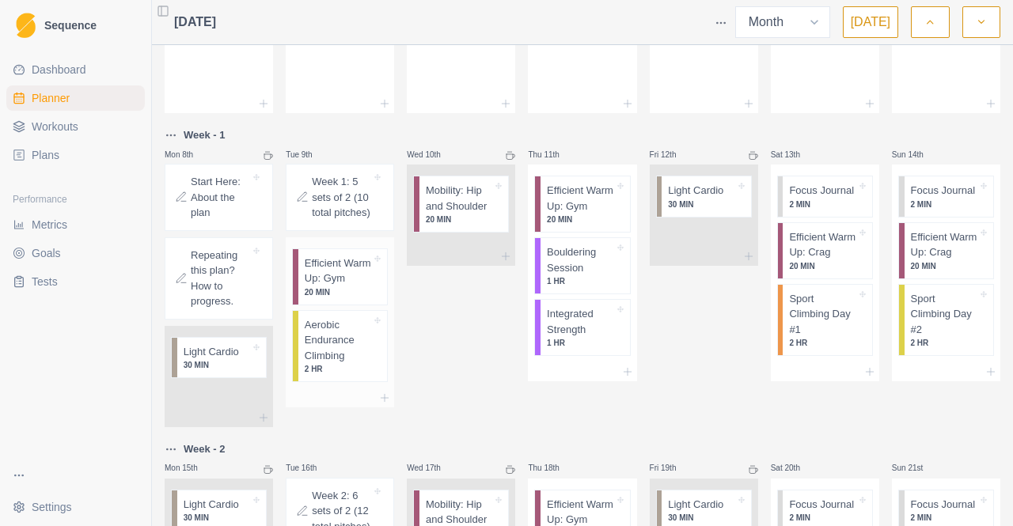
click at [344, 364] on p "Aerobic Endurance Climbing" at bounding box center [338, 340] width 66 height 47
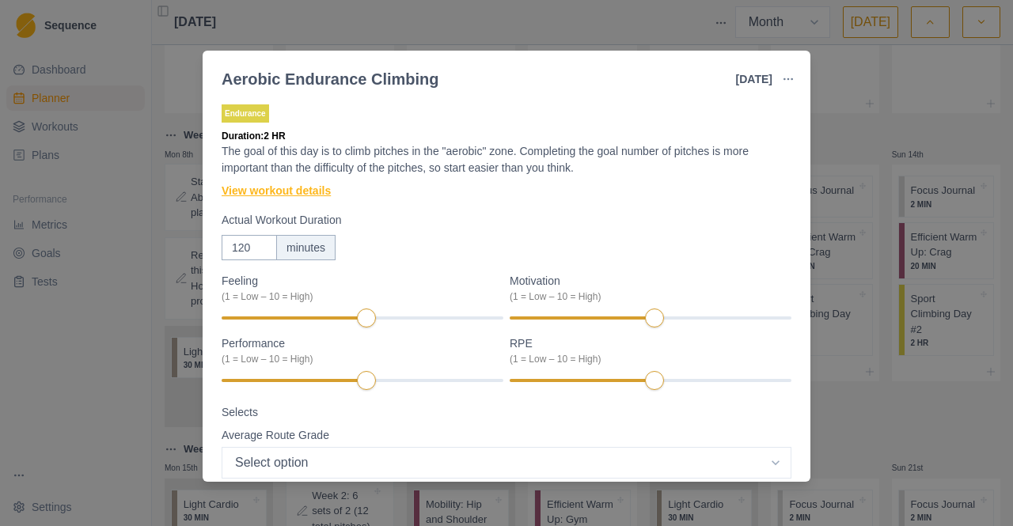
click at [290, 194] on link "View workout details" at bounding box center [276, 191] width 109 height 17
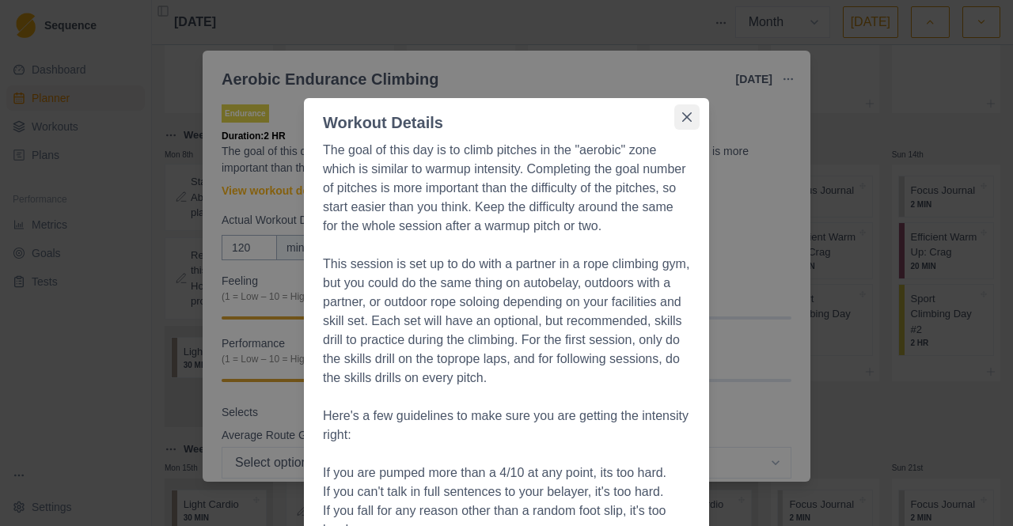
click at [682, 116] on icon "Close" at bounding box center [686, 116] width 9 height 9
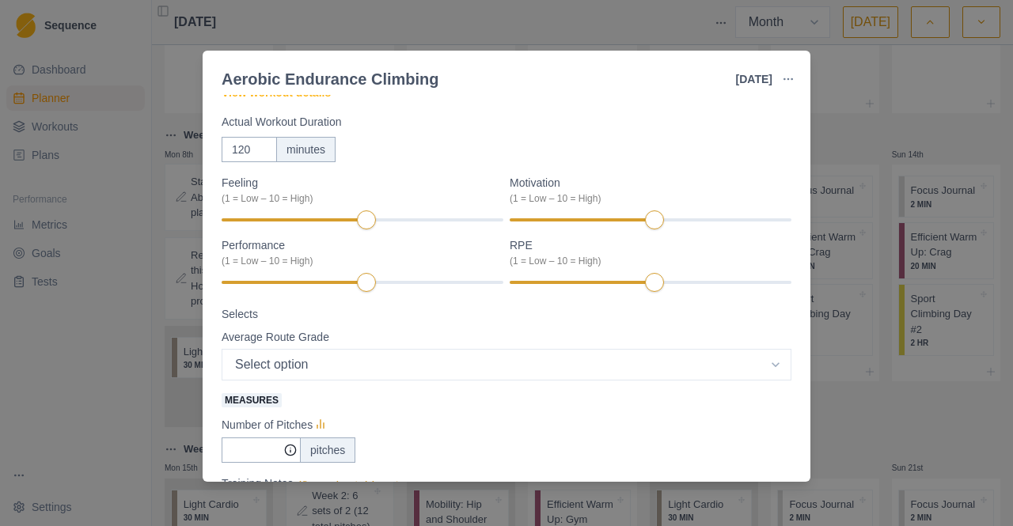
scroll to position [282, 0]
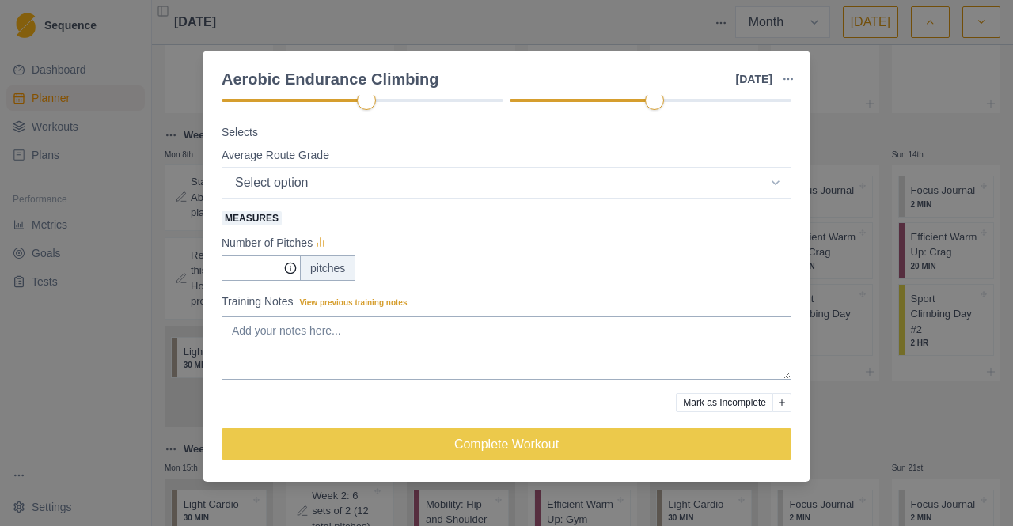
click at [884, 129] on div "Aerobic Endurance Climbing [DATE] Link To Goal View Workout Metrics Edit Origin…" at bounding box center [506, 263] width 1013 height 526
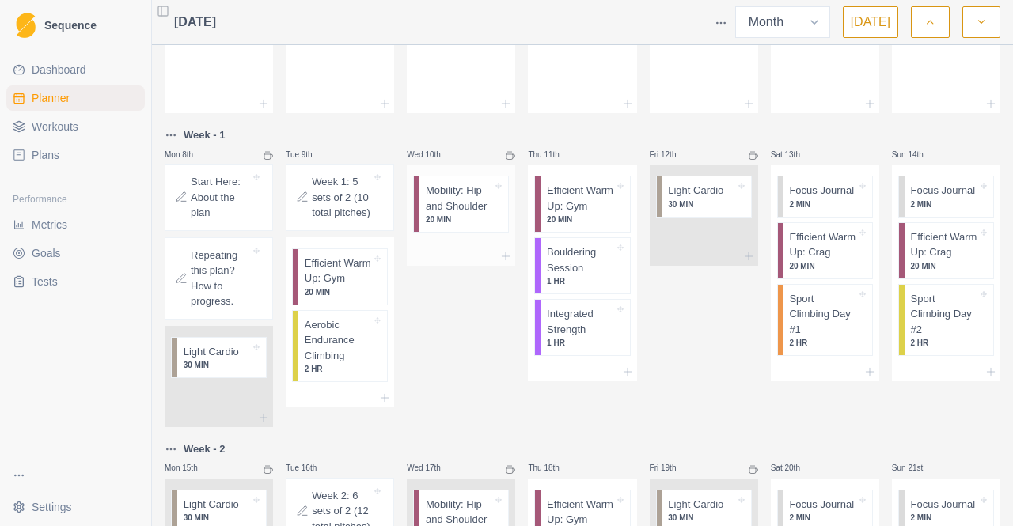
click at [470, 206] on p "Mobility: Hip and Shoulder" at bounding box center [459, 198] width 66 height 31
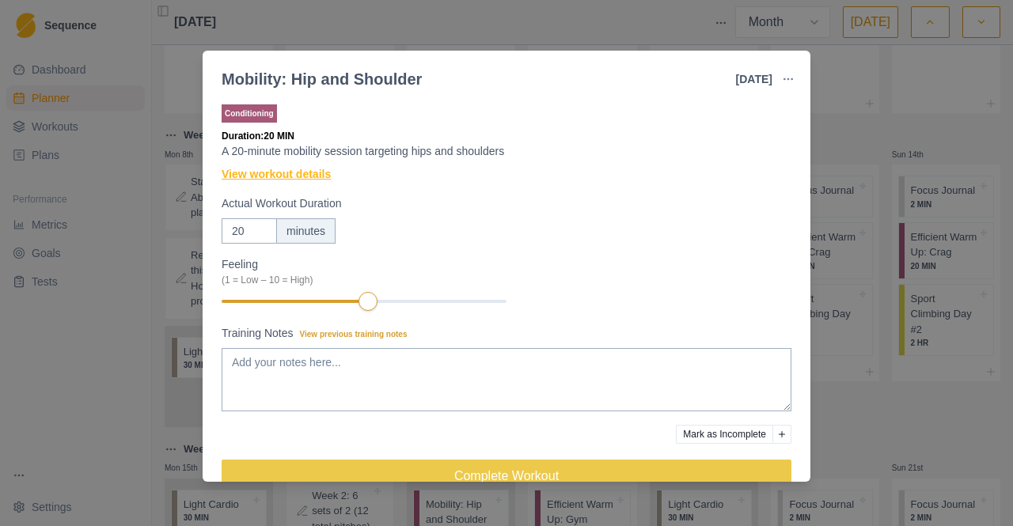
click at [297, 177] on link "View workout details" at bounding box center [276, 174] width 109 height 17
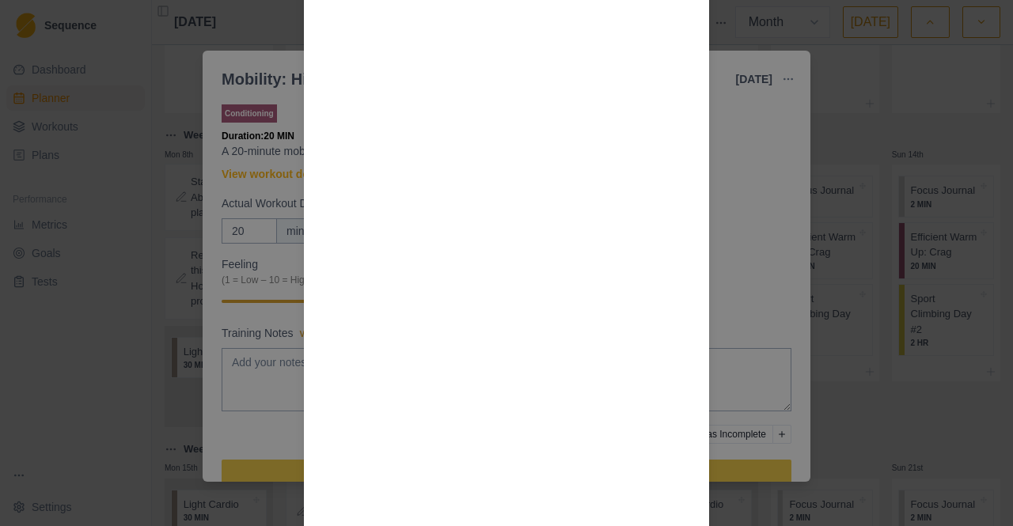
scroll to position [285, 0]
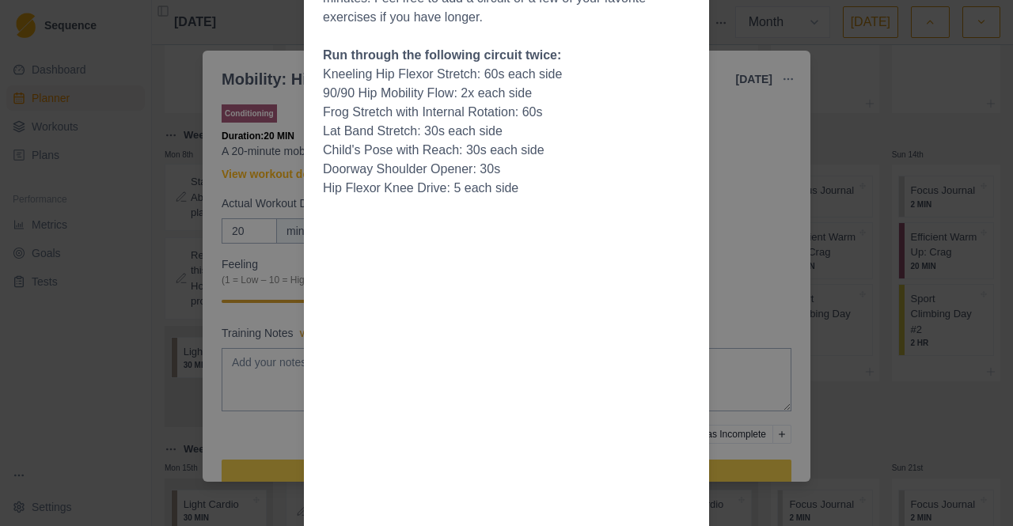
click at [680, 70] on p "Kneeling Hip Flexor Stretch: 60s each side" at bounding box center [506, 74] width 367 height 19
click at [750, 132] on div "Workout Details Mobility work is important for expanding your range of motion a…" at bounding box center [506, 263] width 1013 height 526
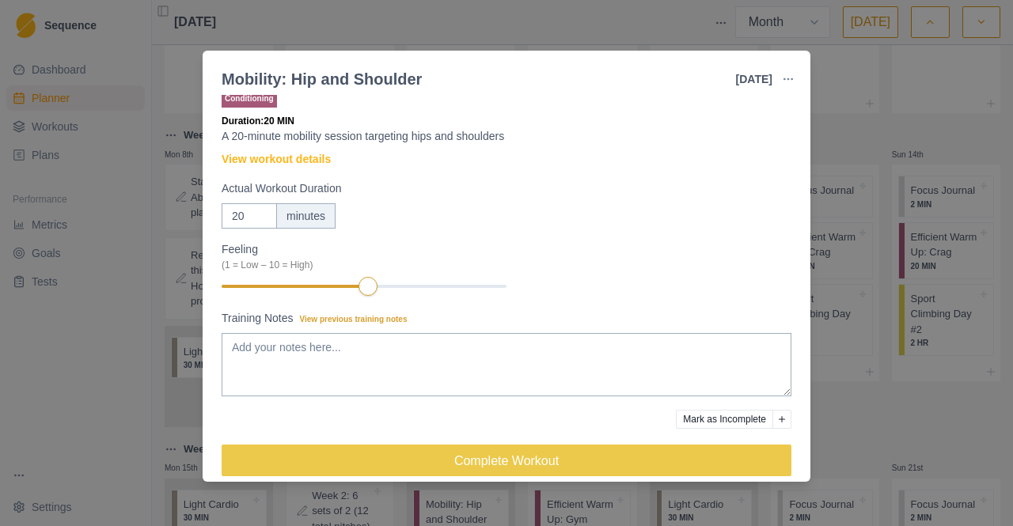
scroll to position [0, 0]
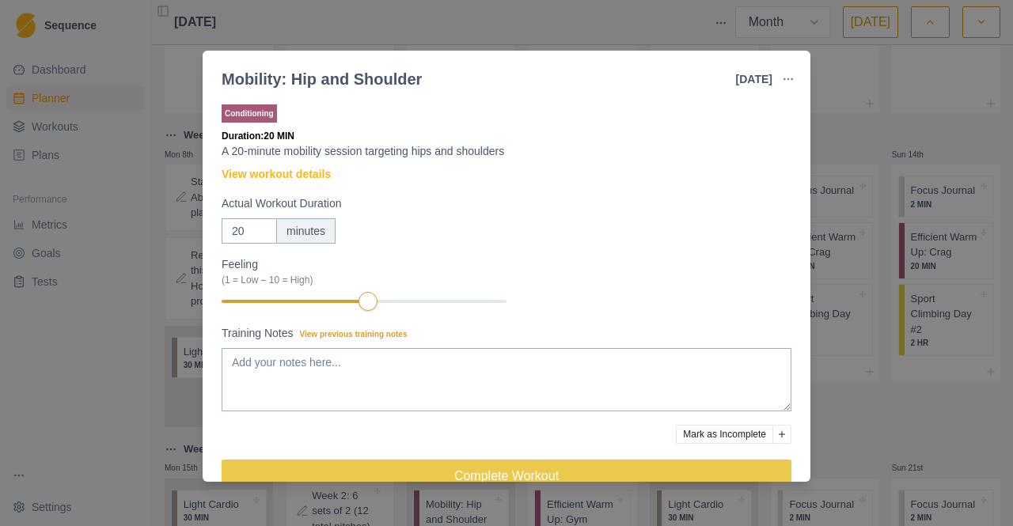
click at [513, 20] on div "Mobility: Hip and Shoulder [DATE] Link To Goal View Workout Metrics Edit Origin…" at bounding box center [506, 263] width 1013 height 526
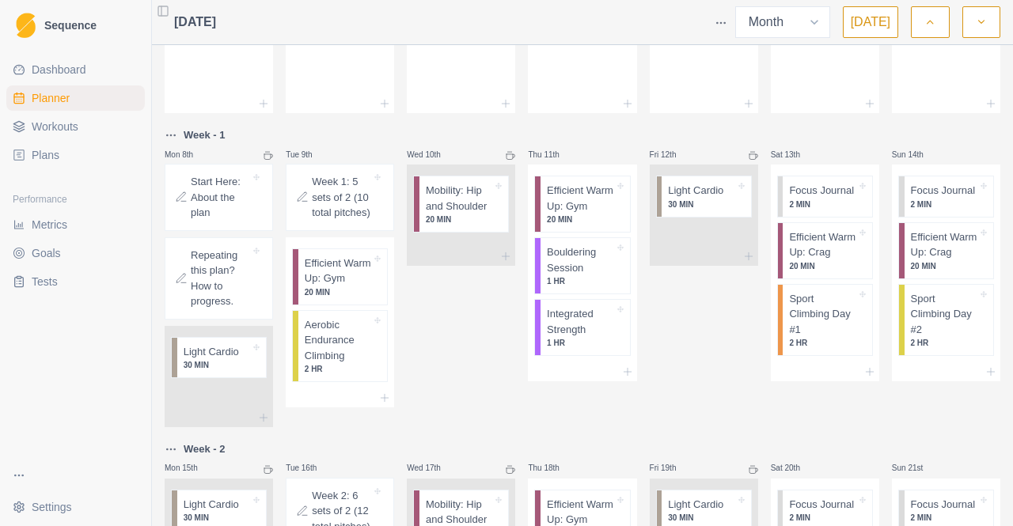
click at [17, 465] on html "Sequence Dashboard Planner Workouts Plans Performance Metrics Goals Tests Setti…" at bounding box center [506, 263] width 1013 height 526
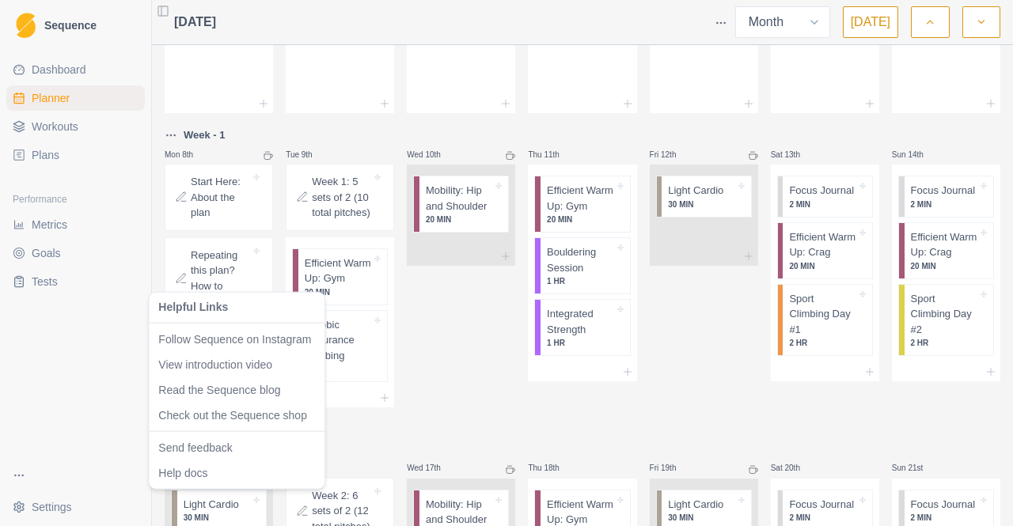
click at [193, 475] on link "Help docs" at bounding box center [236, 472] width 157 height 16
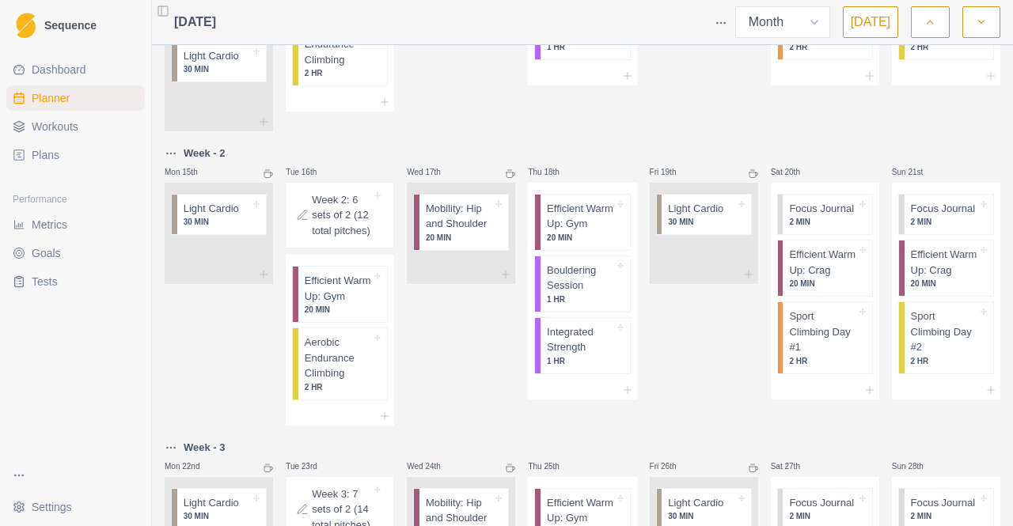
scroll to position [475, 0]
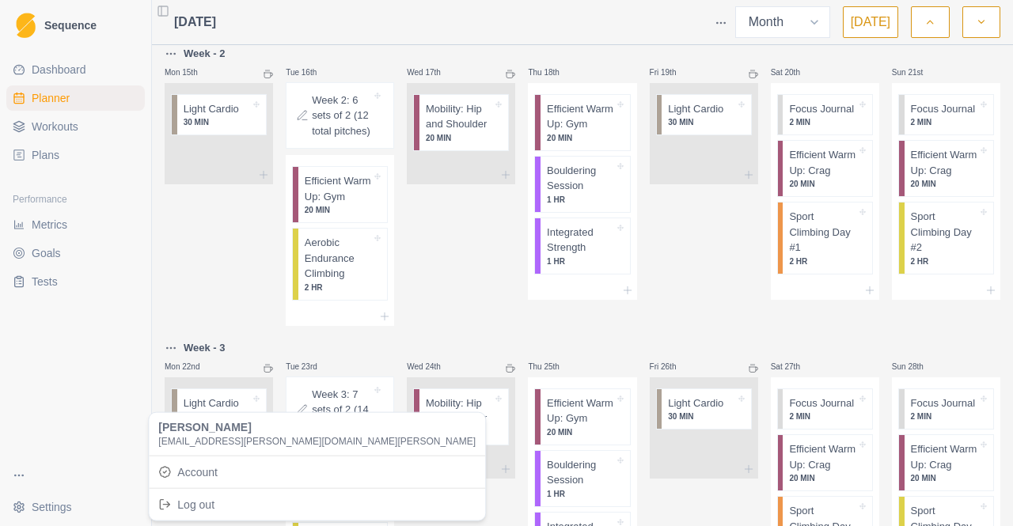
click at [71, 512] on html "Sequence Dashboard Planner Workouts Plans Performance Metrics Goals Tests Setti…" at bounding box center [506, 263] width 1013 height 526
click at [220, 479] on link "Account" at bounding box center [317, 471] width 330 height 25
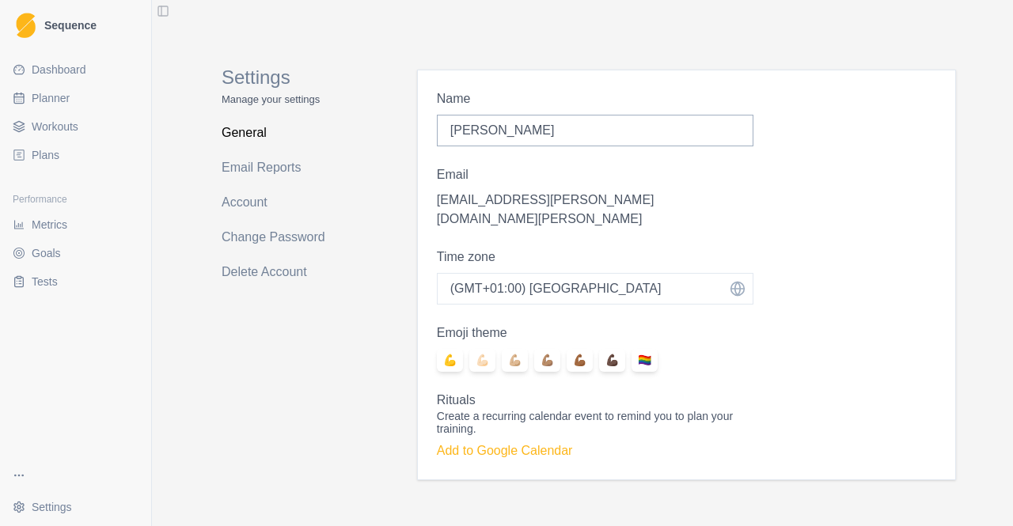
click at [517, 191] on p "[EMAIL_ADDRESS][PERSON_NAME][DOMAIN_NAME][PERSON_NAME]" at bounding box center [595, 210] width 316 height 38
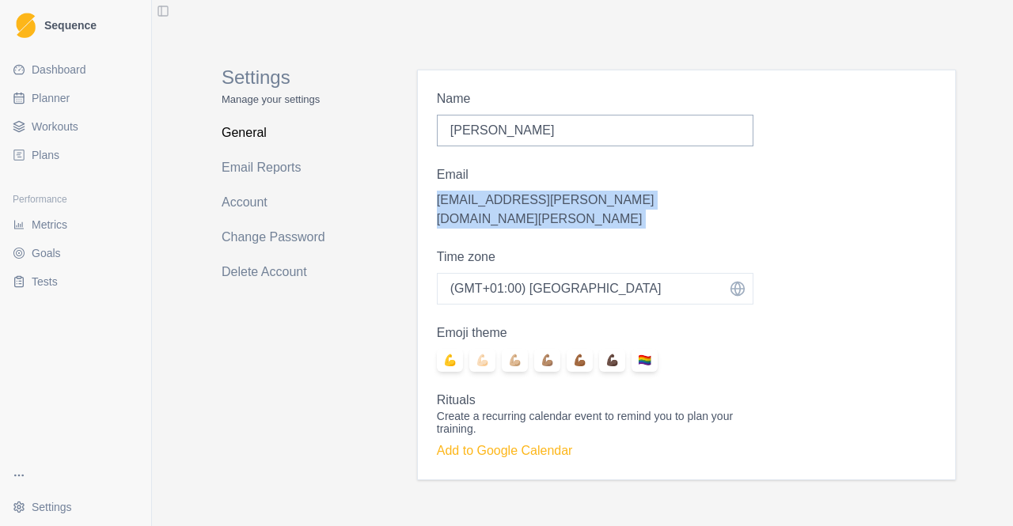
click at [517, 191] on p "[EMAIL_ADDRESS][PERSON_NAME][DOMAIN_NAME][PERSON_NAME]" at bounding box center [595, 210] width 316 height 38
click at [517, 189] on div "Email [EMAIL_ADDRESS][PERSON_NAME][DOMAIN_NAME][PERSON_NAME]" at bounding box center [595, 196] width 316 height 63
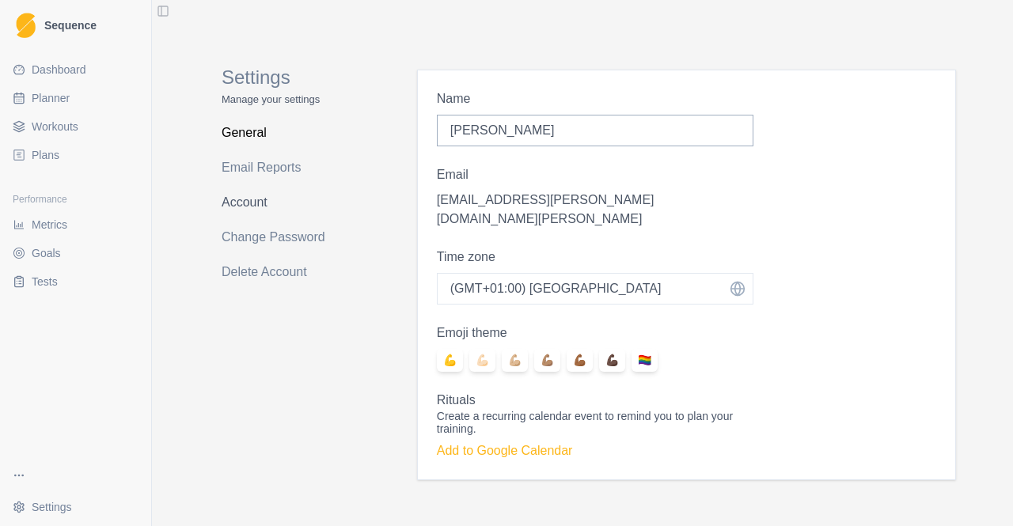
click at [256, 205] on link "Account" at bounding box center [285, 202] width 126 height 25
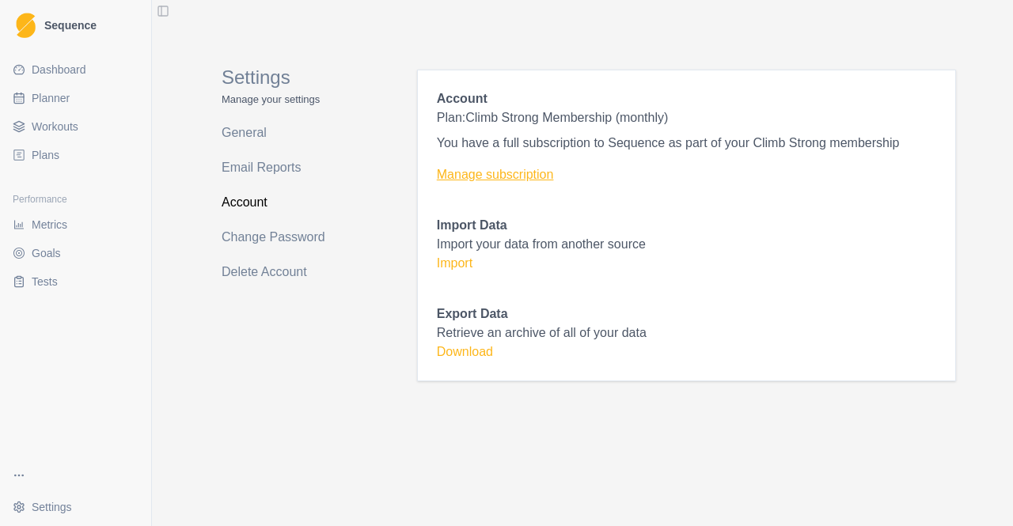
click at [476, 169] on link "Manage subscription" at bounding box center [686, 174] width 499 height 19
click at [478, 172] on link "Manage subscription" at bounding box center [686, 174] width 499 height 19
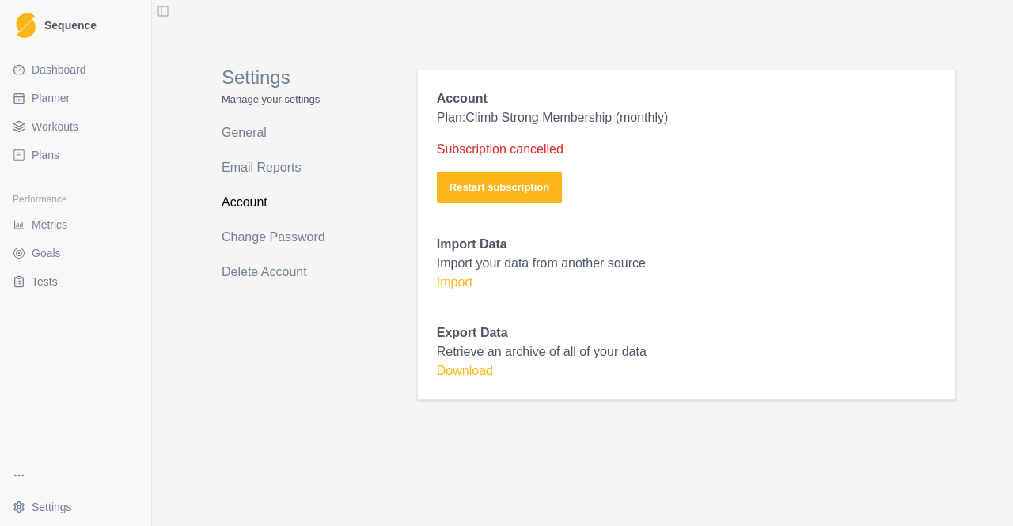
click at [81, 219] on link "Metrics" at bounding box center [75, 224] width 138 height 25
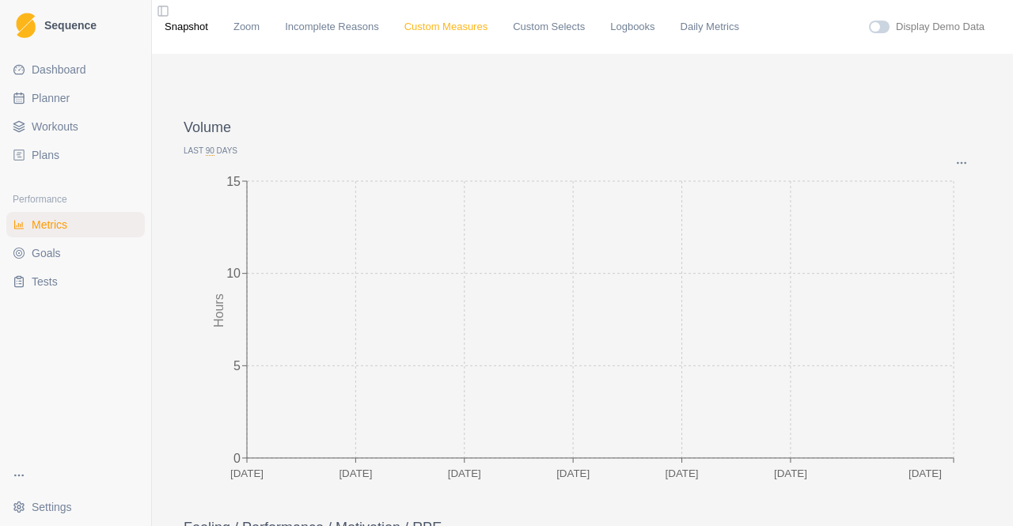
click at [460, 25] on link "Custom Measures" at bounding box center [445, 27] width 83 height 16
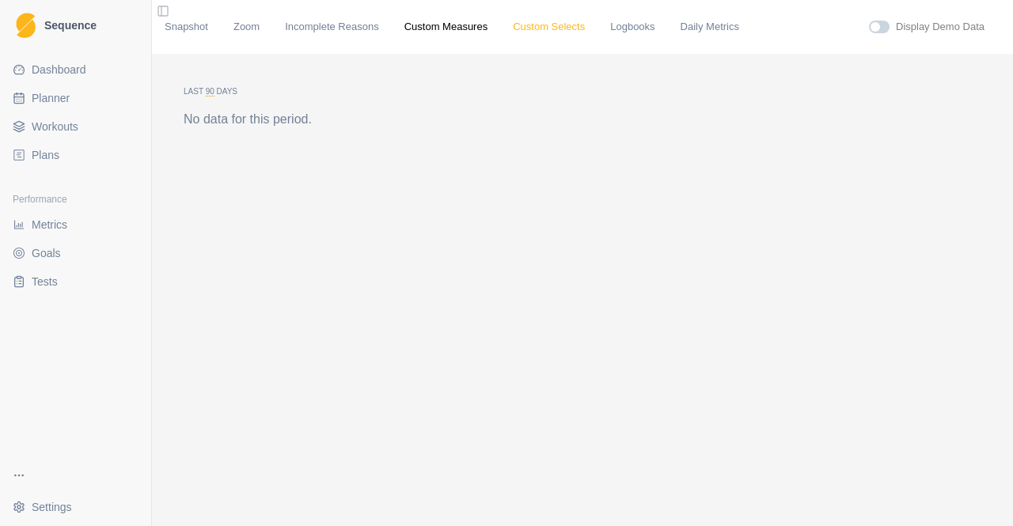
click at [552, 26] on link "Custom Selects" at bounding box center [549, 27] width 72 height 16
click at [176, 31] on link "Snapshot" at bounding box center [187, 27] width 44 height 16
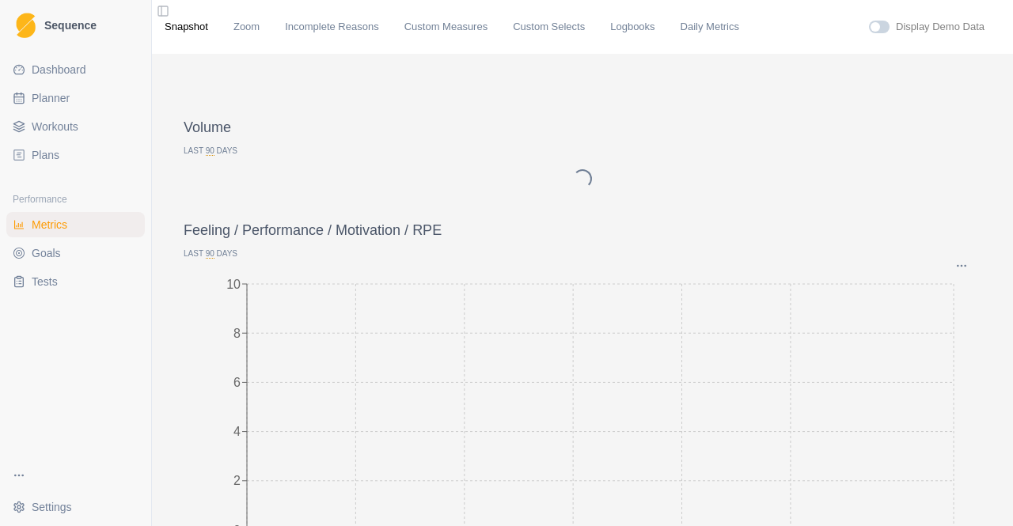
click at [68, 67] on span "Dashboard" at bounding box center [59, 70] width 55 height 16
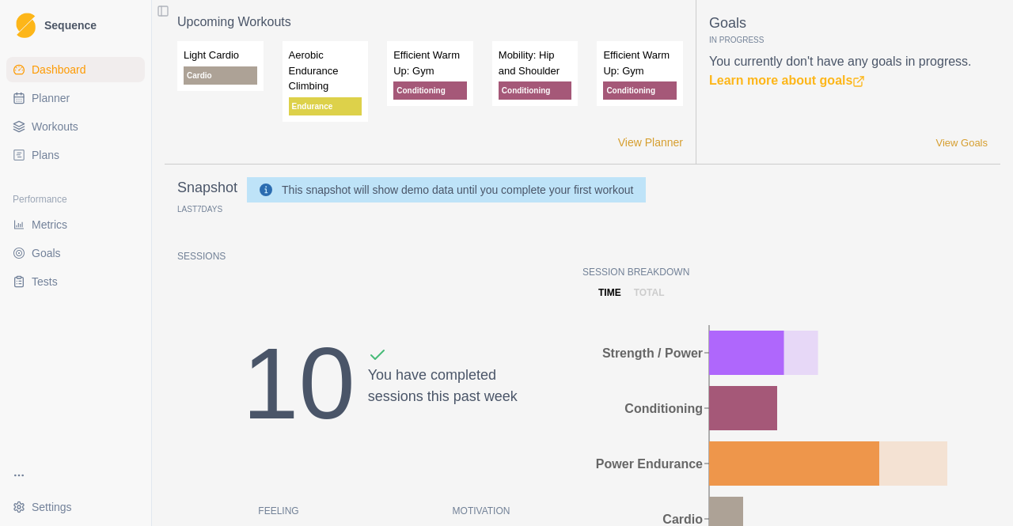
click at [46, 110] on link "Planner" at bounding box center [75, 97] width 138 height 25
select select "month"
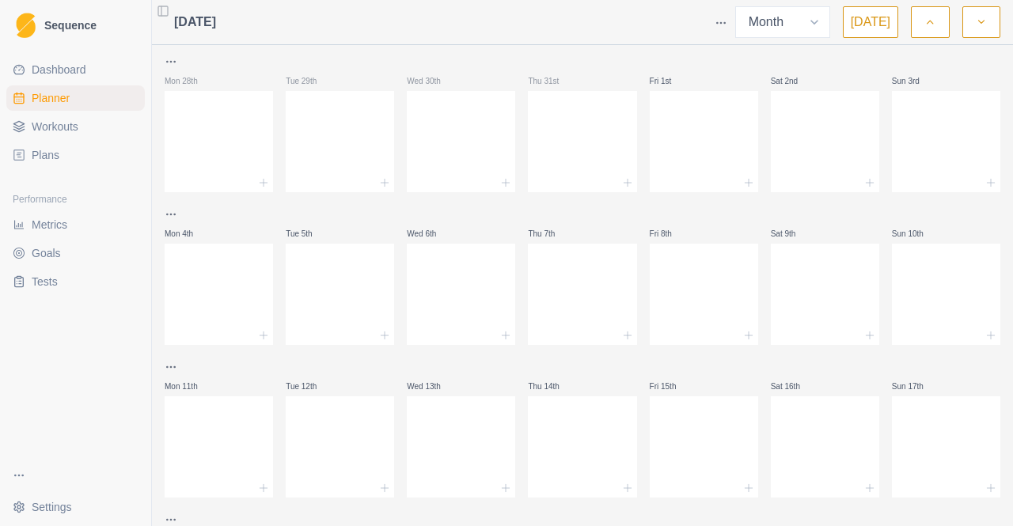
click at [964, 27] on button "button" at bounding box center [981, 22] width 38 height 32
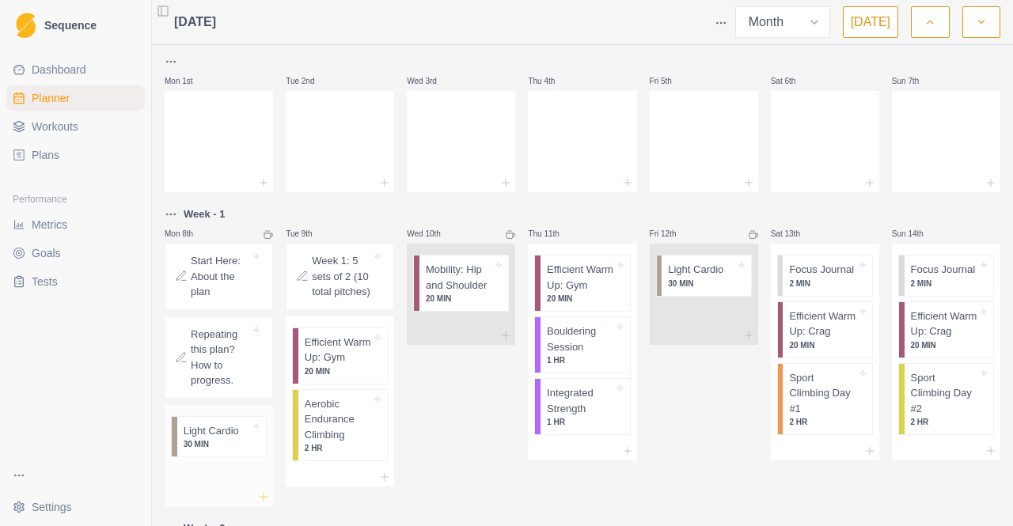
click at [263, 494] on icon at bounding box center [263, 496] width 13 height 13
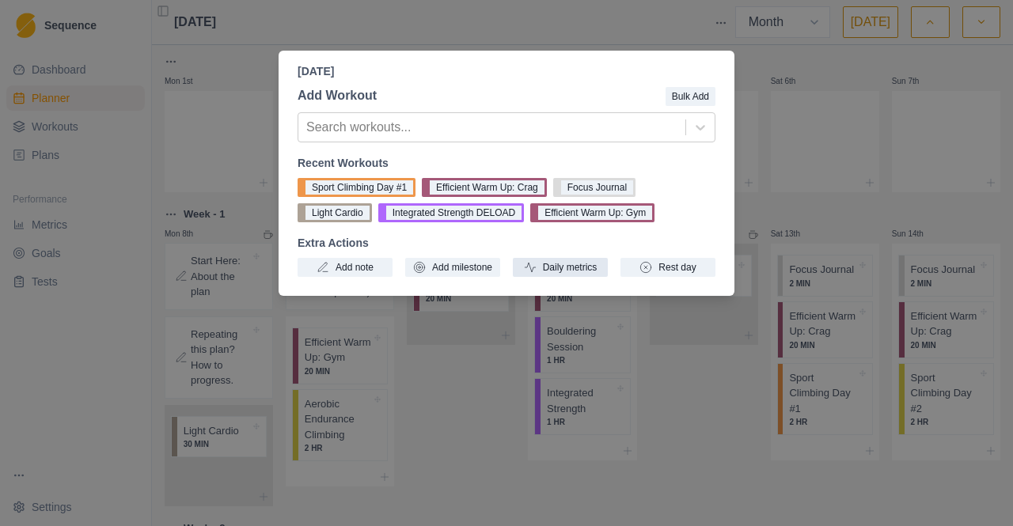
click at [588, 267] on button "Daily metrics" at bounding box center [560, 267] width 95 height 19
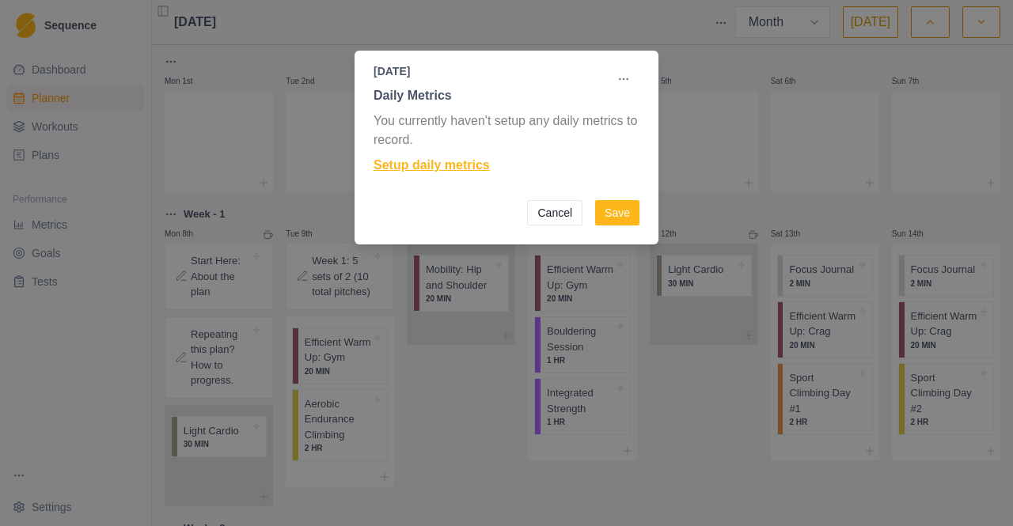
click at [479, 166] on link "Setup daily metrics" at bounding box center [506, 165] width 266 height 19
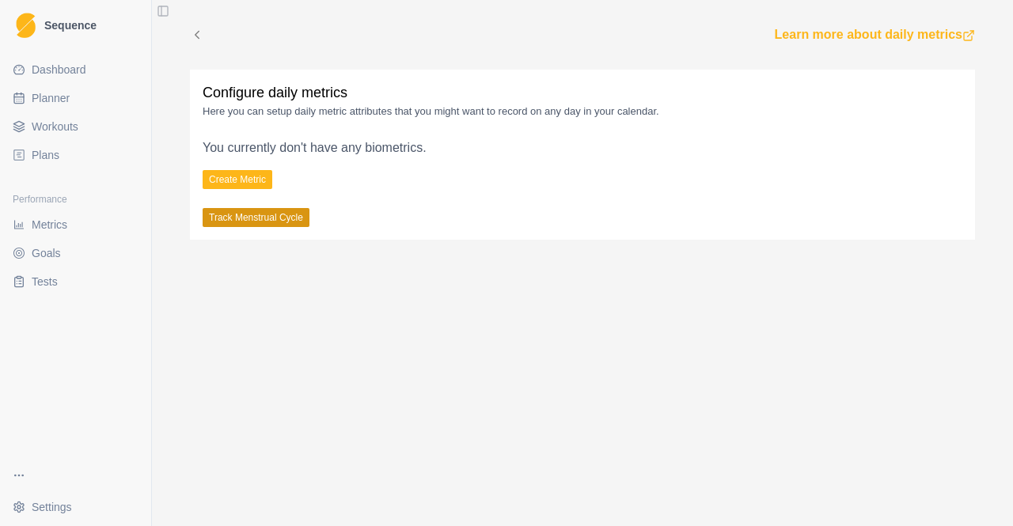
click at [245, 218] on button "Track Menstrual Cycle" at bounding box center [256, 217] width 107 height 19
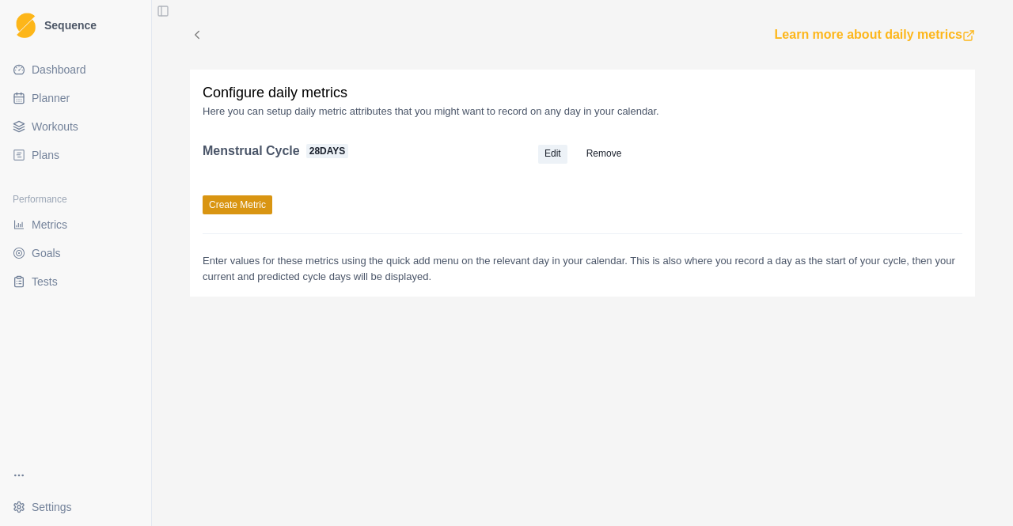
click at [264, 208] on button "Create Metric" at bounding box center [238, 204] width 70 height 19
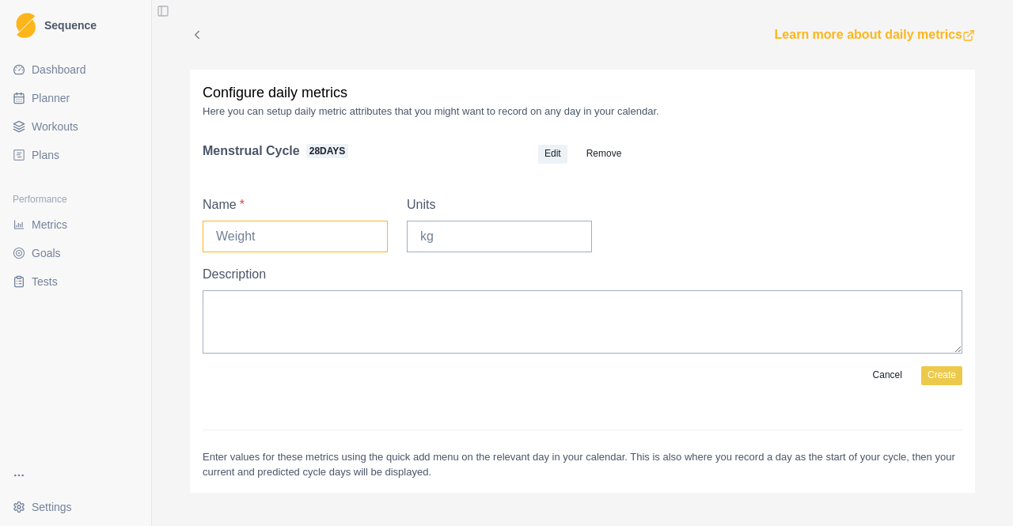
click at [271, 231] on input "Name *" at bounding box center [295, 237] width 185 height 32
click at [240, 202] on label "Name *" at bounding box center [291, 204] width 176 height 19
click at [240, 221] on input "Name *" at bounding box center [295, 237] width 185 height 32
click at [411, 203] on label "Units" at bounding box center [495, 204] width 176 height 19
click at [411, 221] on input "Units" at bounding box center [499, 237] width 185 height 32
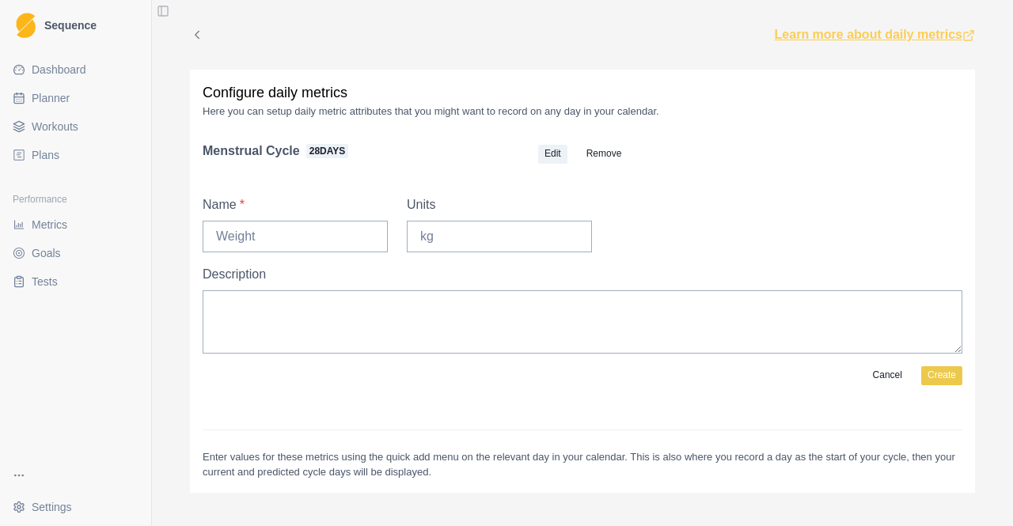
click at [855, 37] on link "Learn more about daily metrics" at bounding box center [875, 34] width 200 height 19
click at [551, 151] on button "Edit" at bounding box center [552, 154] width 29 height 19
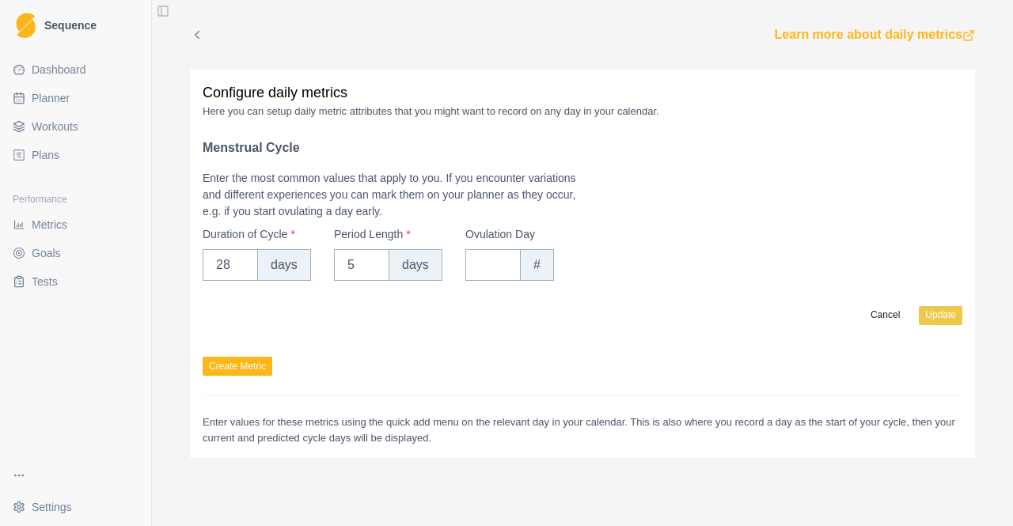
click at [196, 29] on icon at bounding box center [197, 35] width 14 height 14
select select "month"
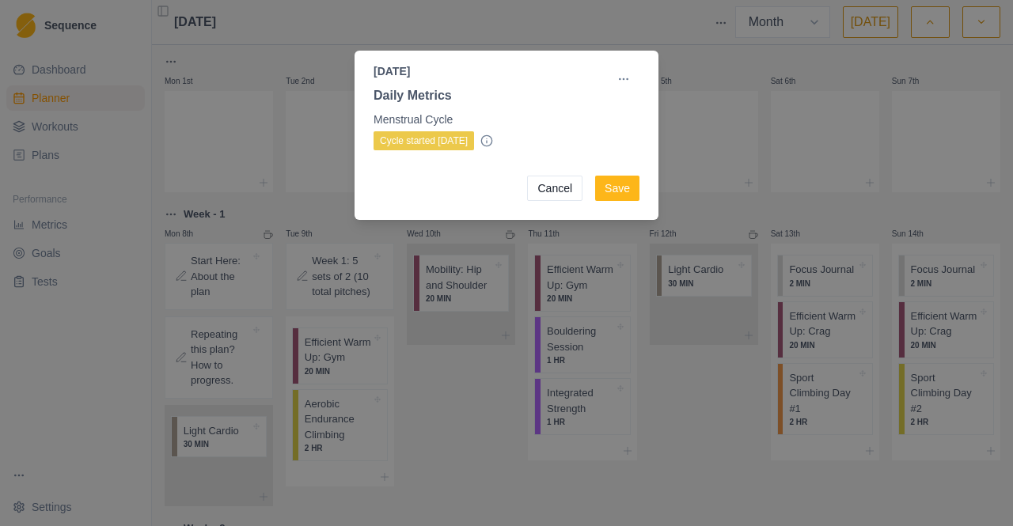
click at [547, 185] on button "Cancel" at bounding box center [554, 188] width 55 height 25
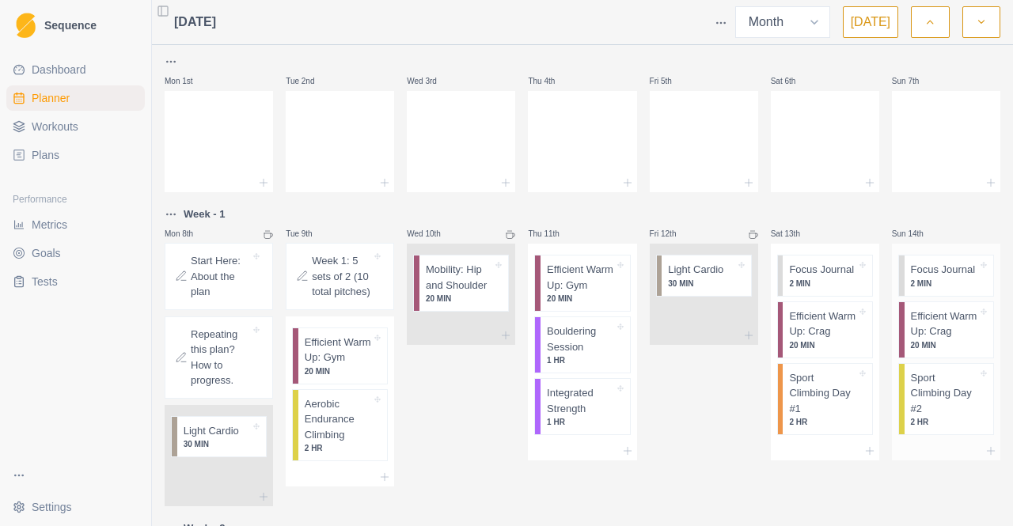
click at [928, 417] on p "Sport Climbing Day #2" at bounding box center [944, 393] width 66 height 47
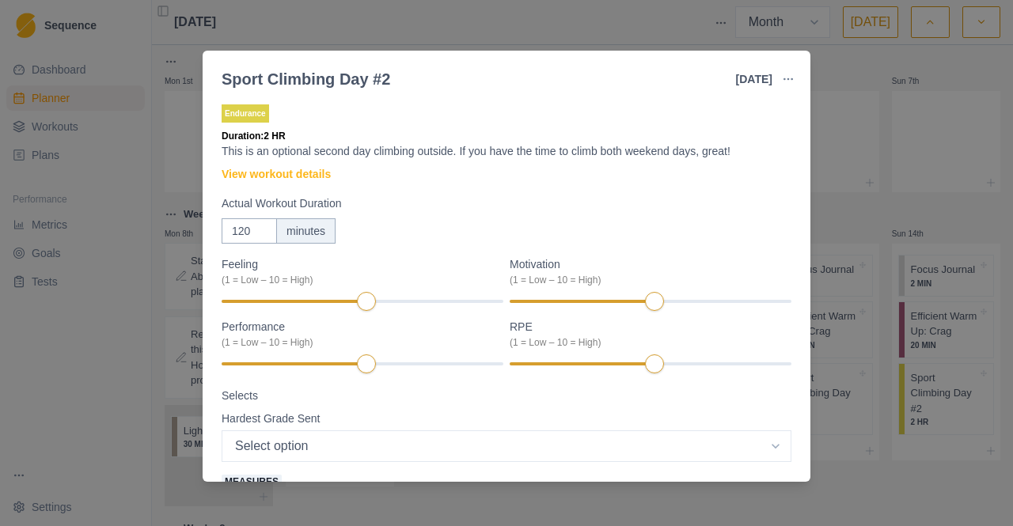
drag, startPoint x: 911, startPoint y: 233, endPoint x: 908, endPoint y: 241, distance: 8.5
click at [911, 234] on div "Sport Climbing Day #2 14 Sep 2025 Link To Goal View Workout Metrics Edit Origin…" at bounding box center [506, 263] width 1013 height 526
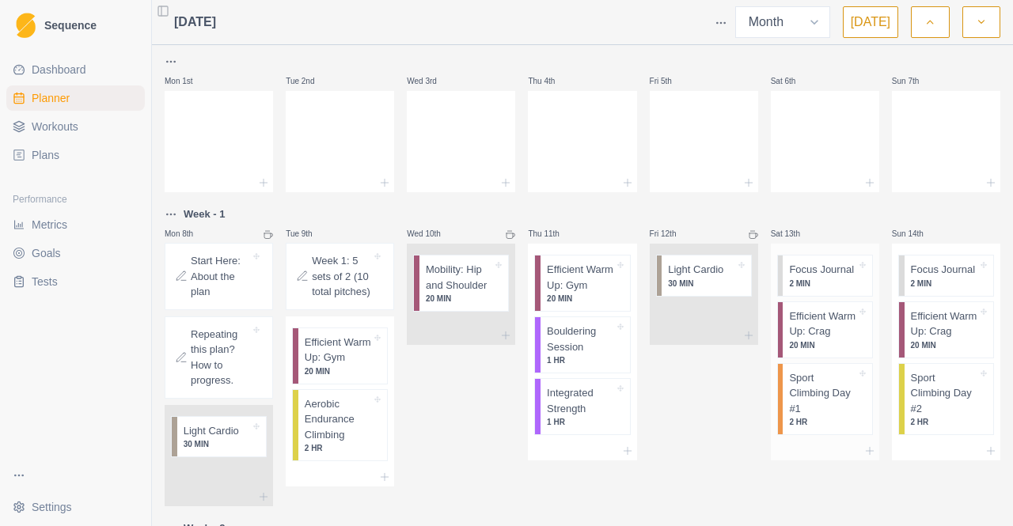
click at [835, 417] on p "Sport Climbing Day #1" at bounding box center [822, 393] width 66 height 47
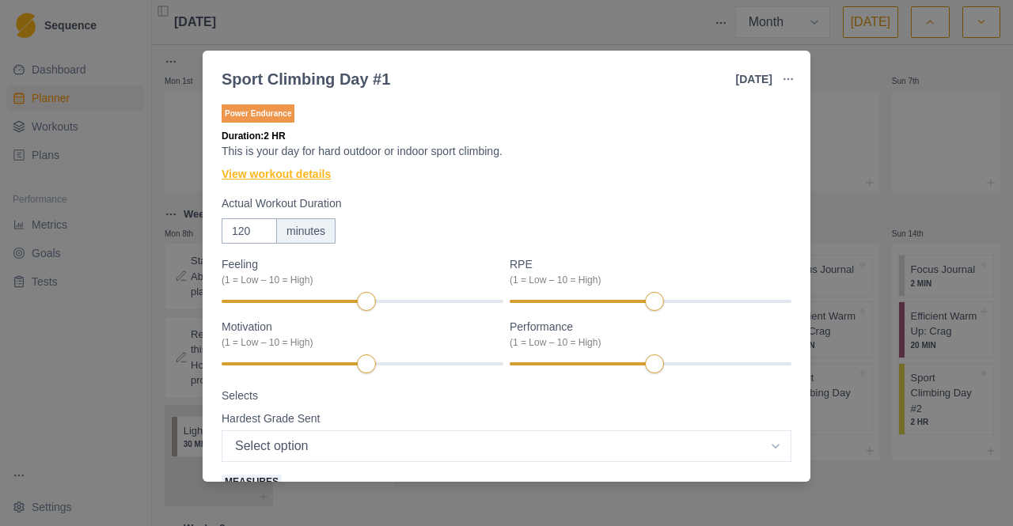
click at [312, 179] on link "View workout details" at bounding box center [276, 174] width 109 height 17
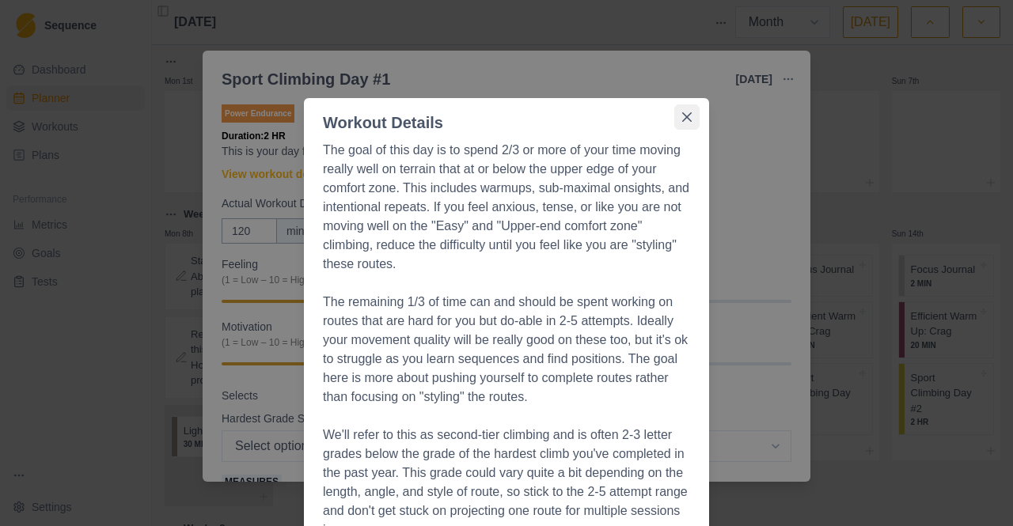
click at [682, 119] on icon "Close" at bounding box center [686, 116] width 9 height 9
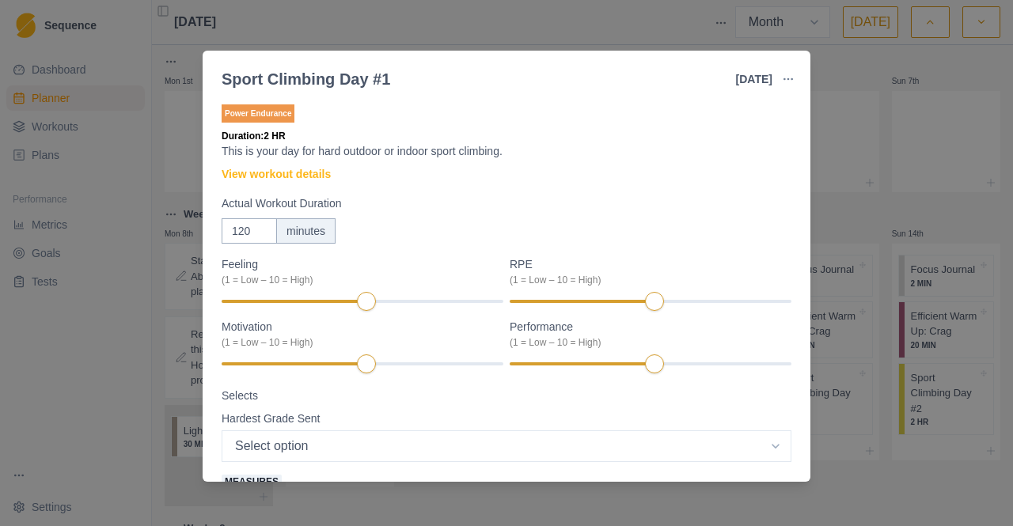
click at [853, 88] on div "Sport Climbing Day #1 13 Sep 2025 Link To Goal View Workout Metrics Edit Origin…" at bounding box center [506, 263] width 1013 height 526
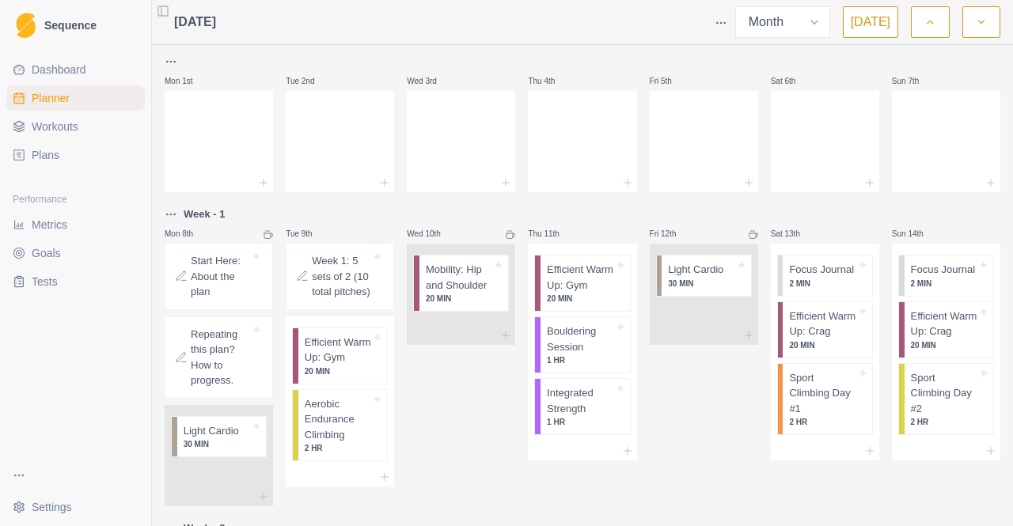
click at [85, 156] on link "Plans" at bounding box center [75, 154] width 138 height 25
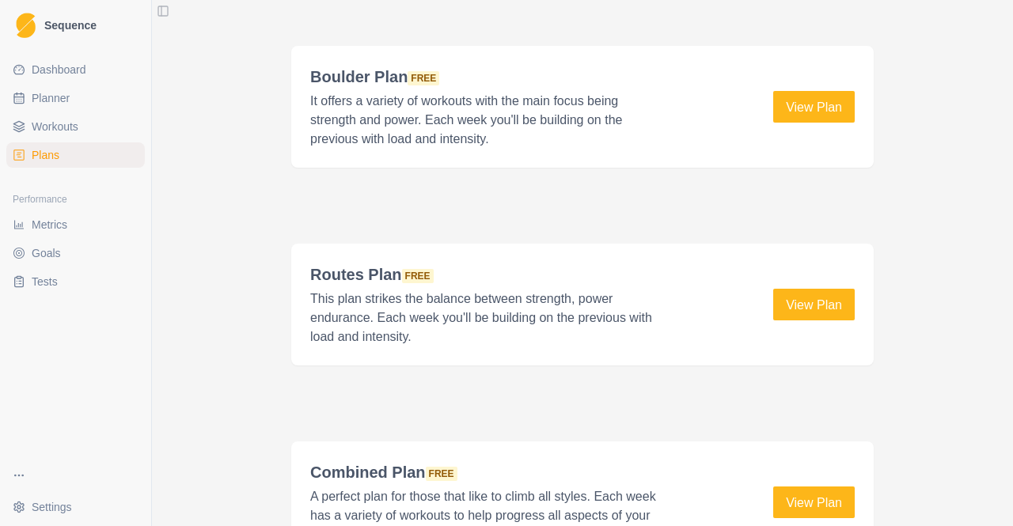
scroll to position [2228, 0]
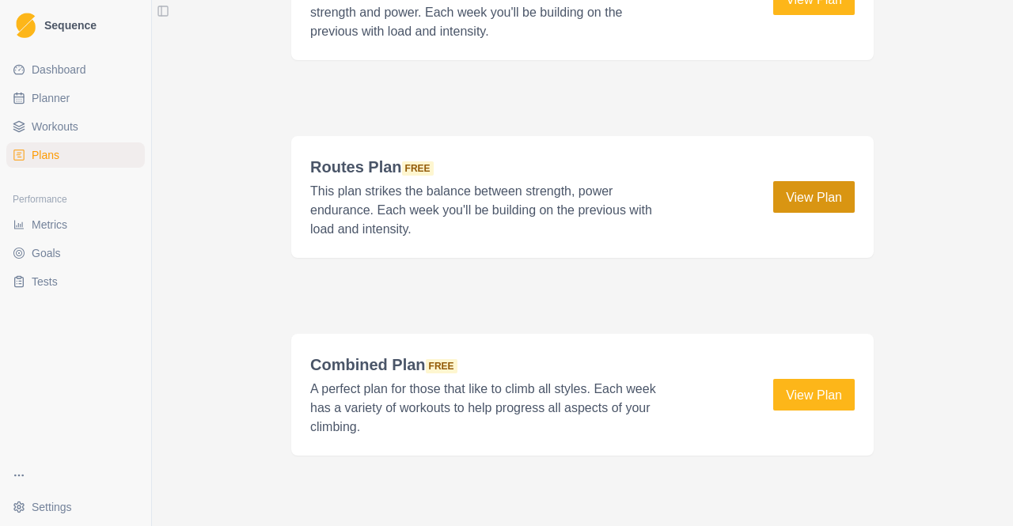
click at [773, 190] on link "View Plan" at bounding box center [813, 197] width 81 height 32
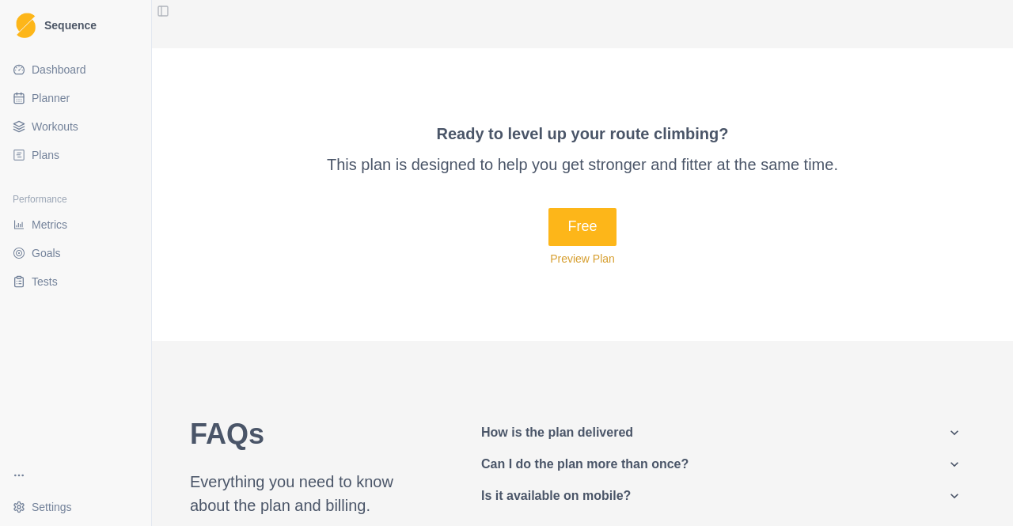
scroll to position [949, 0]
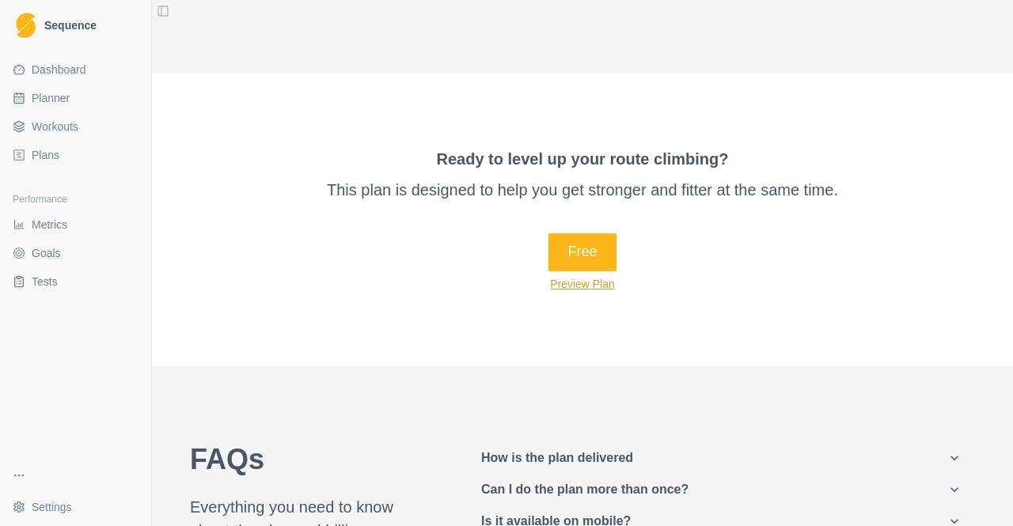
click at [578, 285] on button "Preview Plan" at bounding box center [582, 284] width 65 height 13
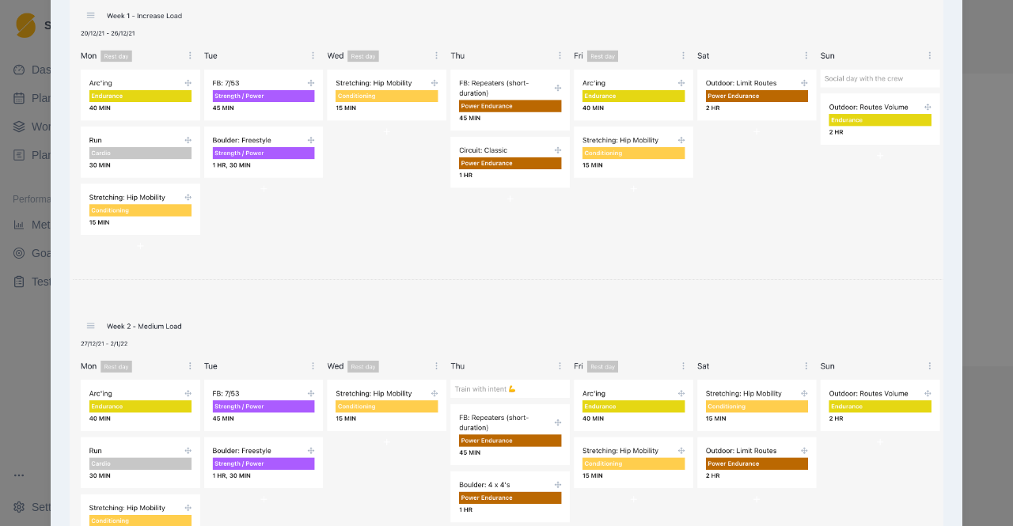
scroll to position [0, 0]
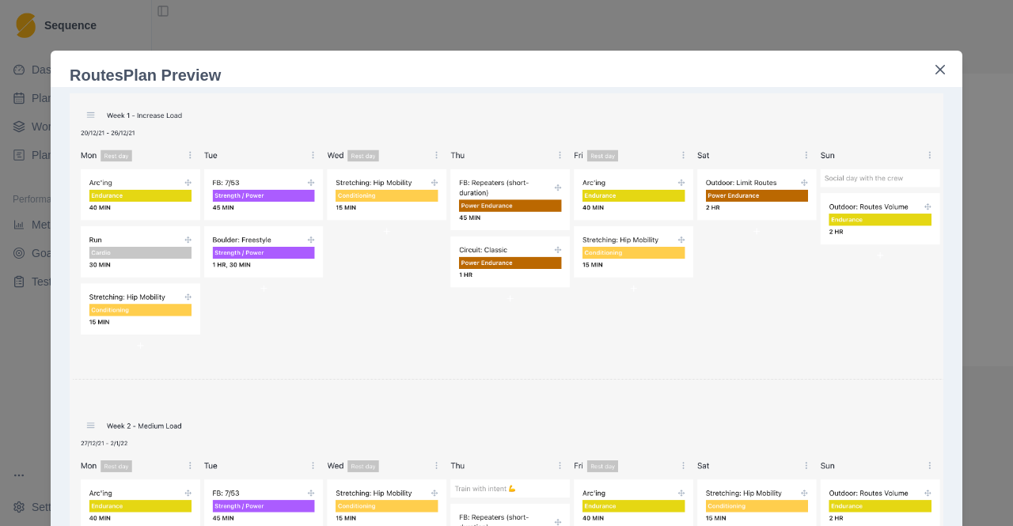
click at [949, 70] on header "Routes Plan Preview" at bounding box center [506, 69] width 911 height 36
drag, startPoint x: 934, startPoint y: 67, endPoint x: 509, endPoint y: 118, distance: 427.8
click at [927, 69] on button "Close" at bounding box center [939, 69] width 25 height 25
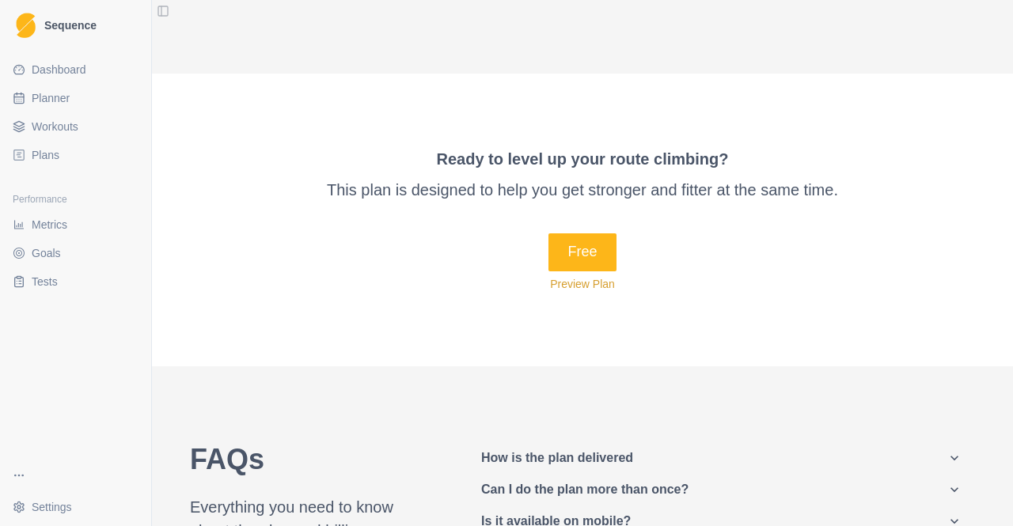
click at [64, 98] on span "Planner" at bounding box center [51, 98] width 38 height 16
select select "month"
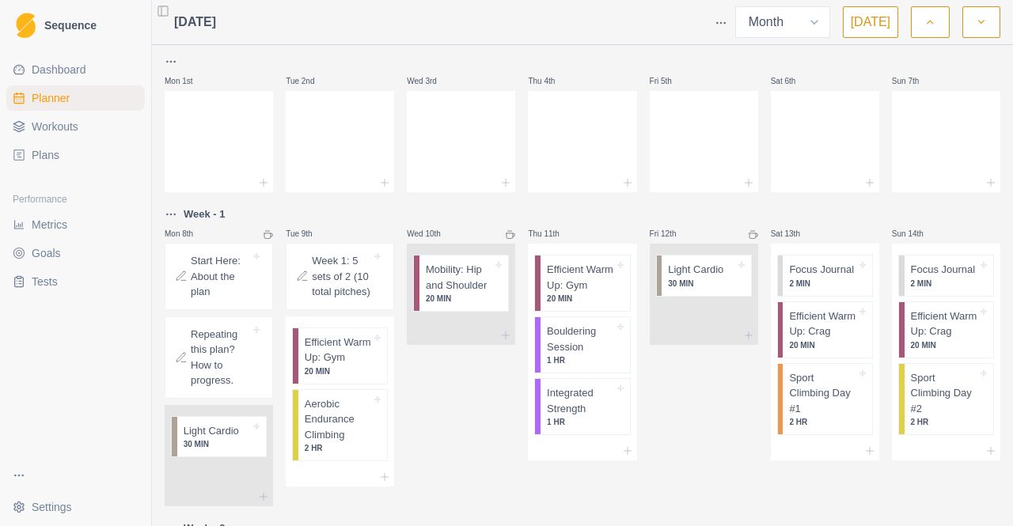
click at [89, 127] on link "Workouts" at bounding box center [75, 126] width 138 height 25
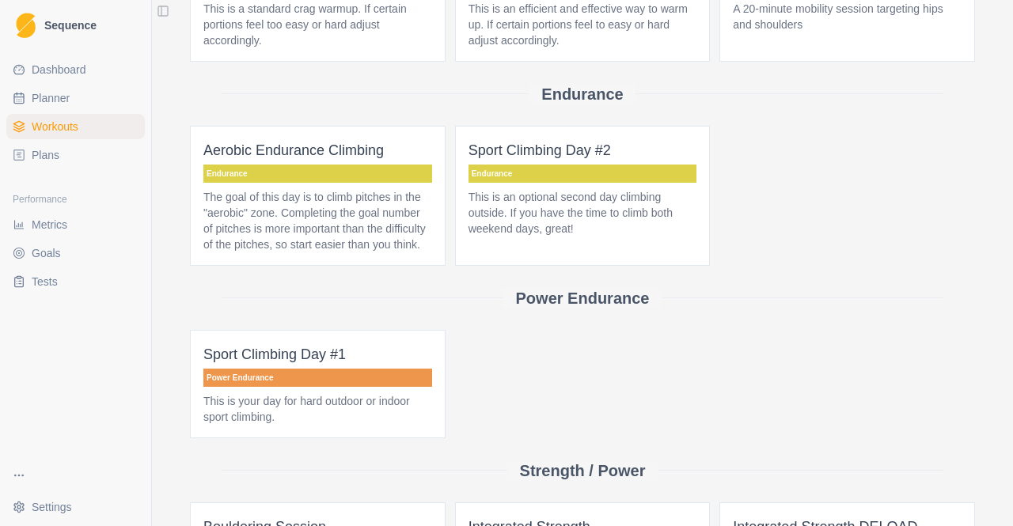
scroll to position [114, 0]
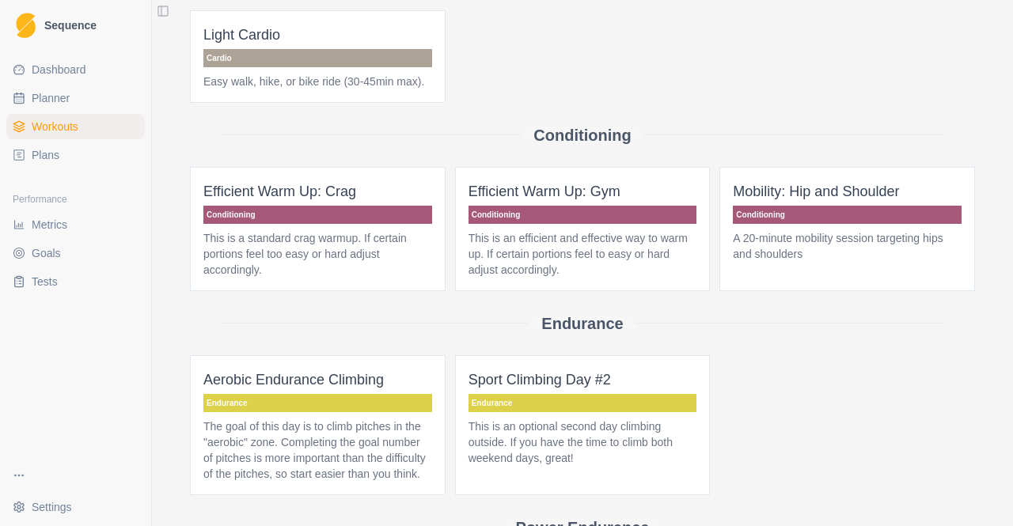
click at [70, 150] on link "Plans" at bounding box center [75, 154] width 138 height 25
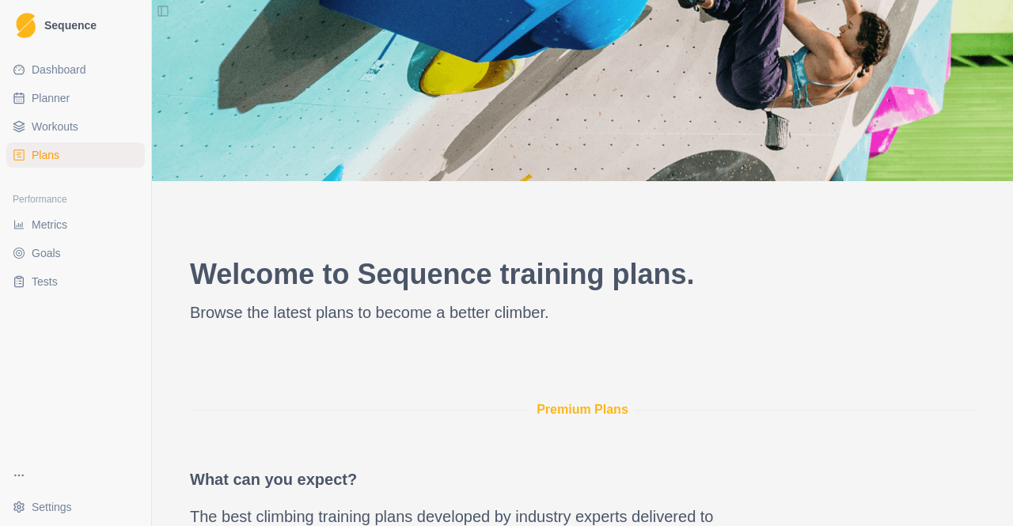
scroll to position [237, 0]
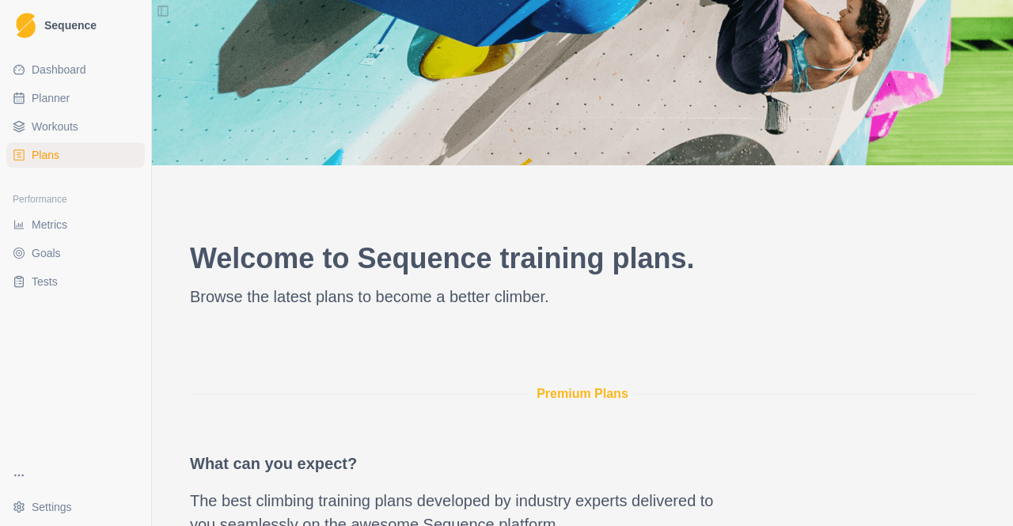
click at [580, 388] on p "Premium Plans" at bounding box center [582, 393] width 92 height 19
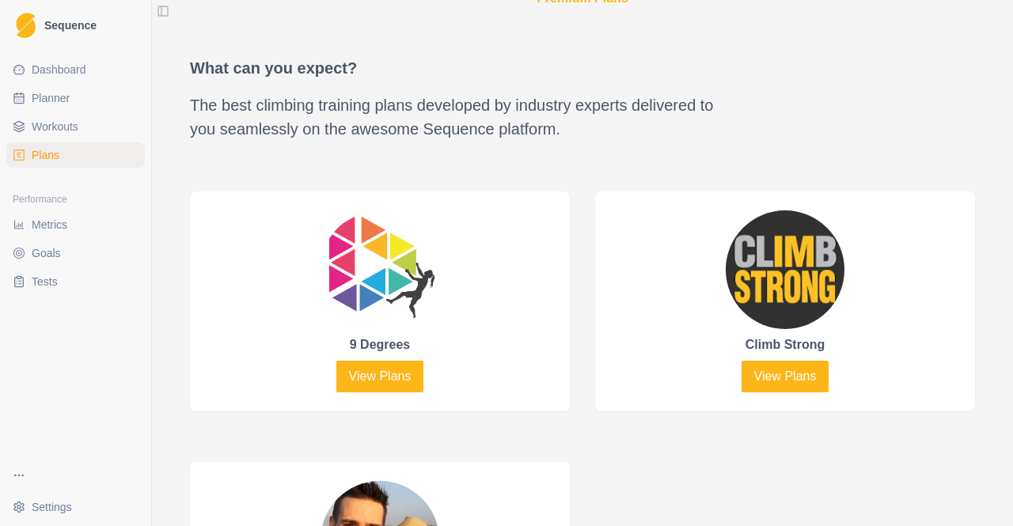
scroll to position [712, 0]
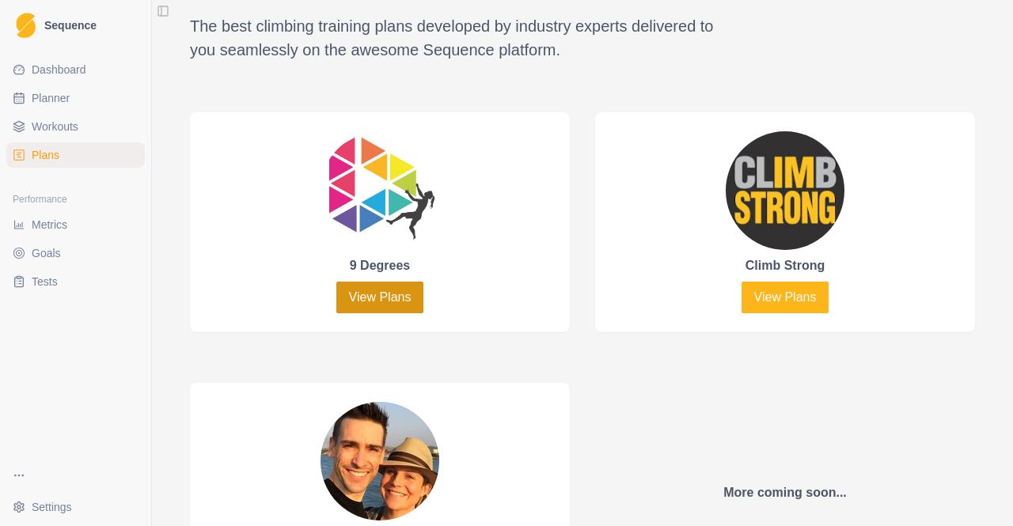
click at [408, 288] on link "View Plans" at bounding box center [380, 298] width 88 height 32
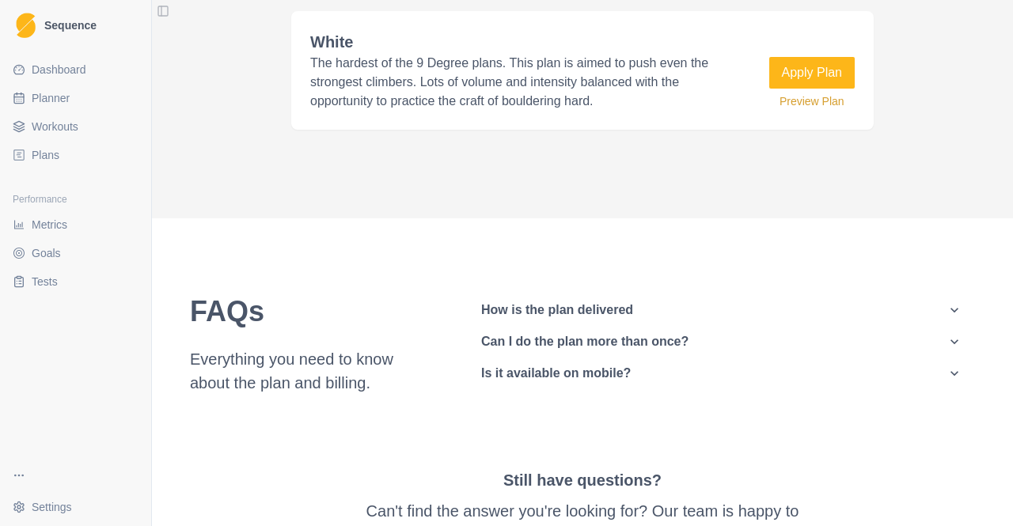
scroll to position [1899, 0]
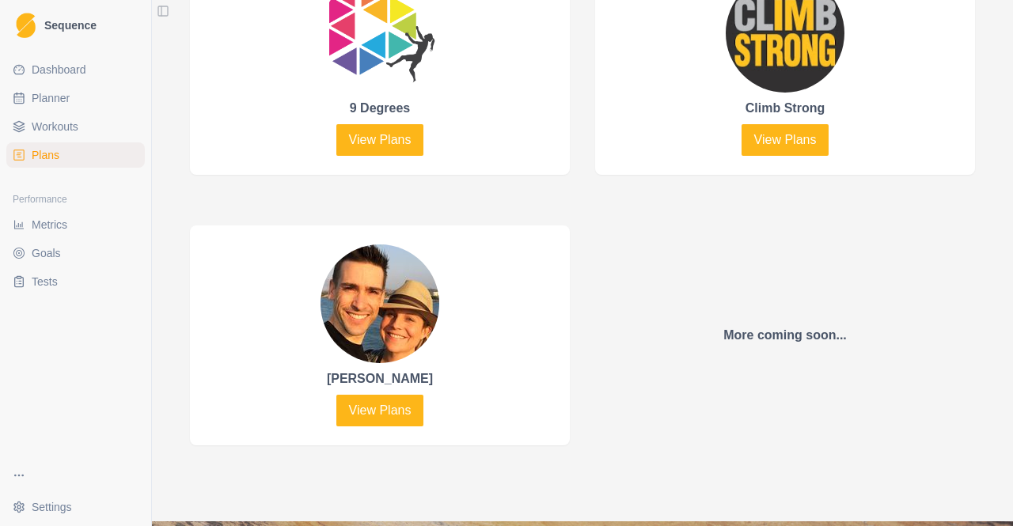
scroll to position [870, 0]
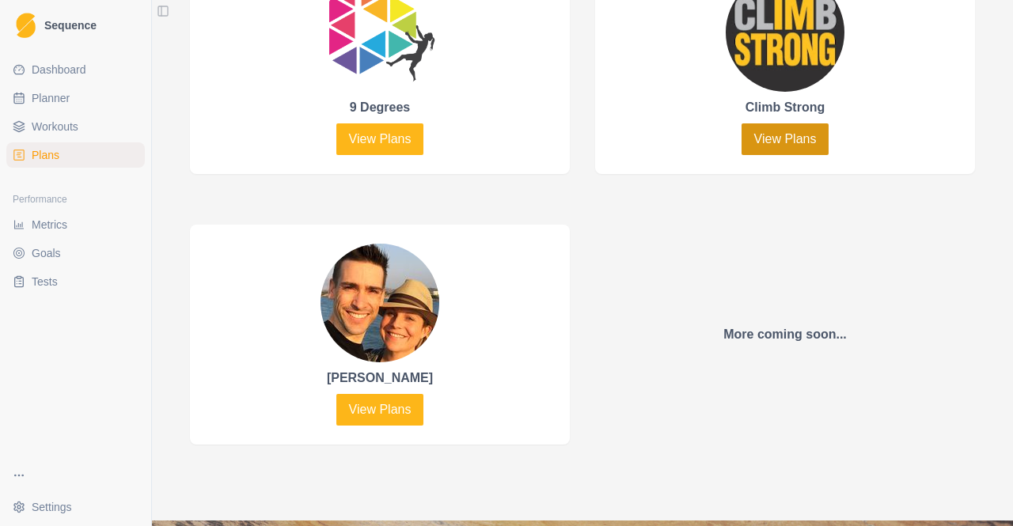
click at [748, 134] on link "View Plans" at bounding box center [785, 139] width 88 height 32
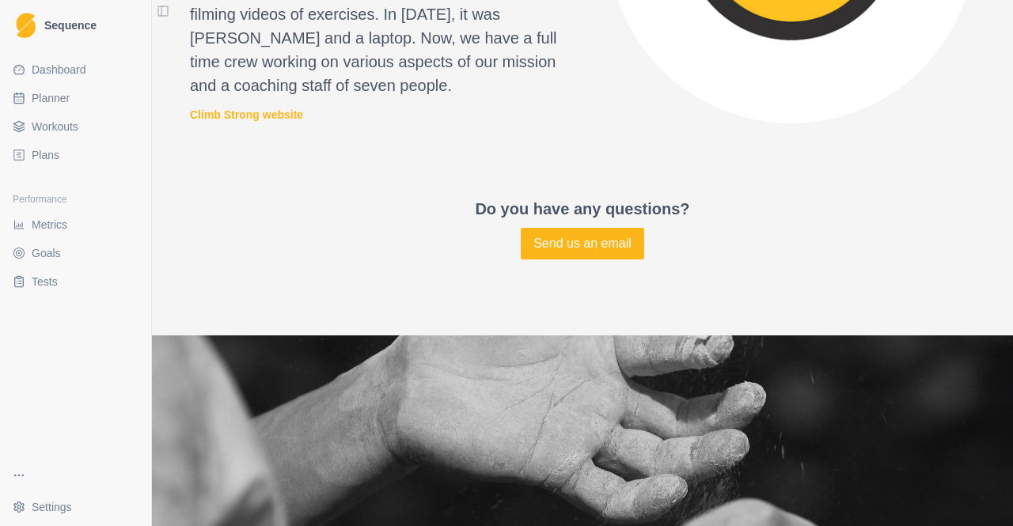
scroll to position [2356, 0]
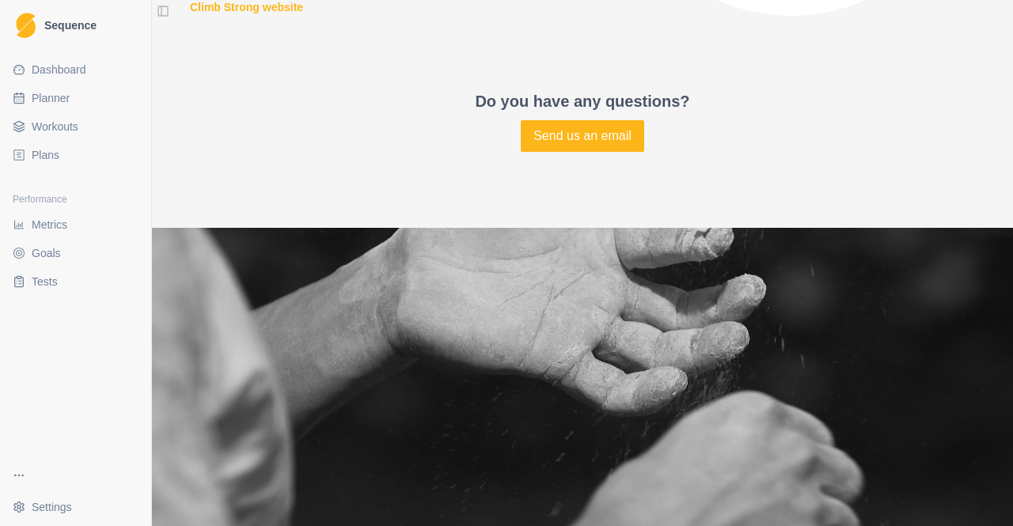
click at [40, 502] on html "Sequence Dashboard Planner Workouts Plans Performance Metrics Goals Tests Setti…" at bounding box center [506, 263] width 1013 height 526
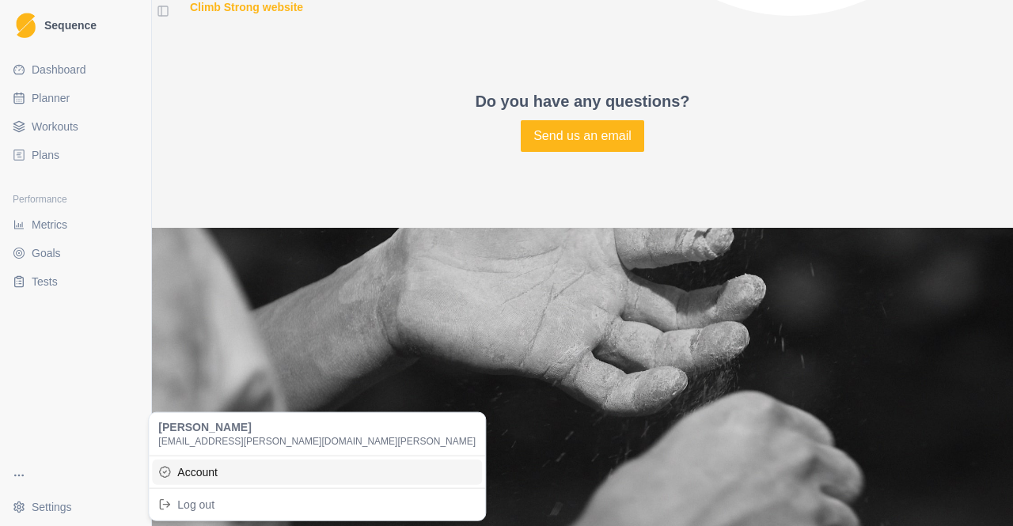
click at [190, 467] on link "Account" at bounding box center [317, 471] width 330 height 25
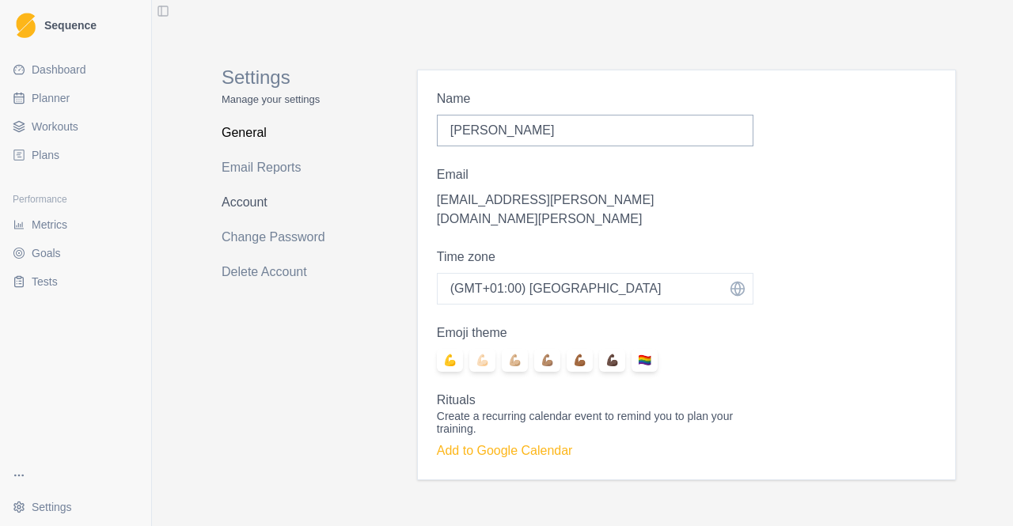
click at [253, 203] on link "Account" at bounding box center [285, 202] width 126 height 25
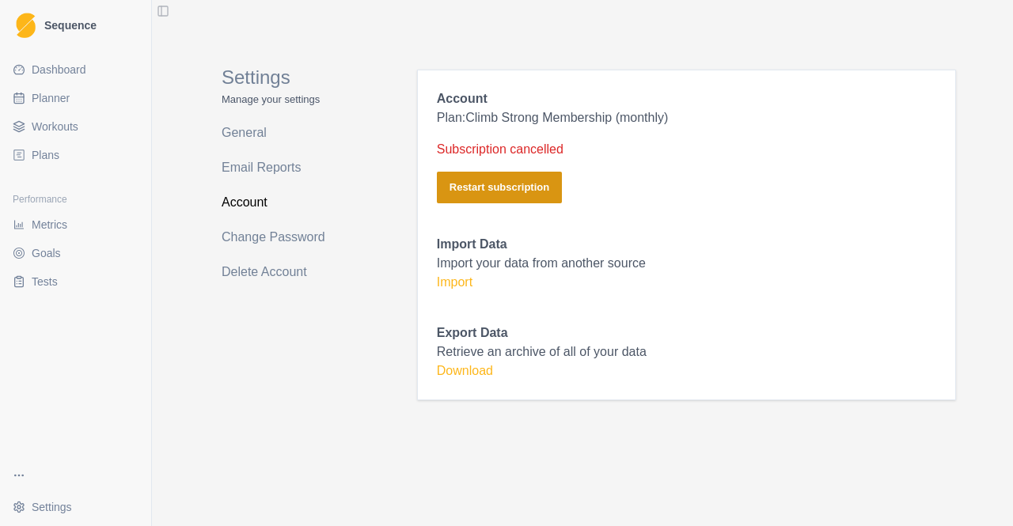
click at [502, 183] on button "Restart subscription" at bounding box center [499, 188] width 125 height 32
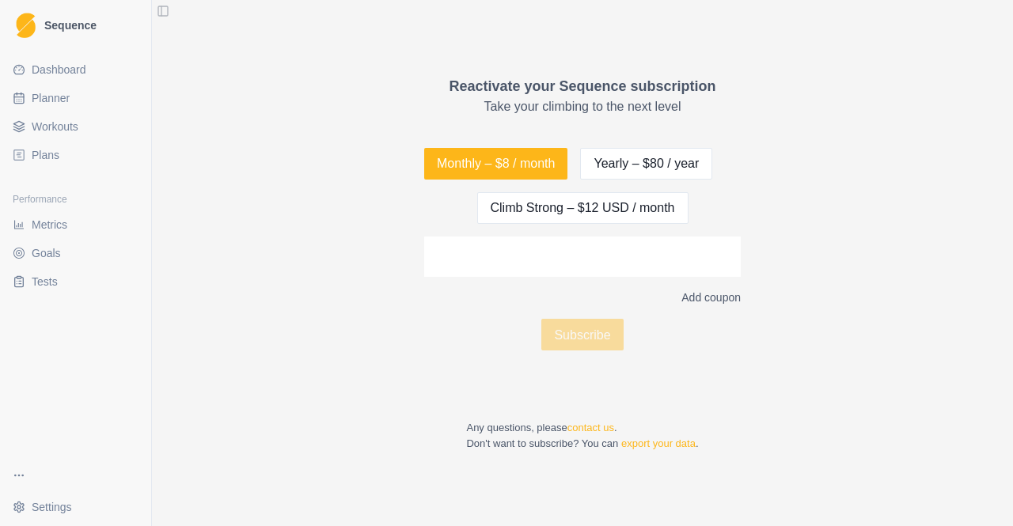
click at [576, 129] on div "Reactivate your Sequence subscription Take your climbing to the next level Mont…" at bounding box center [582, 263] width 316 height 375
click at [593, 428] on link "contact us" at bounding box center [590, 428] width 47 height 12
click at [820, 312] on div "Reactivate your Sequence subscription Take your climbing to the next level Mont…" at bounding box center [582, 263] width 861 height 400
click at [101, 70] on link "Dashboard" at bounding box center [75, 69] width 138 height 25
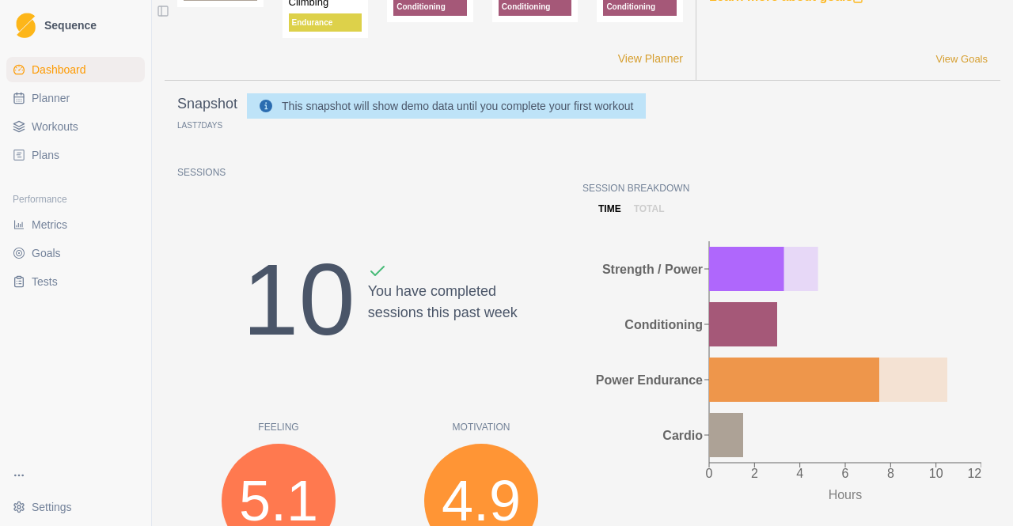
scroll to position [79, 0]
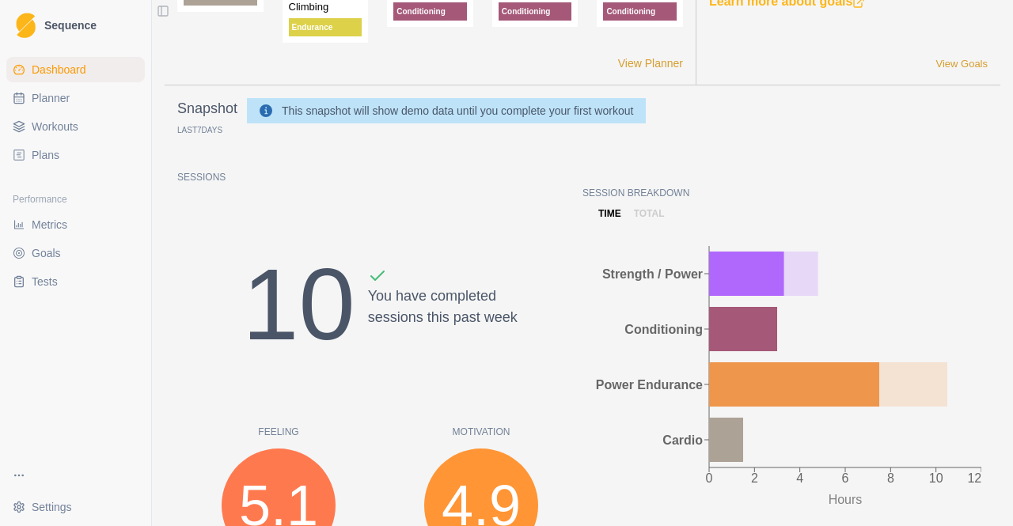
click at [77, 104] on link "Planner" at bounding box center [75, 97] width 138 height 25
select select "month"
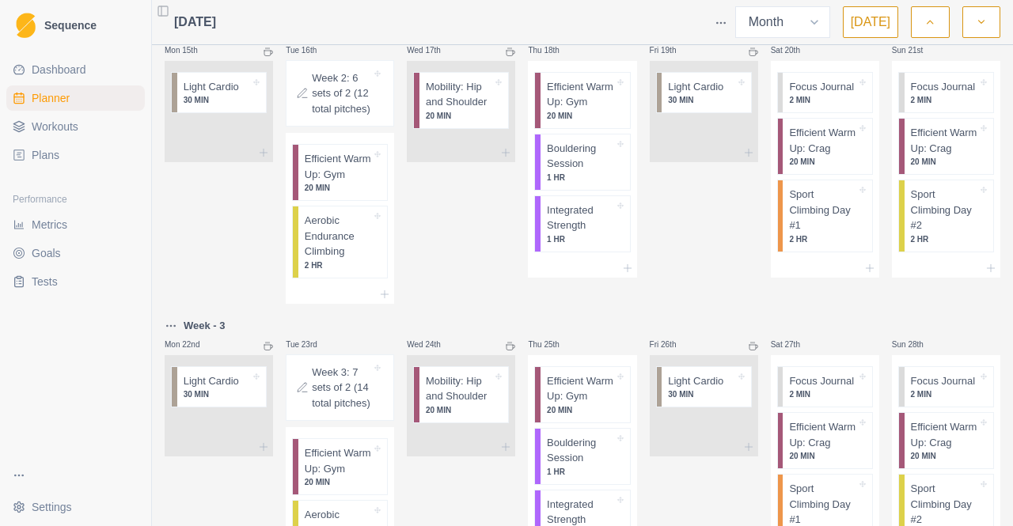
scroll to position [293, 0]
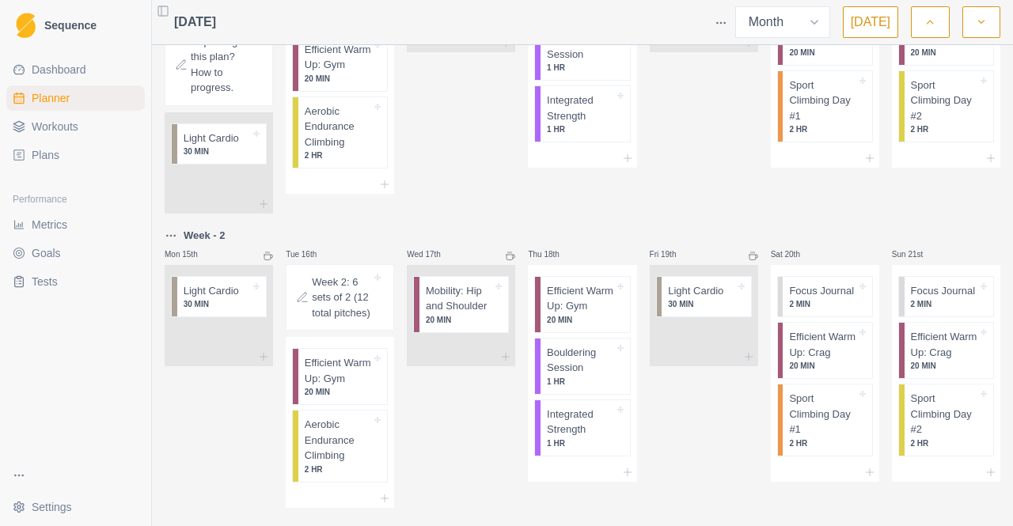
click at [54, 146] on link "Plans" at bounding box center [75, 154] width 138 height 25
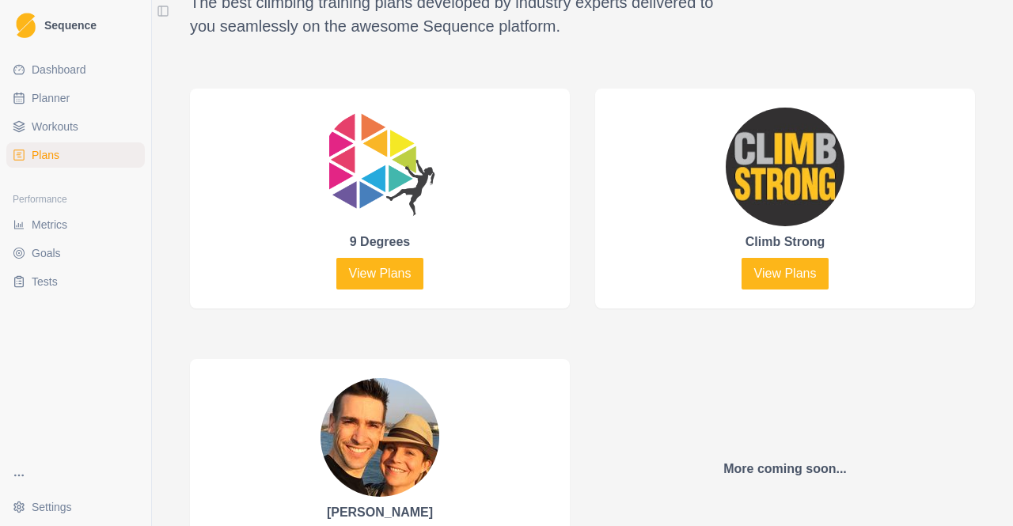
scroll to position [949, 0]
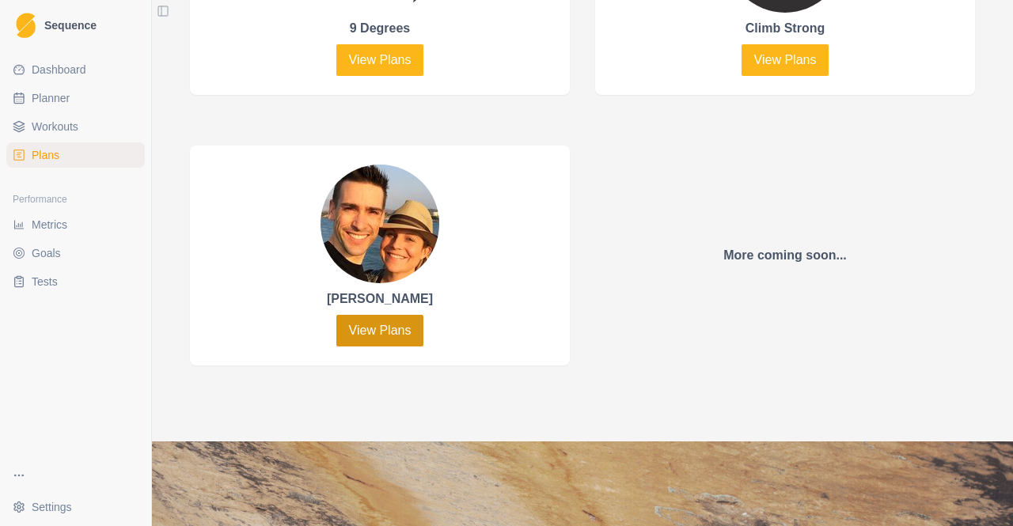
click at [392, 327] on link "View Plans" at bounding box center [380, 331] width 88 height 32
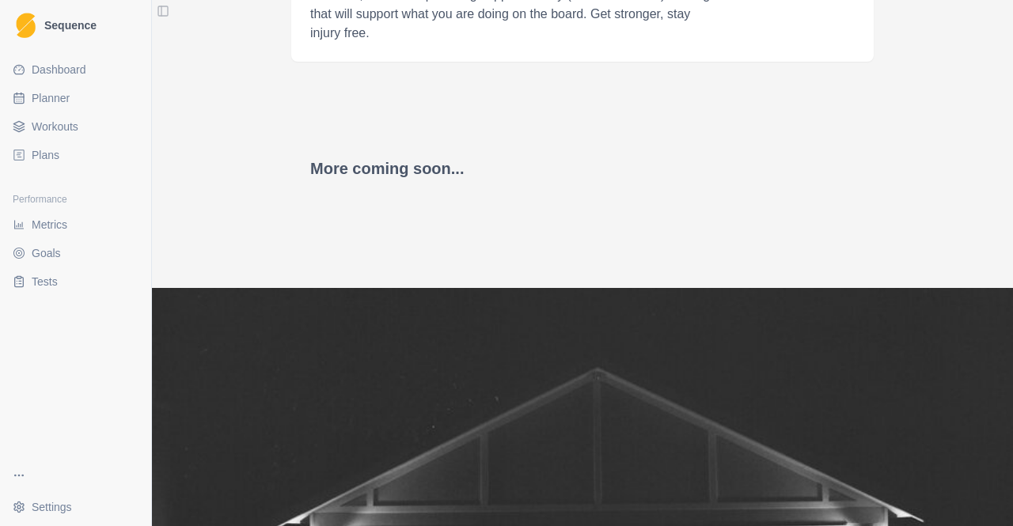
scroll to position [1103, 0]
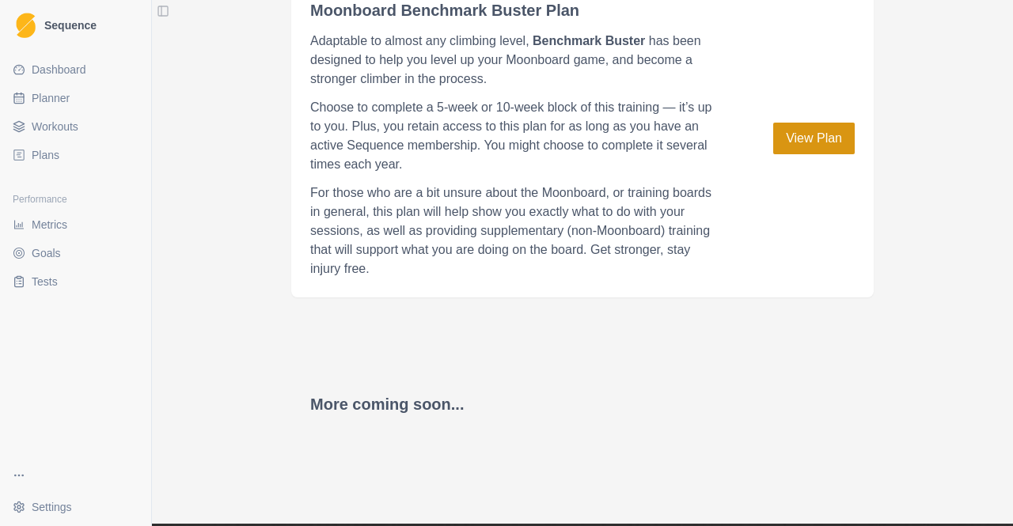
click at [786, 142] on link "View Plan" at bounding box center [813, 139] width 81 height 32
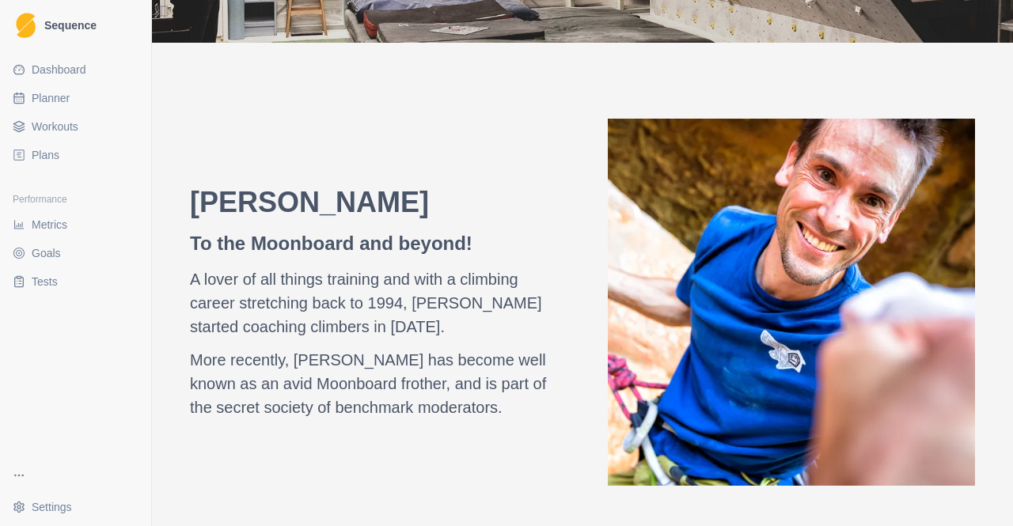
scroll to position [233, 0]
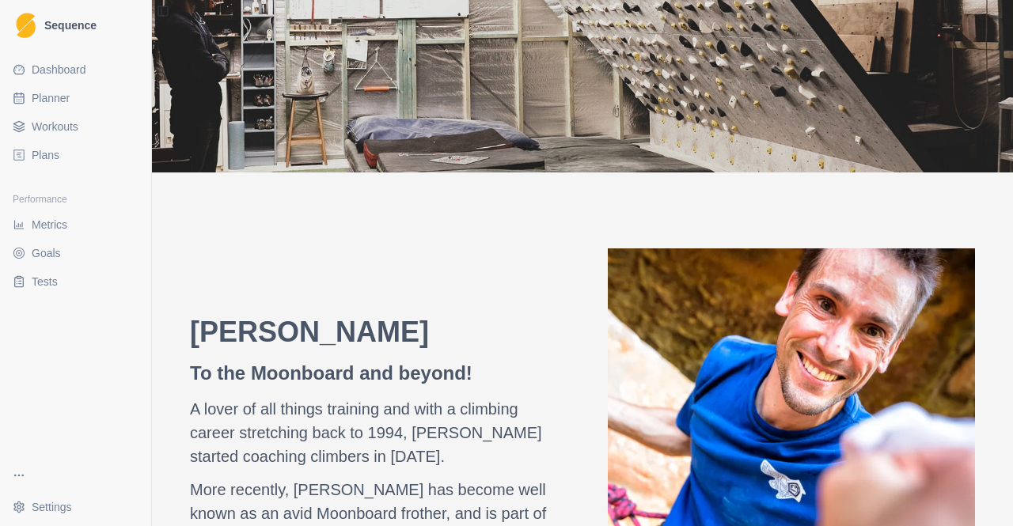
click at [78, 96] on link "Planner" at bounding box center [75, 97] width 138 height 25
select select "month"
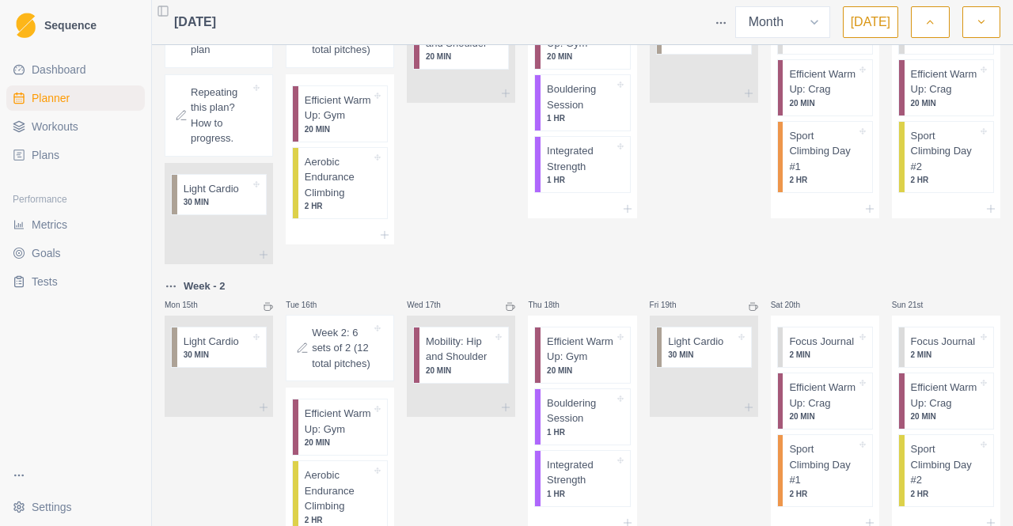
scroll to position [55, 0]
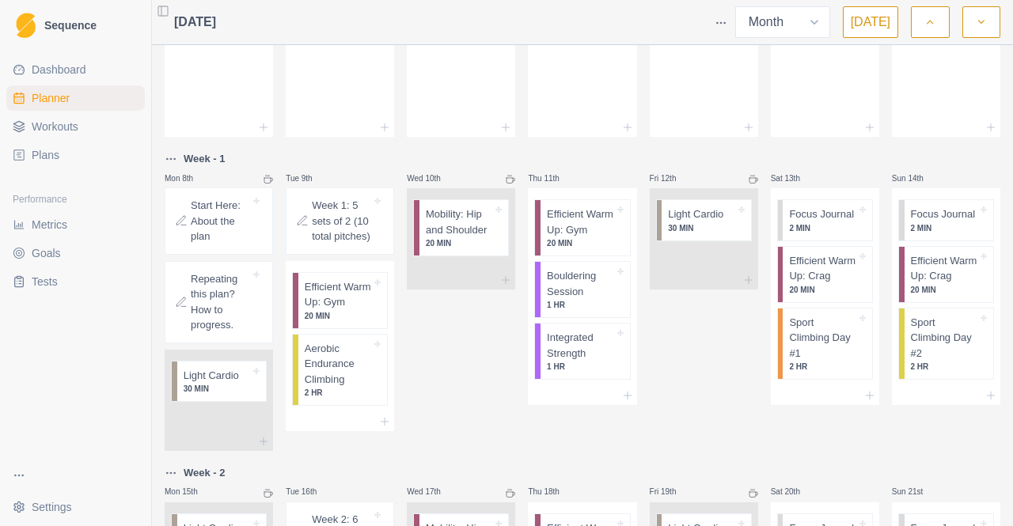
click at [58, 134] on span "Workouts" at bounding box center [55, 127] width 47 height 16
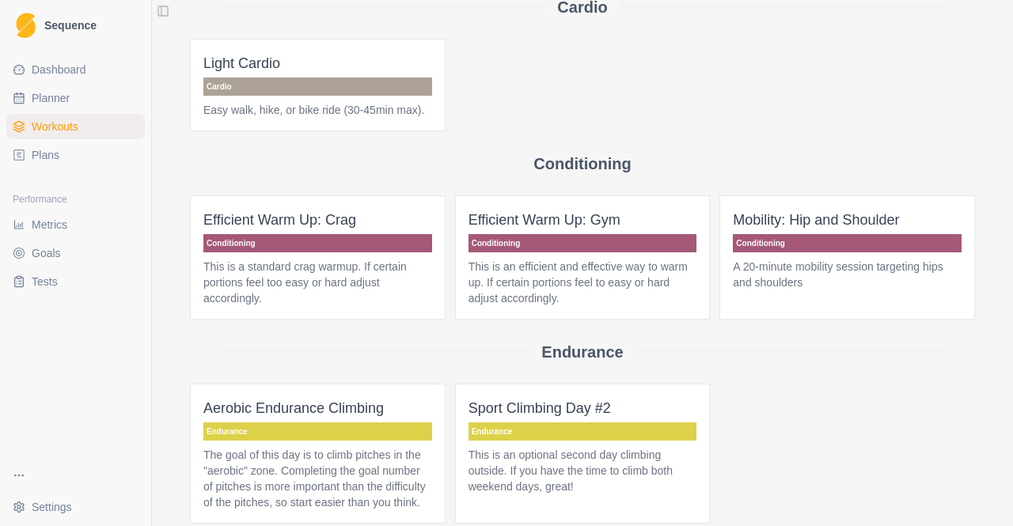
scroll to position [158, 0]
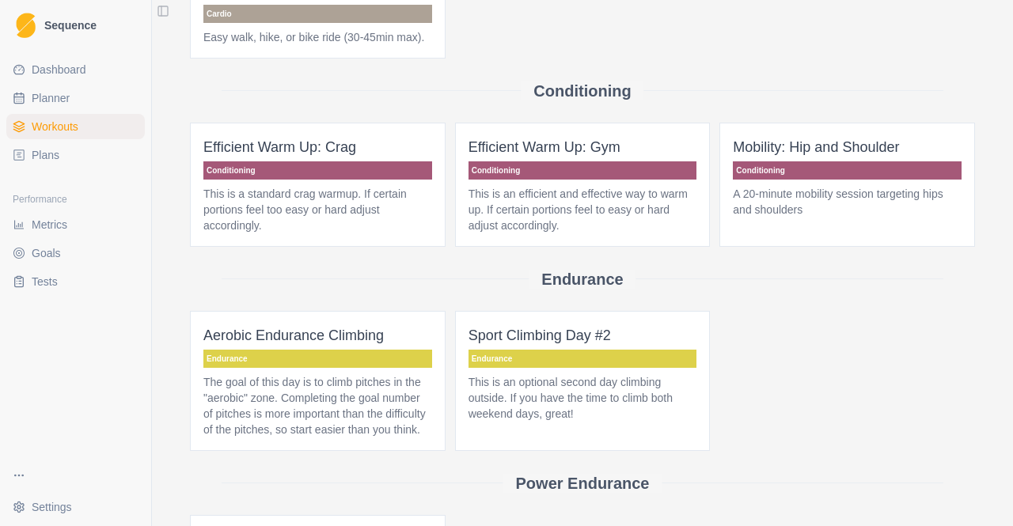
click at [373, 202] on p "This is a standard crag warmup. If certain portions feel too easy or hard adjus…" at bounding box center [317, 209] width 229 height 47
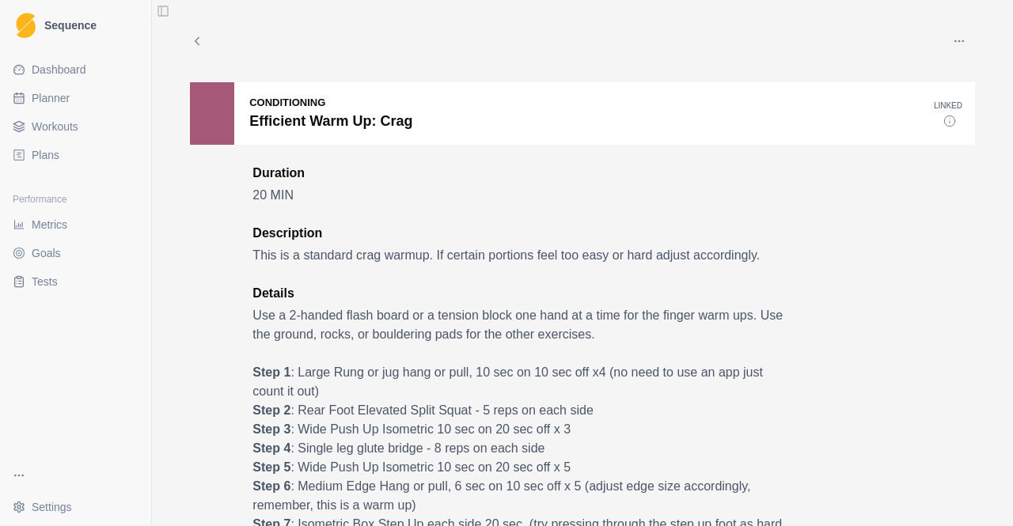
click at [195, 29] on div "Edit Duplicate Archive Delete" at bounding box center [582, 41] width 785 height 32
click at [190, 39] on icon at bounding box center [197, 41] width 14 height 14
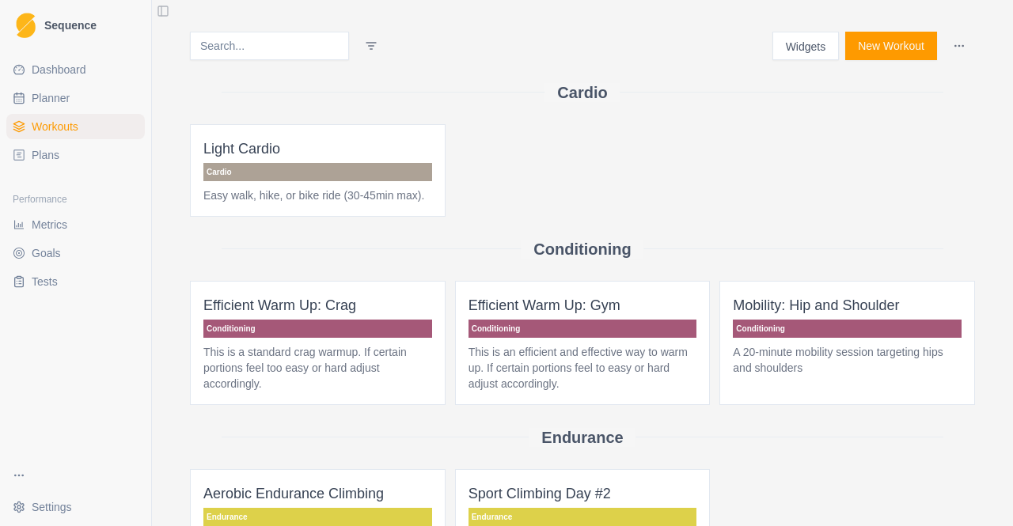
click at [794, 51] on button "Widgets" at bounding box center [805, 46] width 67 height 28
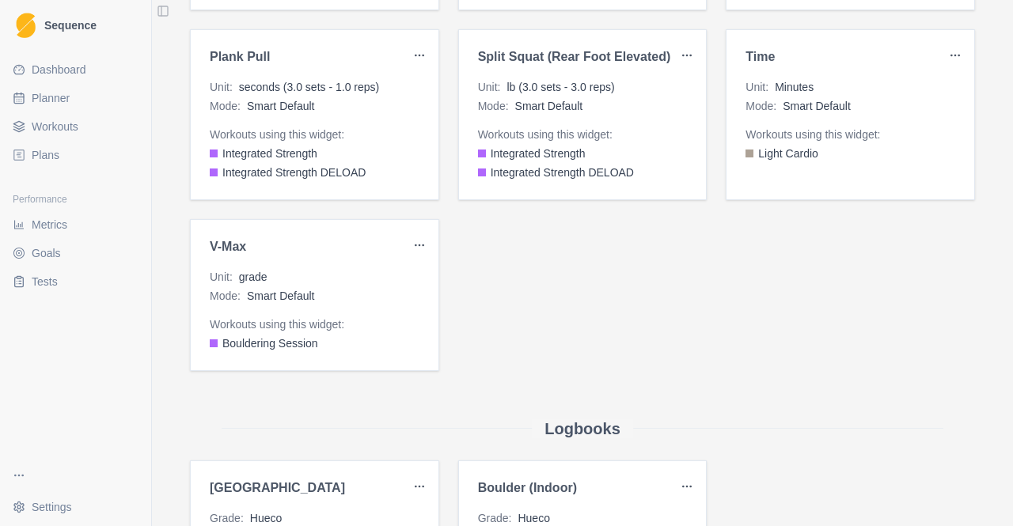
scroll to position [712, 0]
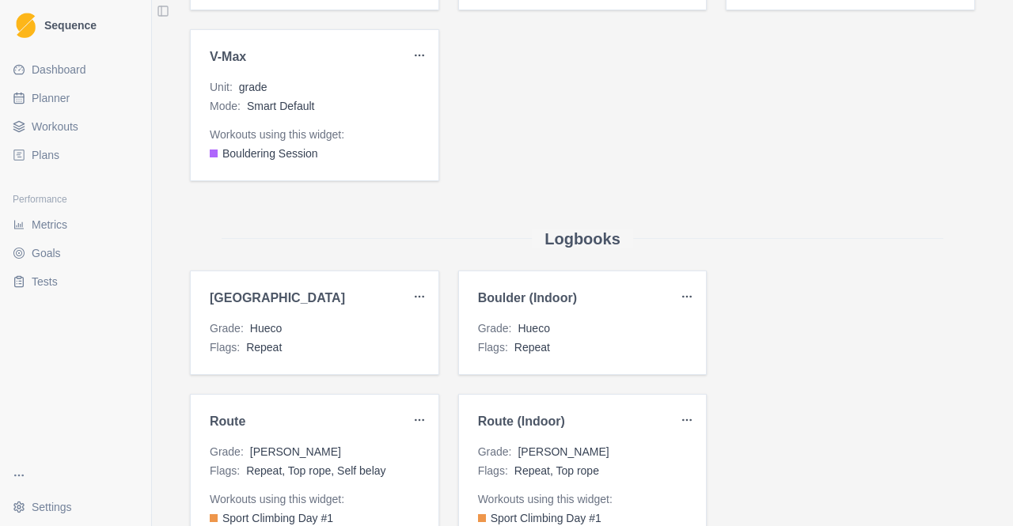
click at [44, 121] on span "Workouts" at bounding box center [55, 127] width 47 height 16
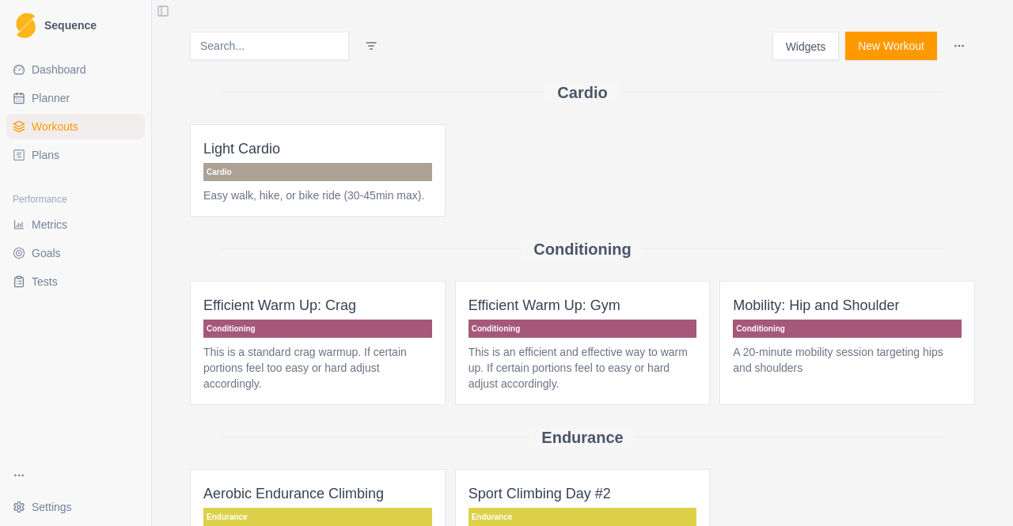
click at [893, 49] on button "New Workout" at bounding box center [891, 46] width 92 height 28
click at [60, 100] on span "Planner" at bounding box center [51, 98] width 38 height 16
select select "month"
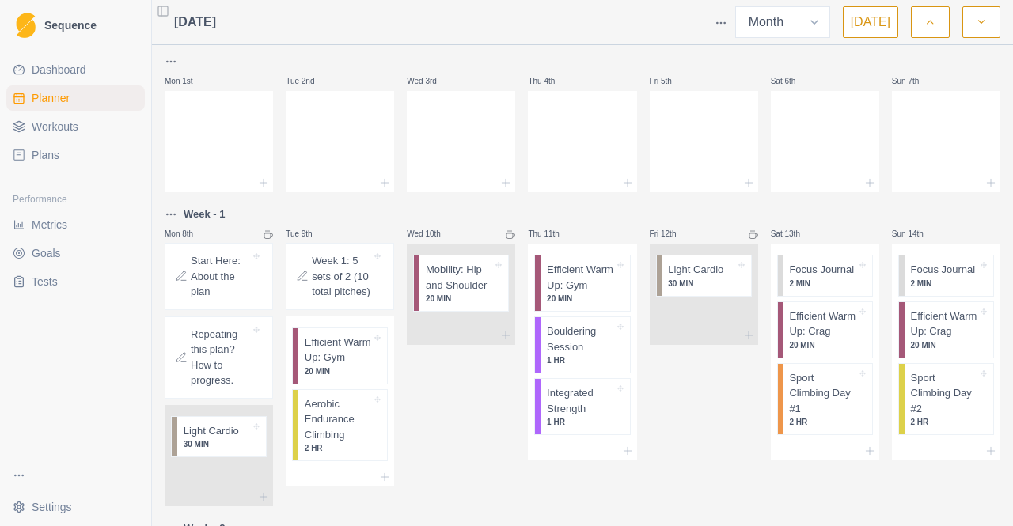
click at [316, 217] on div at bounding box center [340, 214] width 108 height 19
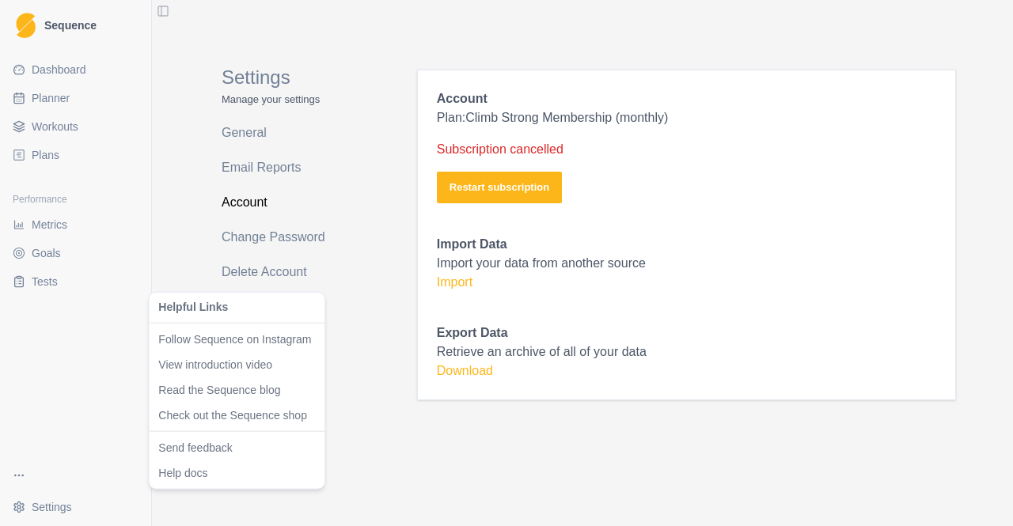
click at [21, 471] on html "Sequence Dashboard Planner Workouts Plans Performance Metrics Goals Tests Setti…" at bounding box center [506, 263] width 1013 height 526
click at [54, 504] on html "Sequence Dashboard Planner Workouts Plans Performance Metrics Goals Tests Setti…" at bounding box center [506, 263] width 1013 height 526
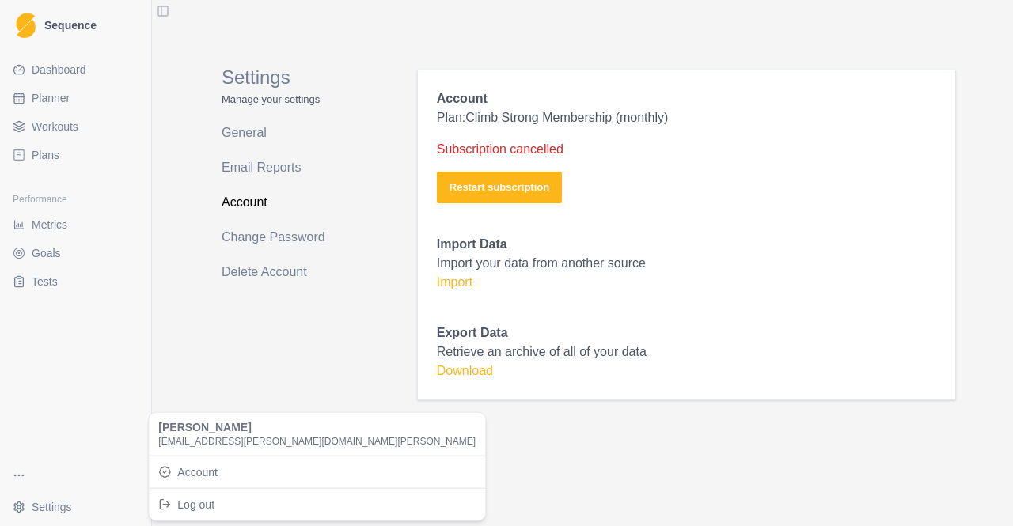
click at [56, 510] on html "Sequence Dashboard Planner Workouts Plans Performance Metrics Goals Tests Setti…" at bounding box center [506, 263] width 1013 height 526
click at [190, 469] on link "Account" at bounding box center [317, 471] width 330 height 25
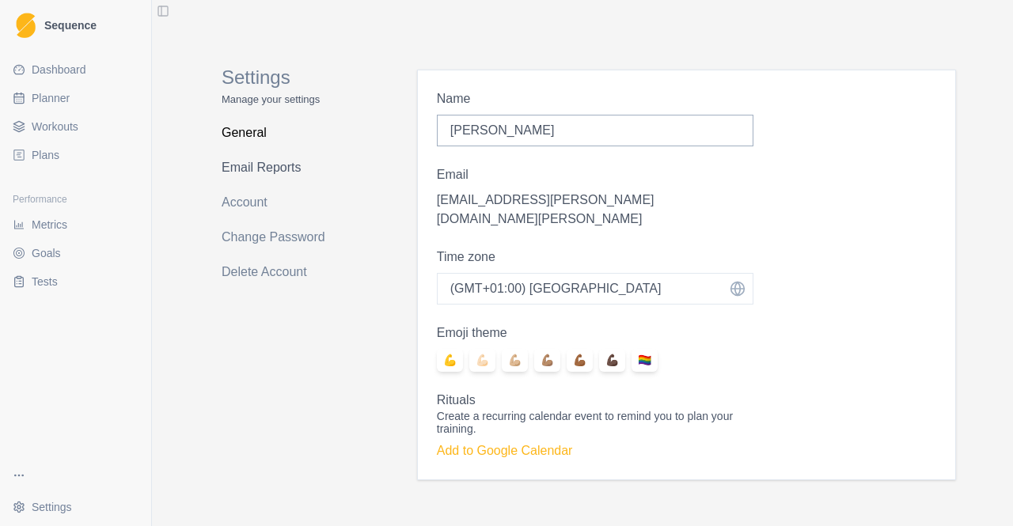
click at [291, 174] on link "Email Reports" at bounding box center [285, 167] width 126 height 25
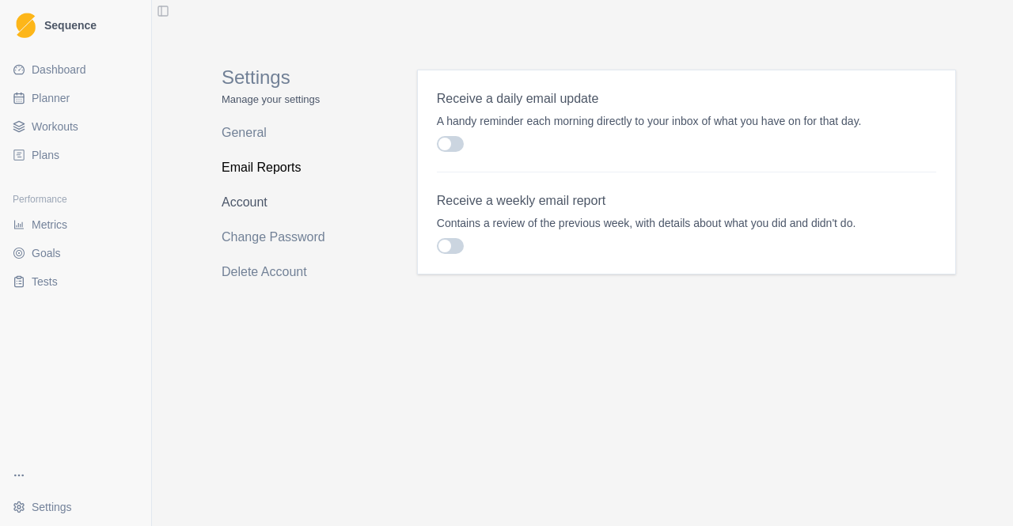
click at [267, 206] on link "Account" at bounding box center [285, 202] width 126 height 25
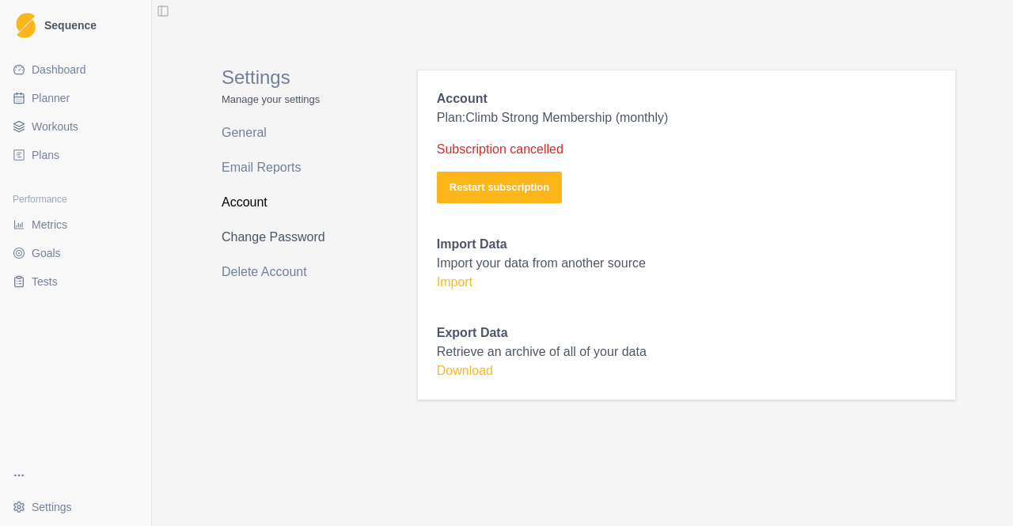
click at [297, 238] on link "Change Password" at bounding box center [285, 237] width 126 height 25
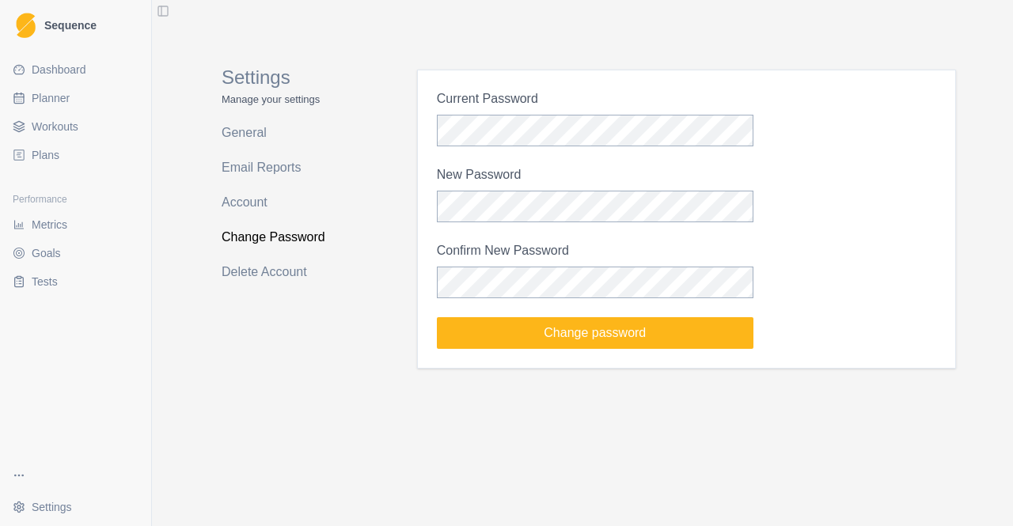
click at [312, 335] on div "Settings Manage your settings General Email Reports Account Change Password Del…" at bounding box center [284, 200] width 189 height 337
